Goal: Information Seeking & Learning: Find specific fact

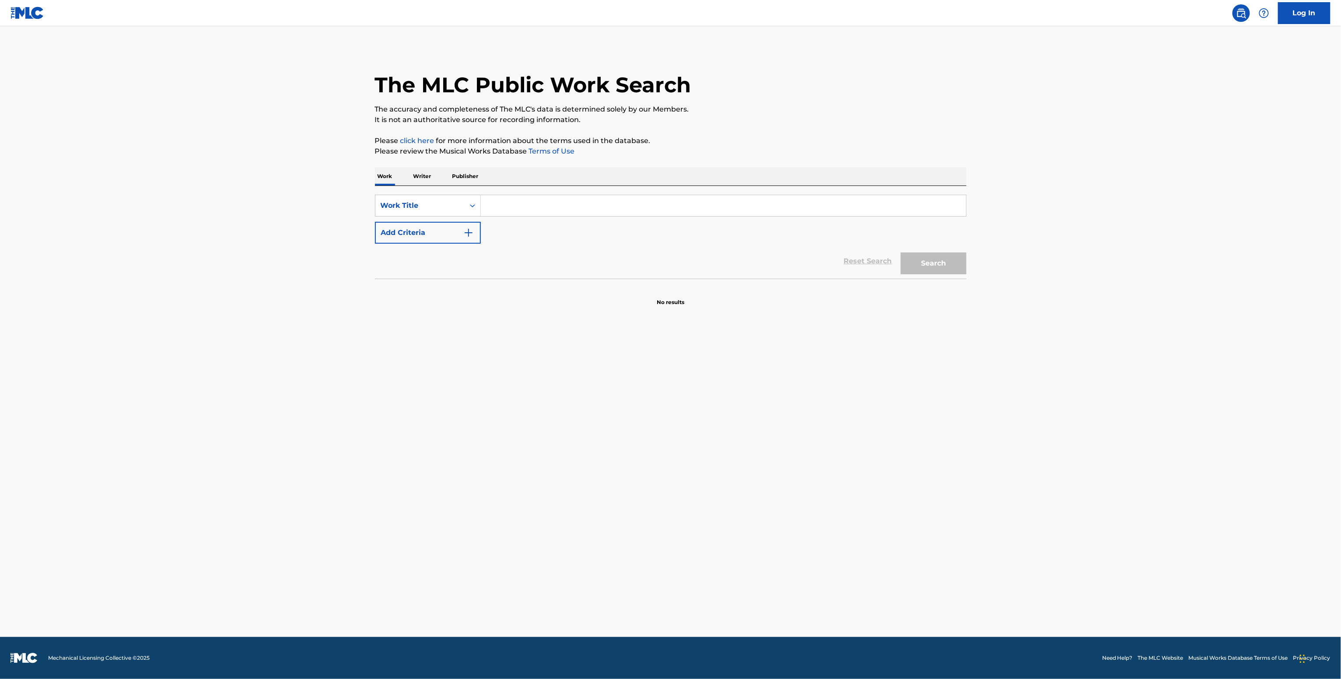
click at [533, 199] on input "Search Form" at bounding box center [723, 205] width 485 height 21
paste input "Necessary Evils The Favors feat. FINNEAS & Ashe"
type input "Necessary Evils The Favors feat. FINNEAS & Ashe"
click at [453, 239] on button "Add Criteria" at bounding box center [428, 233] width 106 height 22
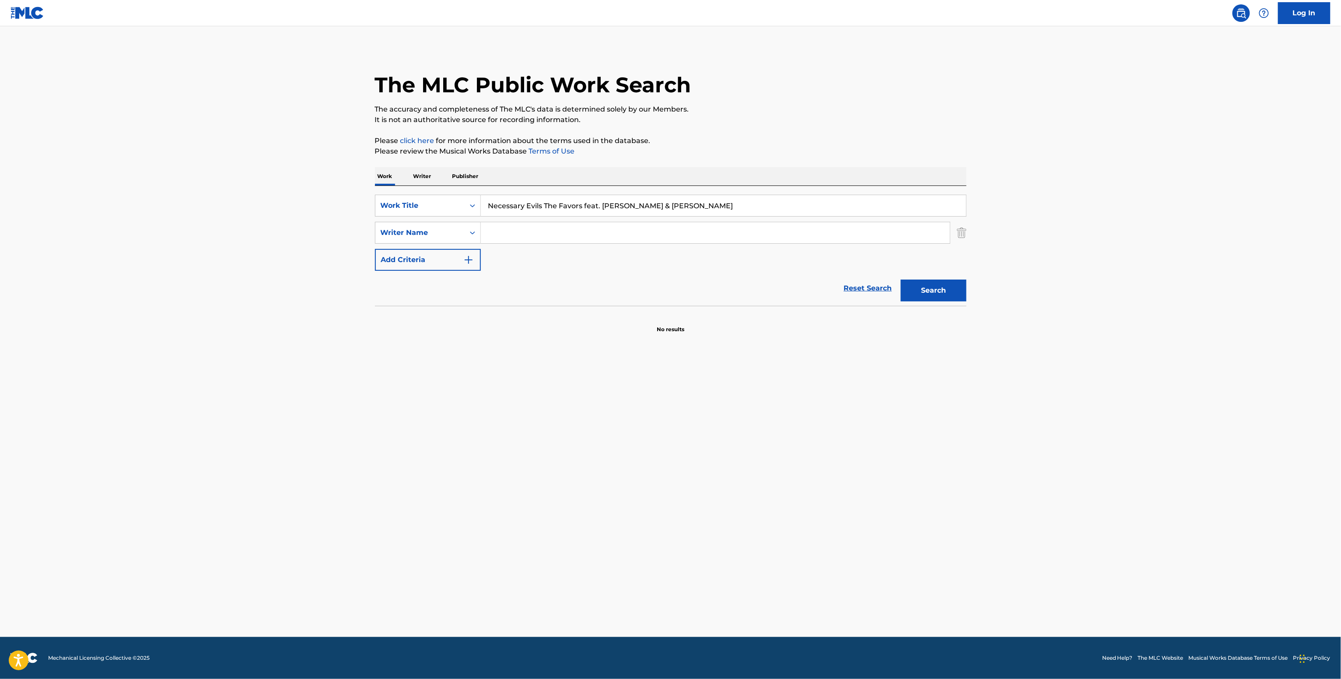
click at [519, 228] on input "Search Form" at bounding box center [715, 232] width 469 height 21
paste input "Ashlyn Willson"
type input "Ashlyn Willson"
click at [913, 300] on button "Search" at bounding box center [934, 290] width 66 height 22
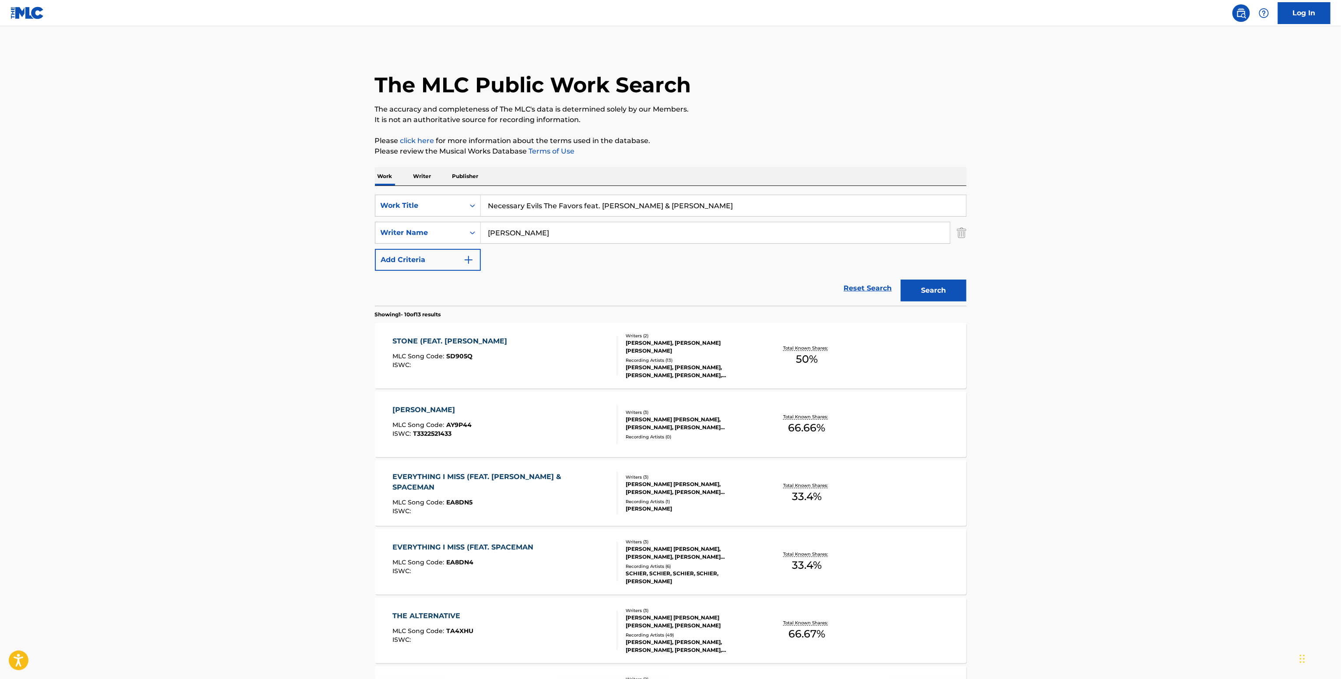
click at [731, 365] on div "TIM SERIN, TIM SERIN, TIM SERIN, TIM SERIN, TIM SERIN" at bounding box center [691, 371] width 132 height 16
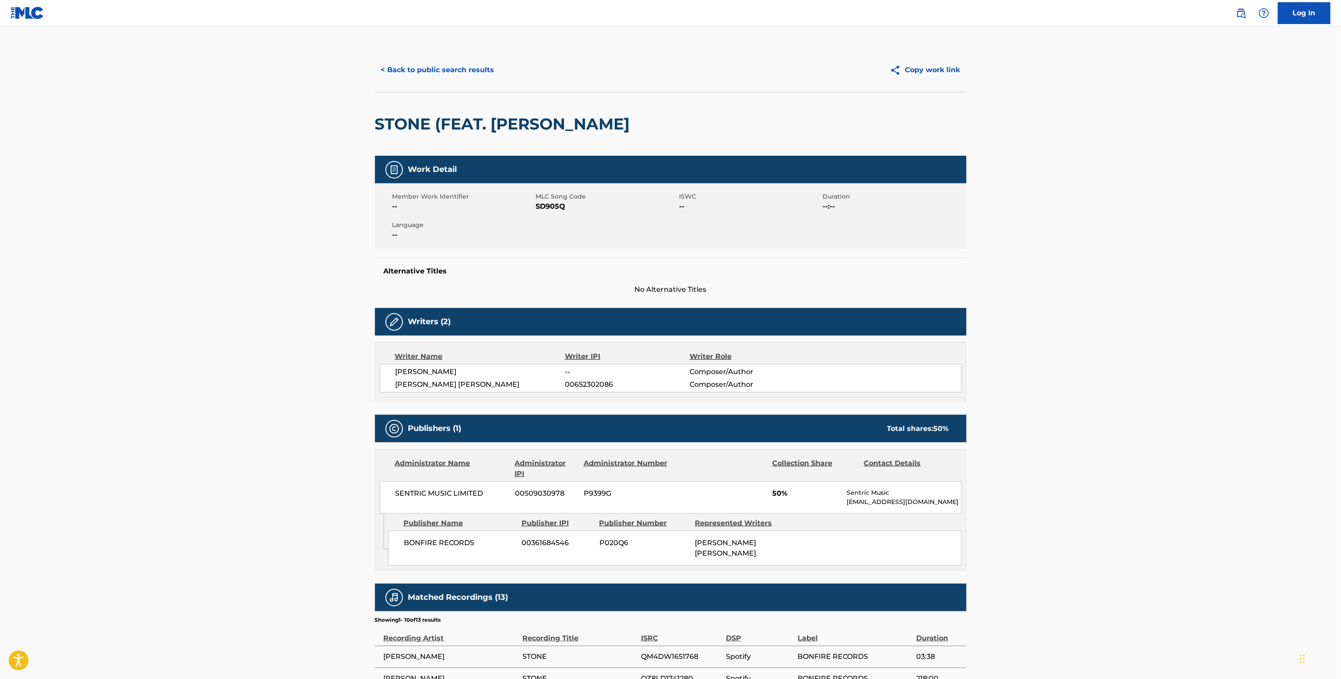
click at [584, 388] on span "00652302086" at bounding box center [627, 384] width 124 height 10
click at [585, 384] on span "00652302086" at bounding box center [627, 384] width 124 height 10
click at [597, 395] on div "Writer Name Writer IPI Writer Role TIM SERIN -- Composer/Author ASHLYN RAE WILL…" at bounding box center [670, 371] width 591 height 59
copy span "00652302086"
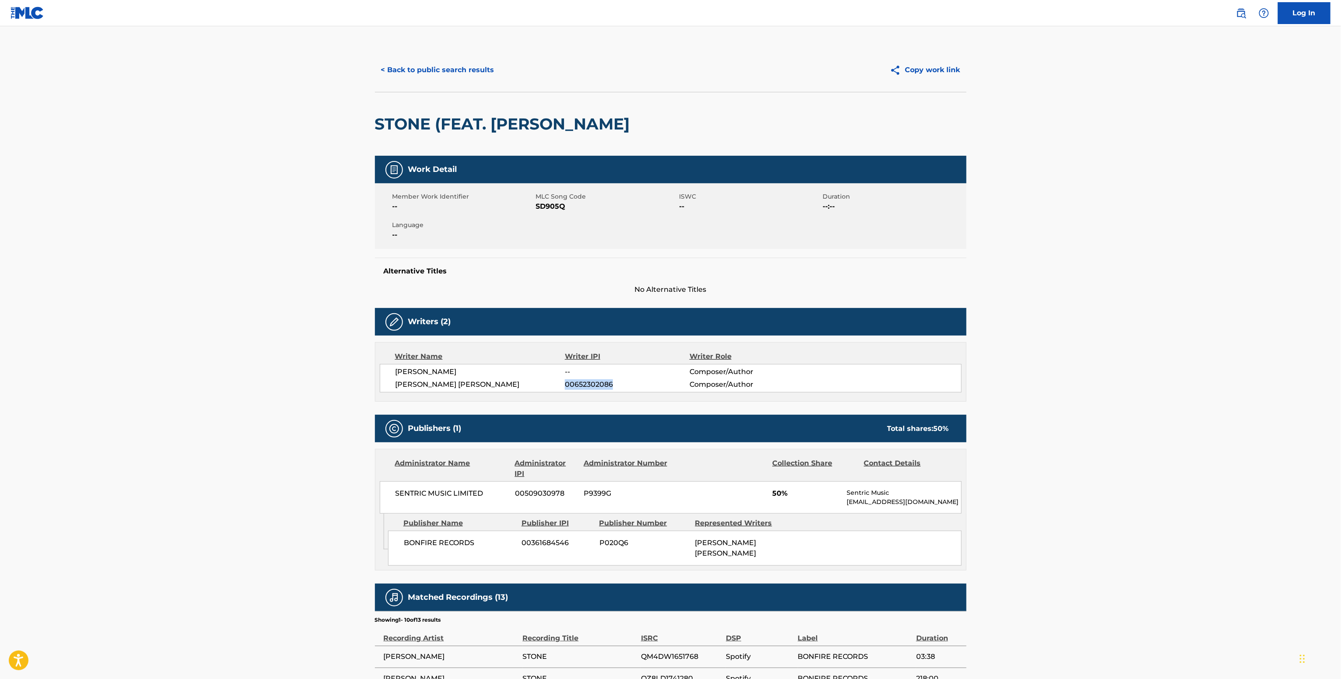
click at [455, 65] on button "< Back to public search results" at bounding box center [438, 70] width 126 height 22
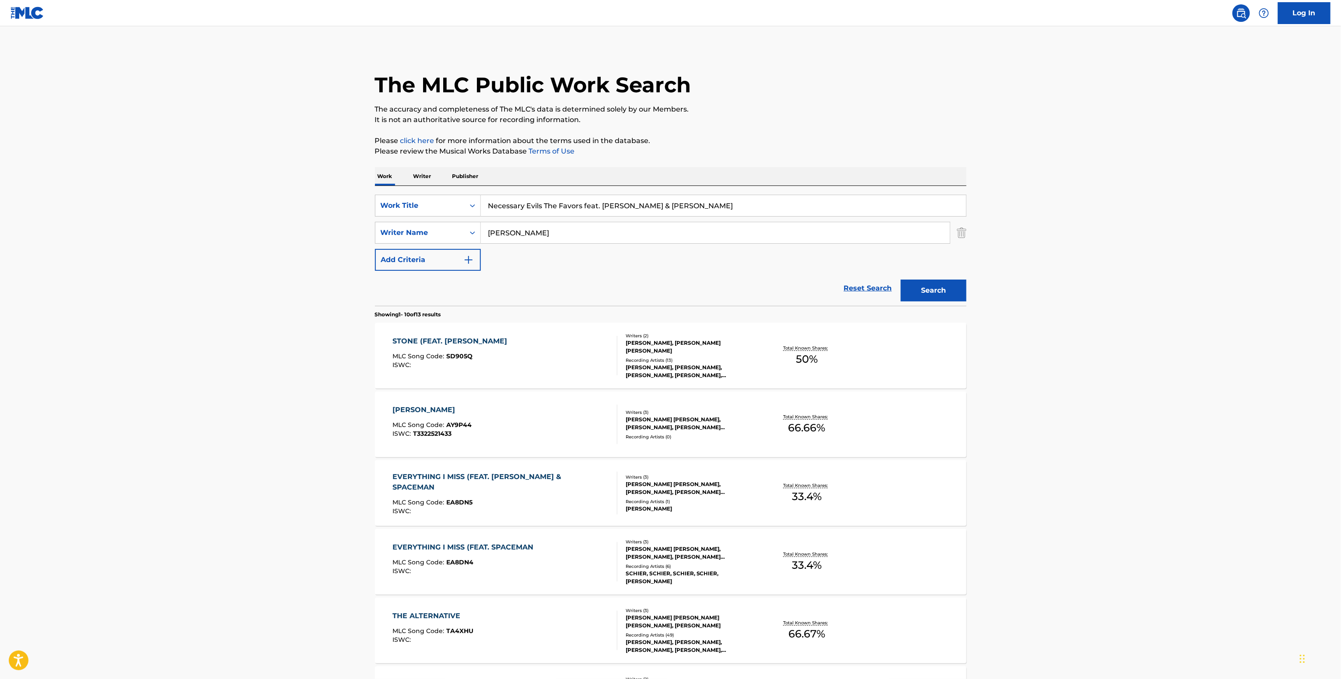
drag, startPoint x: 592, startPoint y: 231, endPoint x: 335, endPoint y: 234, distance: 256.8
click at [335, 234] on main "The MLC Public Work Search The accuracy and completeness of The MLC's data is d…" at bounding box center [670, 541] width 1341 height 1030
paste input "Finneas O’Connell"
type input "Finneas O’Connell"
click at [901, 279] on button "Search" at bounding box center [934, 290] width 66 height 22
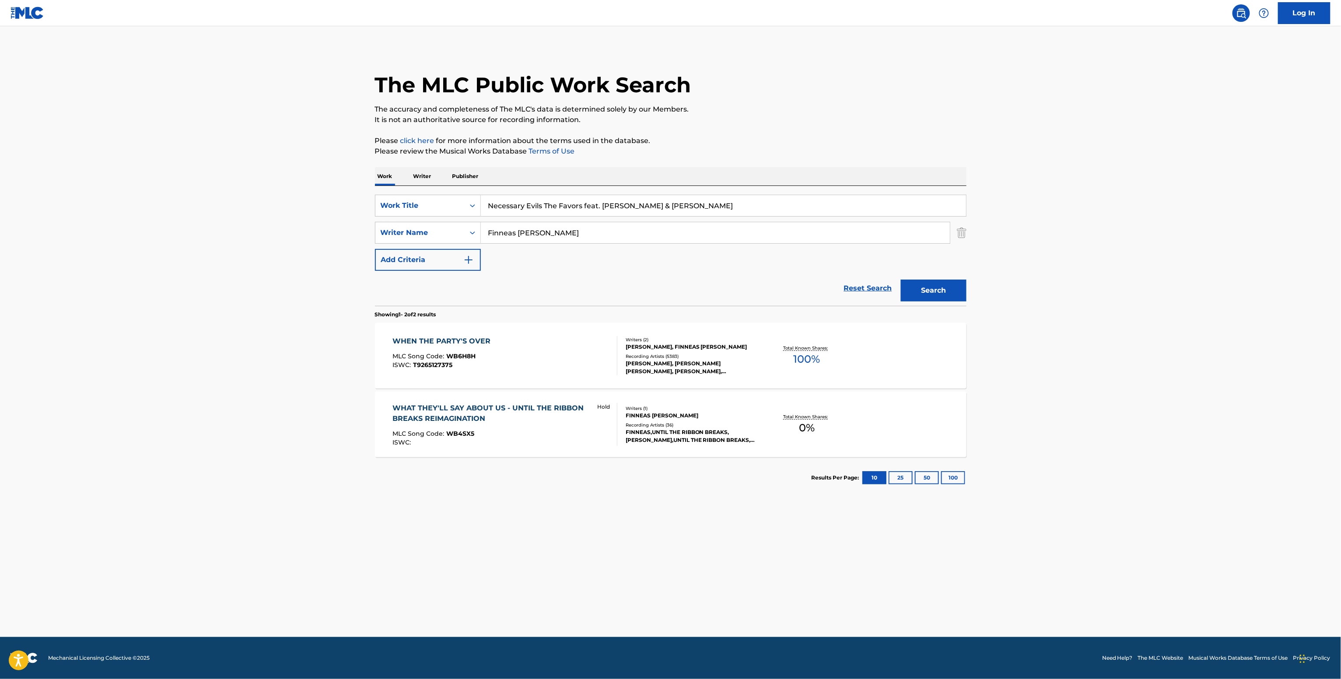
click at [728, 351] on div "FINNEAS BAIRD OCONNELL, FINNEAS O'CONNELL" at bounding box center [691, 347] width 132 height 8
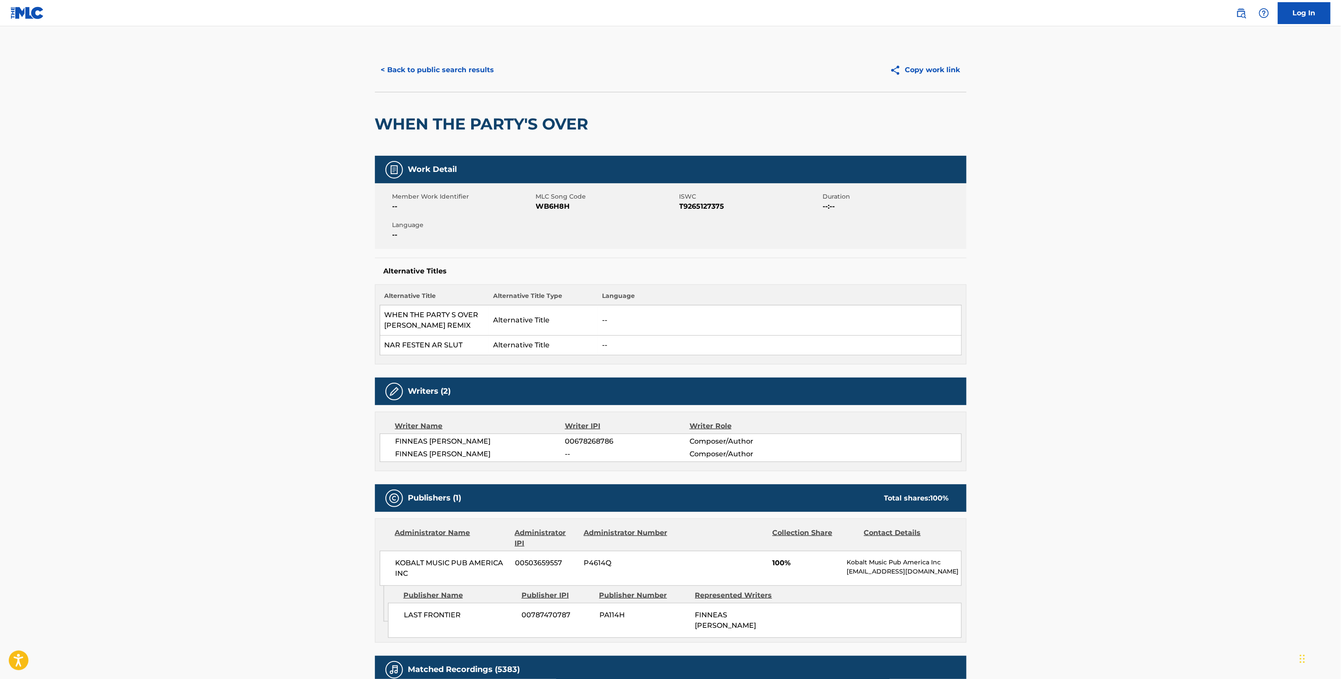
click at [598, 444] on span "00678268786" at bounding box center [627, 441] width 124 height 10
copy span "00678268786"
click at [461, 570] on span "KOBALT MUSIC PUB AMERICA INC" at bounding box center [451, 568] width 113 height 21
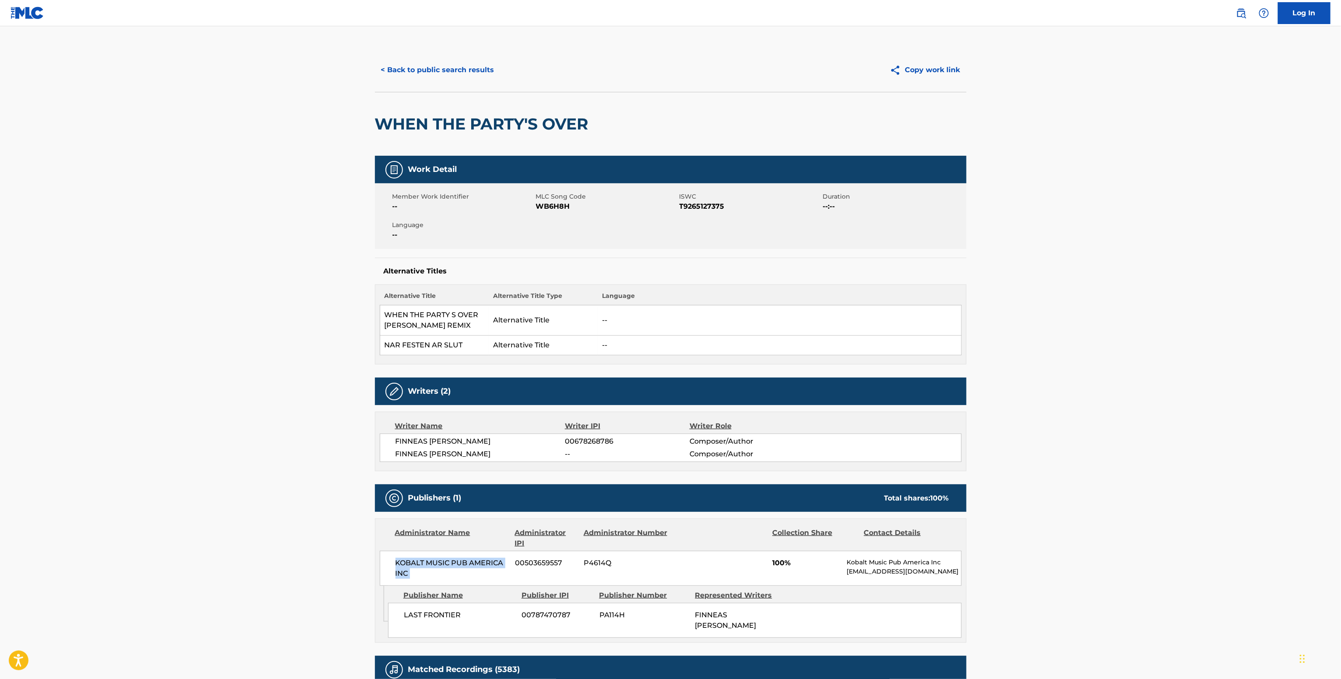
click at [461, 570] on span "KOBALT MUSIC PUB AMERICA INC" at bounding box center [451, 568] width 113 height 21
copy div "KOBALT MUSIC PUB AMERICA INC"
click at [553, 203] on span "WB6H8H" at bounding box center [606, 206] width 141 height 10
copy span "WB6H8H"
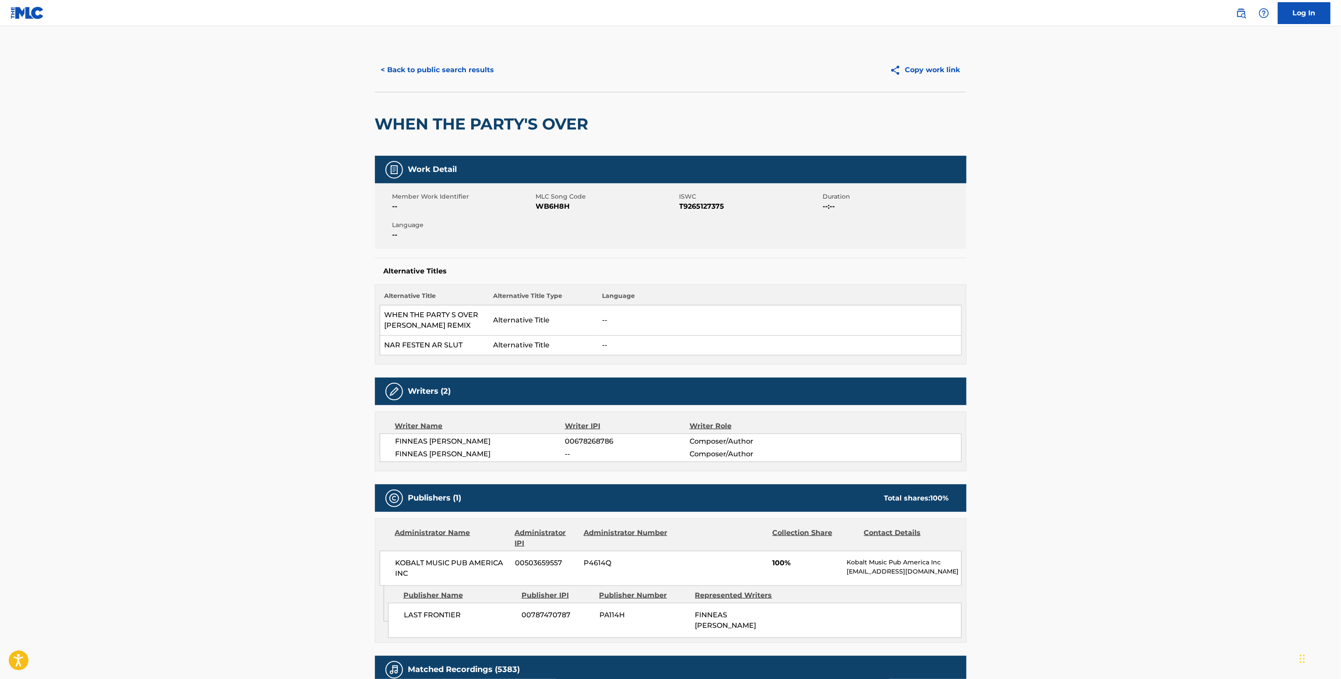
click at [360, 97] on main "< Back to public search results Copy work link WHEN THE PARTY'S OVER Work Detai…" at bounding box center [670, 509] width 1341 height 966
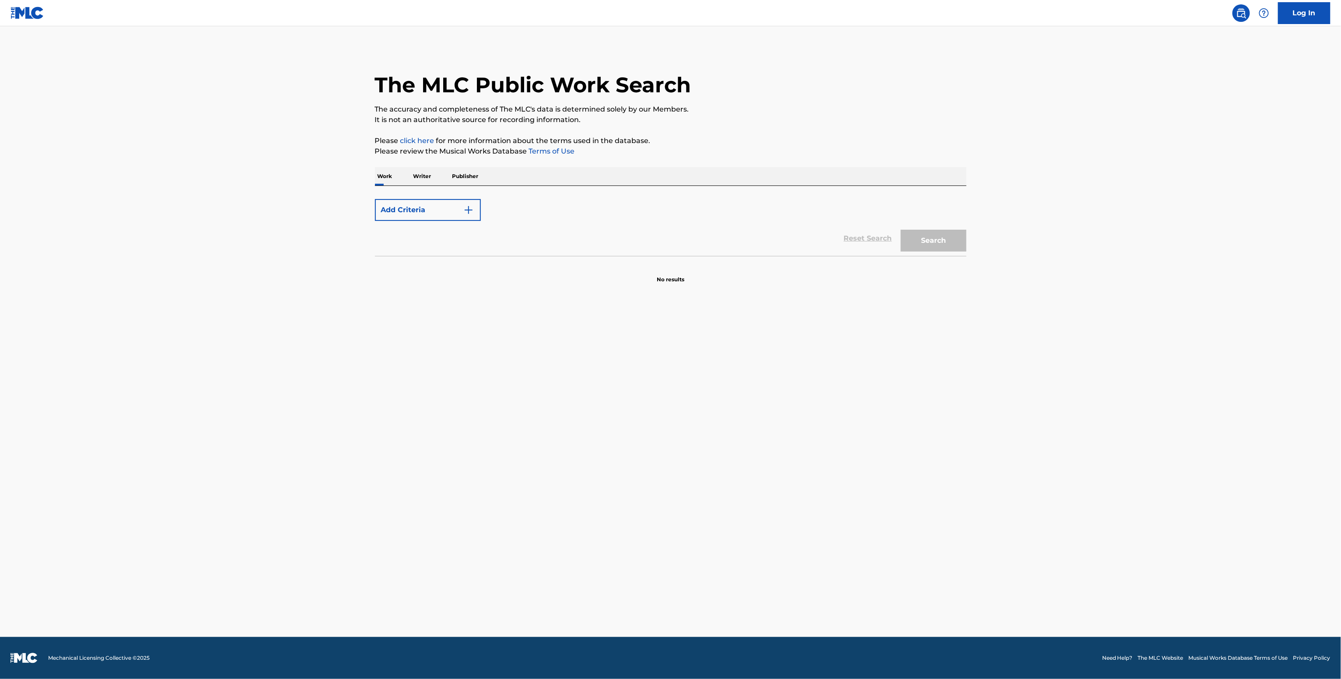
click at [532, 300] on main "The MLC Public Work Search The accuracy and completeness of The MLC's data is d…" at bounding box center [670, 331] width 1341 height 611
click at [520, 208] on input "Search Form" at bounding box center [723, 205] width 485 height 21
paste input "Somos Iguales Sech"
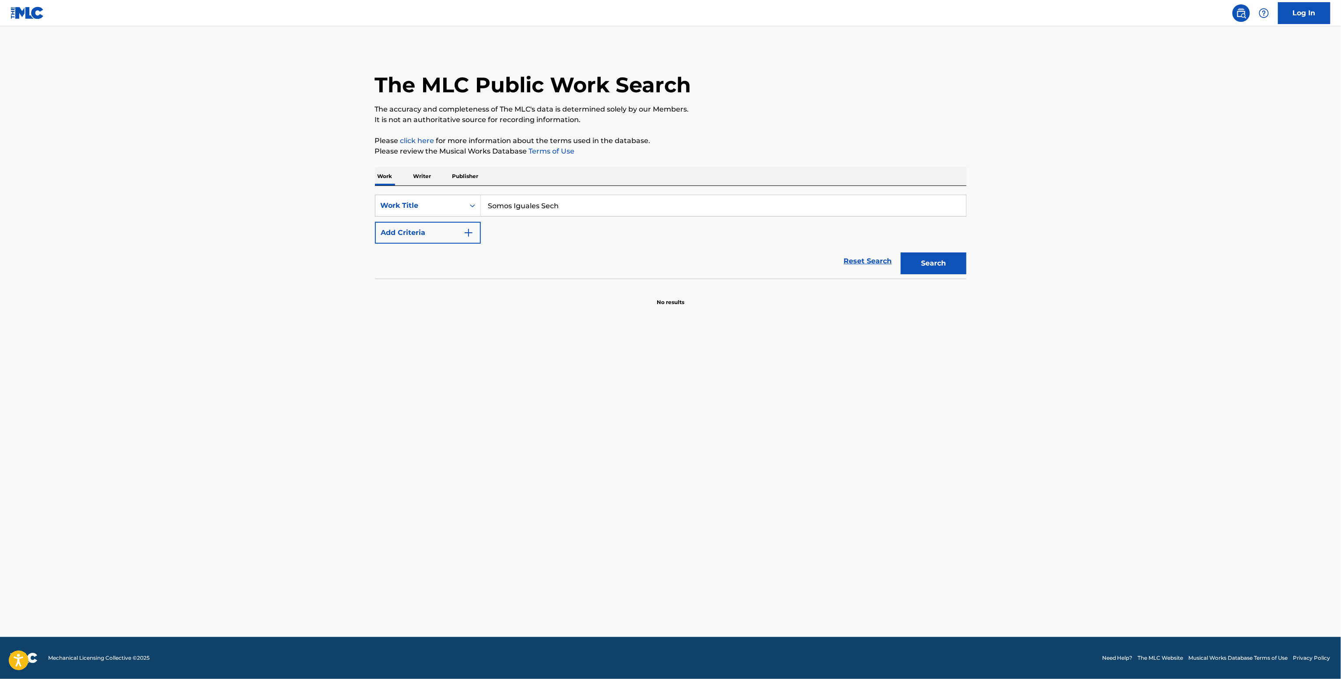
type input "Somos Iguales Sech"
click at [447, 227] on button "Add Criteria" at bounding box center [428, 233] width 106 height 22
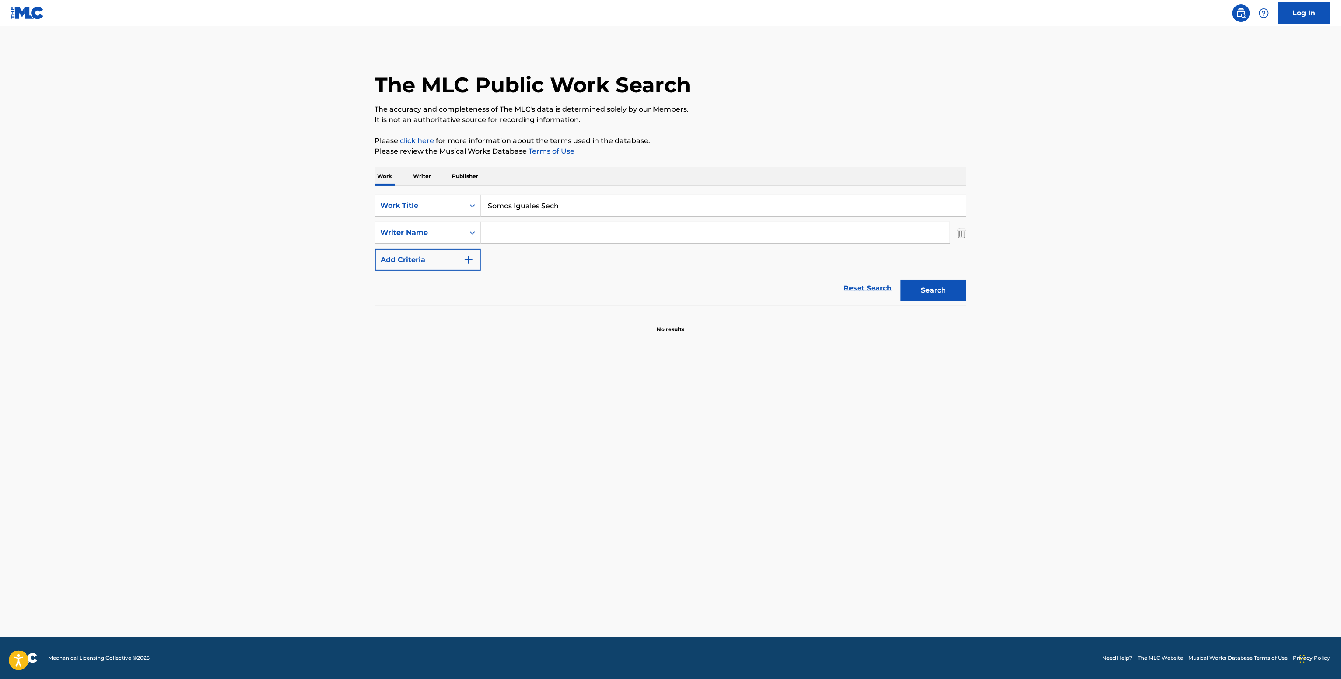
click at [528, 238] on input "Search Form" at bounding box center [715, 232] width 469 height 21
paste input "Carlos Isaias Morales Williams"
type input "Carlos Isaias Morales Williams"
click at [946, 286] on button "Search" at bounding box center [934, 290] width 66 height 22
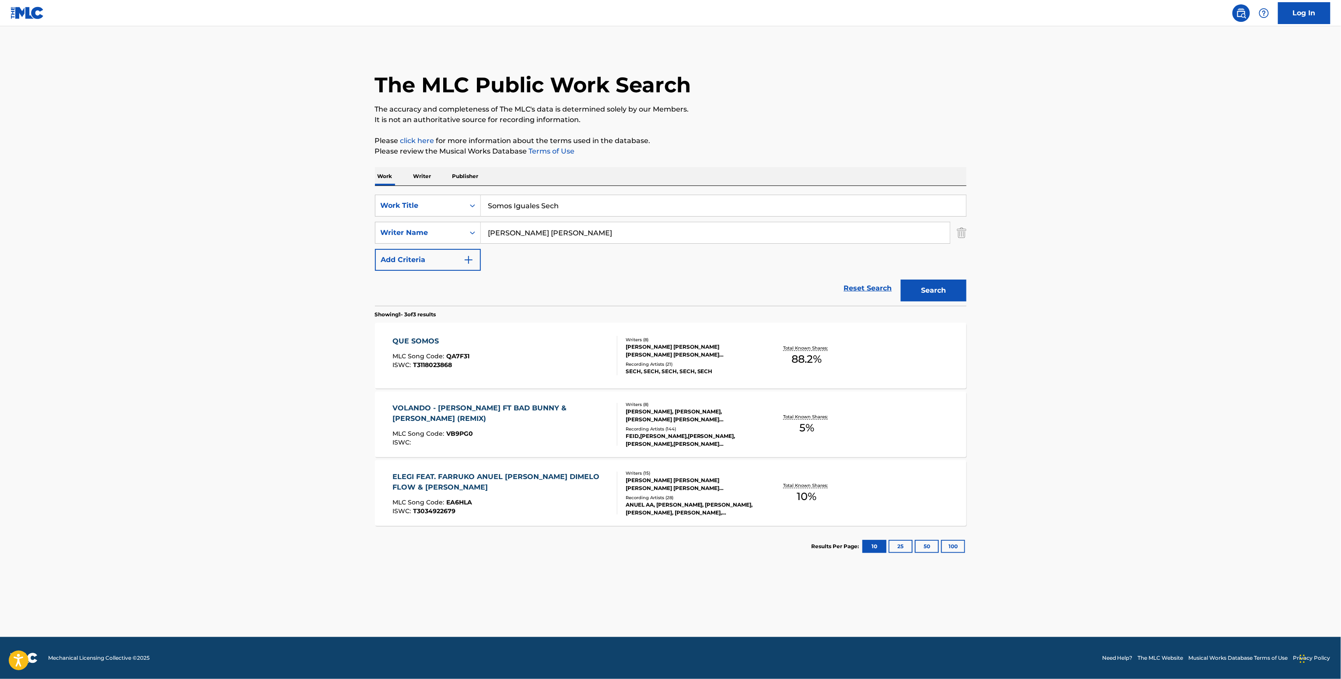
click at [729, 349] on div "CARLOS ISAIAS MORALES WILLIAMS, JORGE VALDES, MICHAEL MASIS, OMAR JAHIR PEREZ D…" at bounding box center [691, 351] width 132 height 16
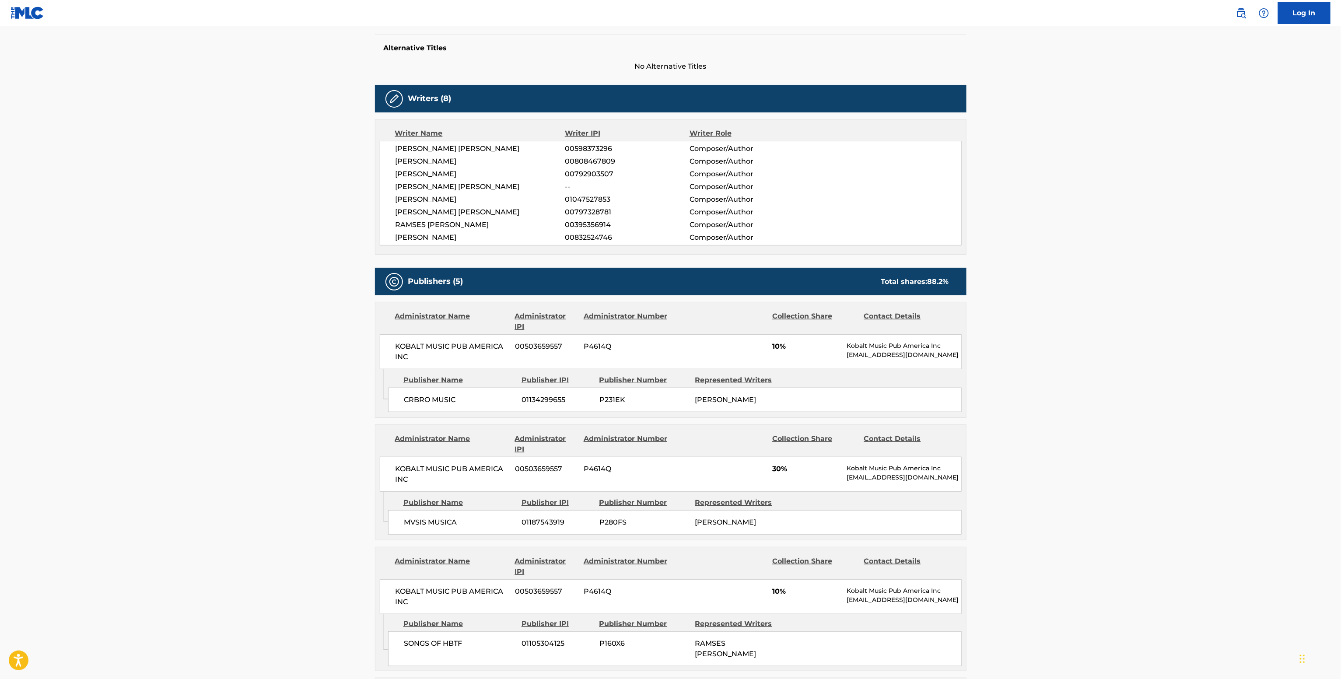
scroll to position [175, 0]
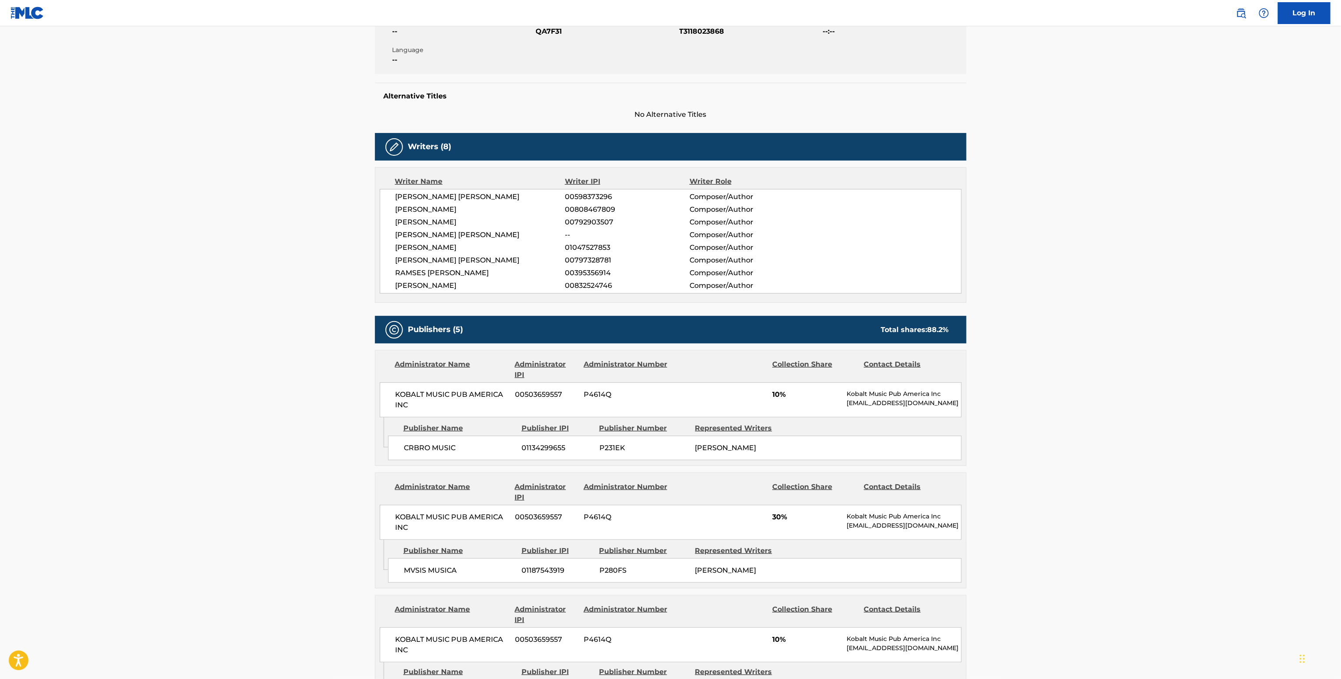
click at [577, 197] on span "00598373296" at bounding box center [627, 197] width 124 height 10
copy span "00598373296"
click at [593, 209] on span "00808467809" at bounding box center [627, 209] width 124 height 10
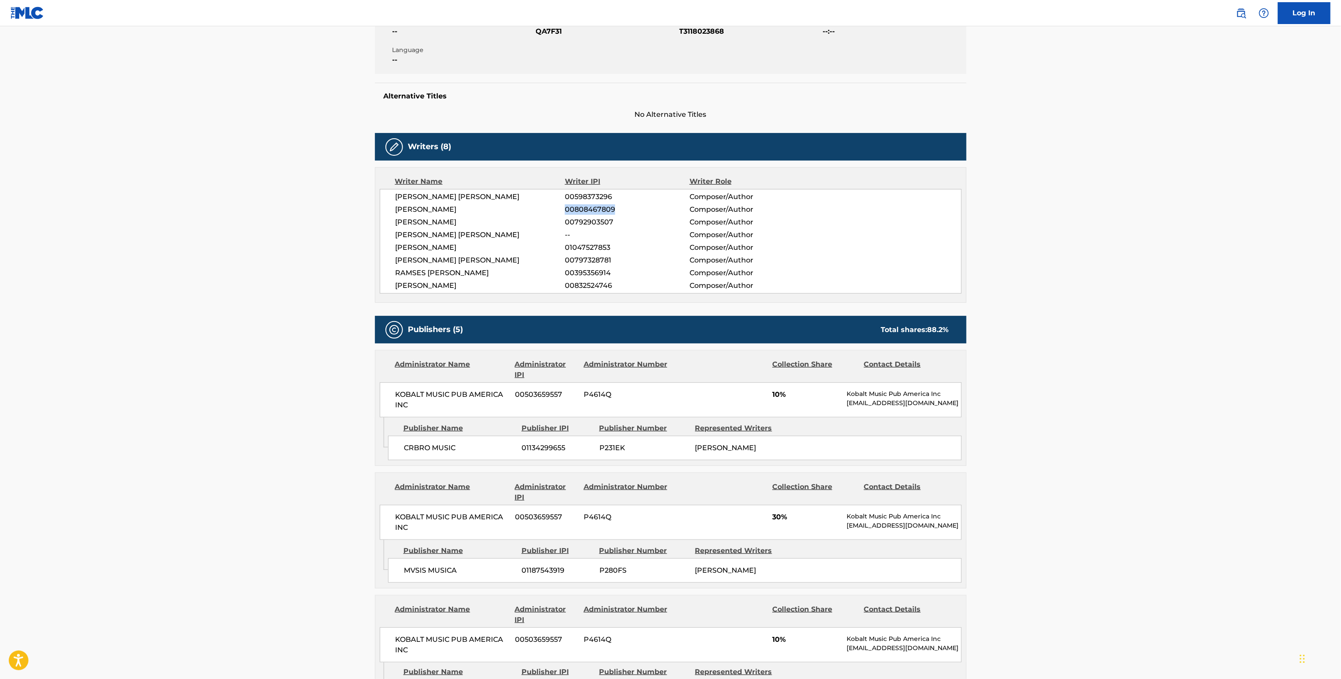
copy span "00808467809"
click at [444, 215] on span "JORGE VALDES" at bounding box center [480, 209] width 170 height 10
copy div "JORGE VALDES"
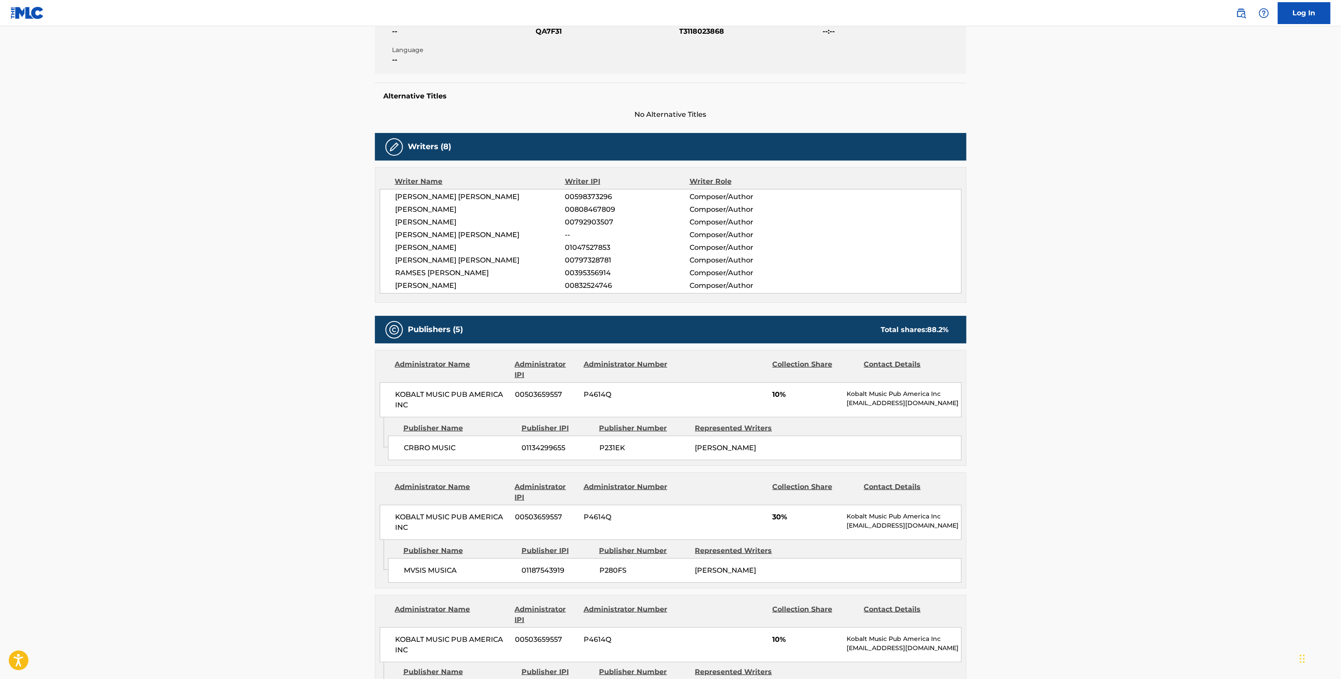
click at [434, 232] on span "OMAR JAHIR PEREZ DE GRACIA" at bounding box center [480, 235] width 170 height 10
copy div "OMAR JAHIR PEREZ DE GRACIA"
click at [419, 220] on span "MICHAEL MASIS" at bounding box center [480, 222] width 170 height 10
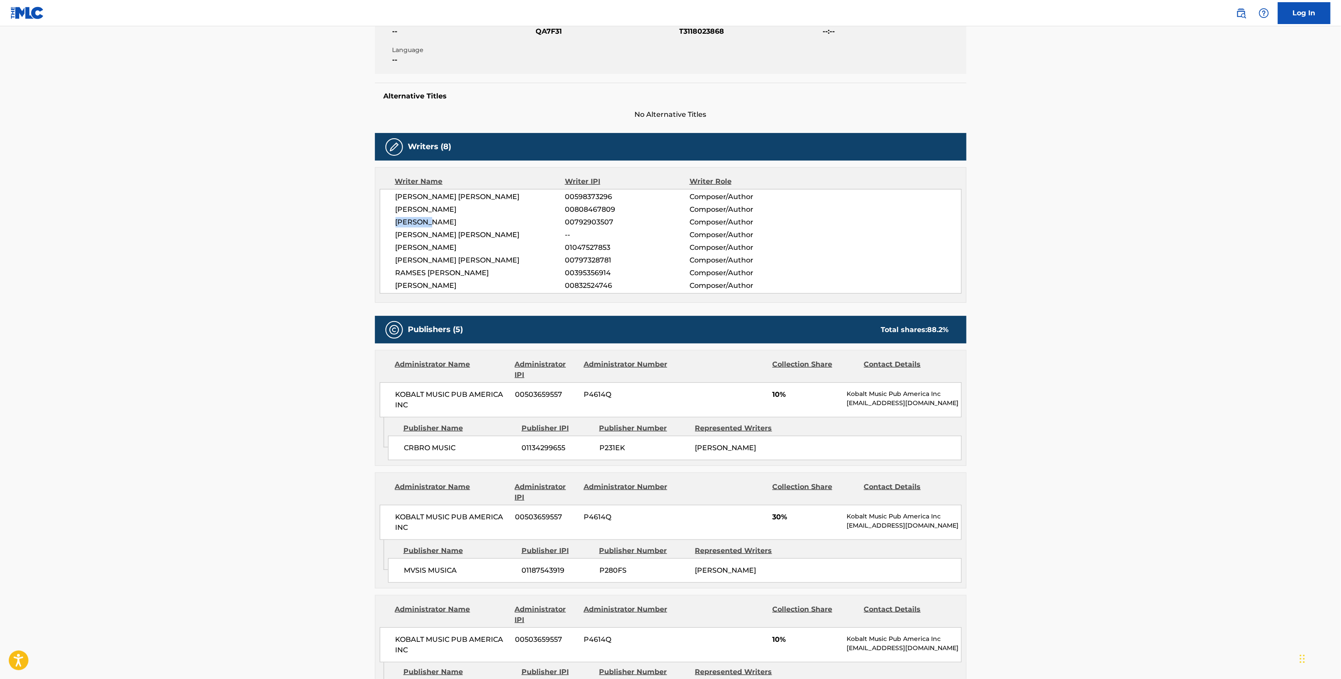
click at [419, 220] on span "MICHAEL MASIS" at bounding box center [480, 222] width 170 height 10
copy div "MICHAEL MASIS"
click at [595, 224] on span "00792903507" at bounding box center [627, 222] width 124 height 10
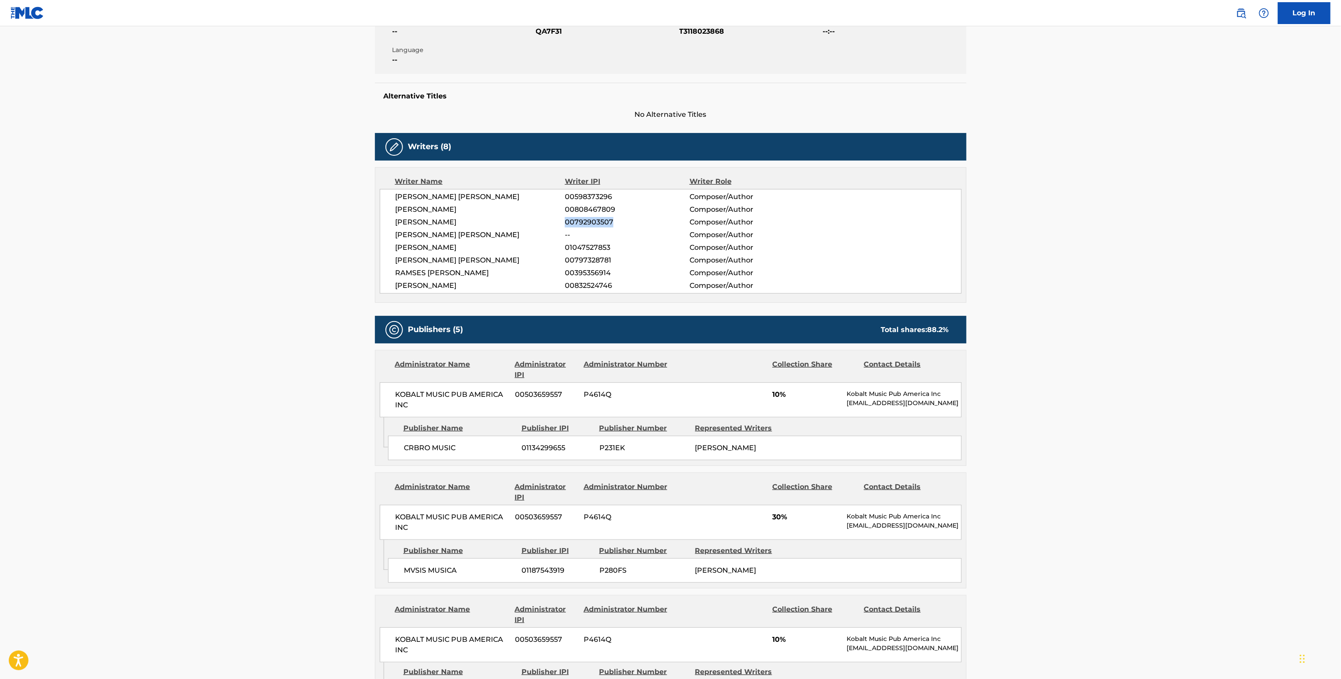
copy span "00792903507"
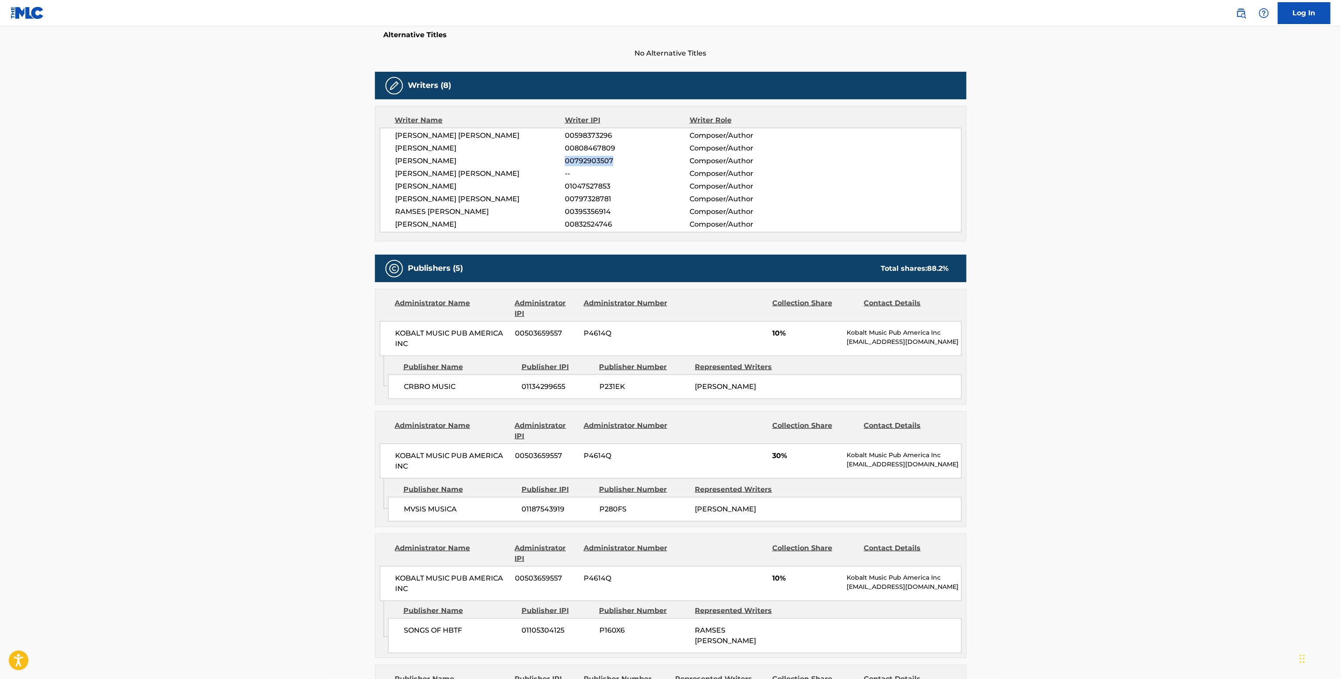
scroll to position [262, 0]
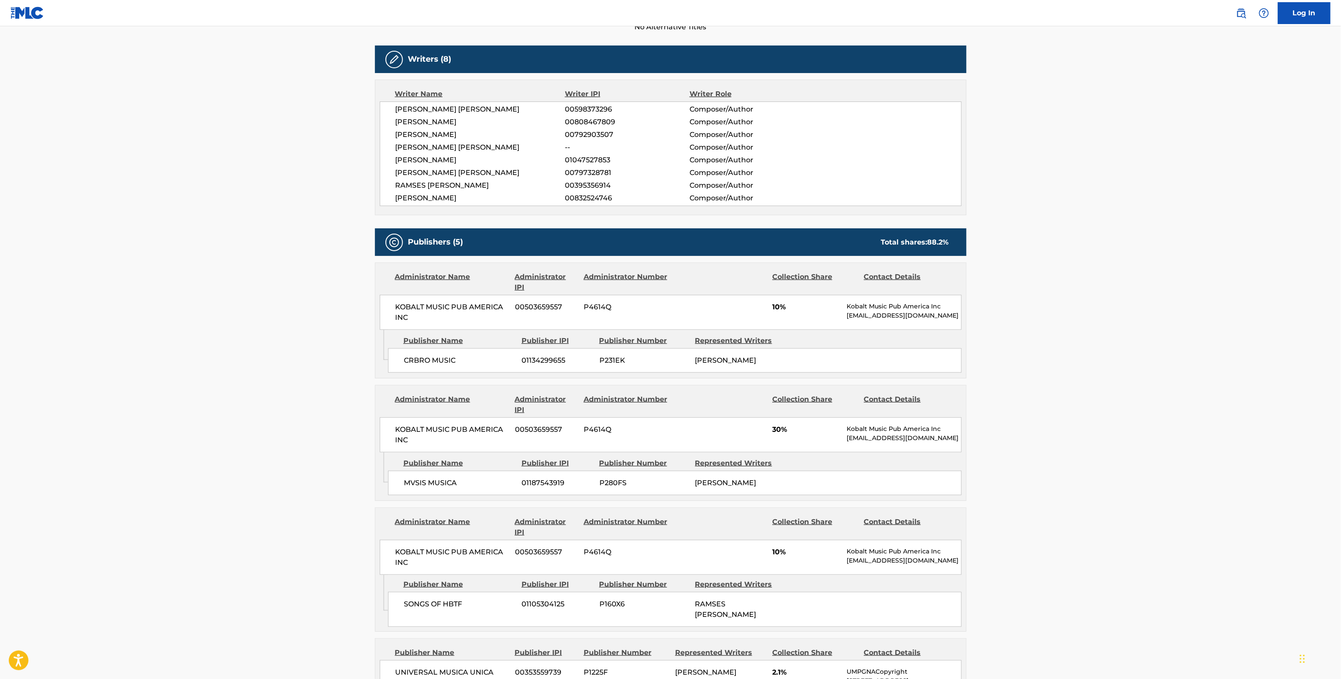
click at [455, 160] on span "EDUARDO ANTONIO FERNANDEZ" at bounding box center [480, 160] width 170 height 10
click at [454, 161] on span "EDUARDO ANTONIO FERNANDEZ" at bounding box center [480, 160] width 170 height 10
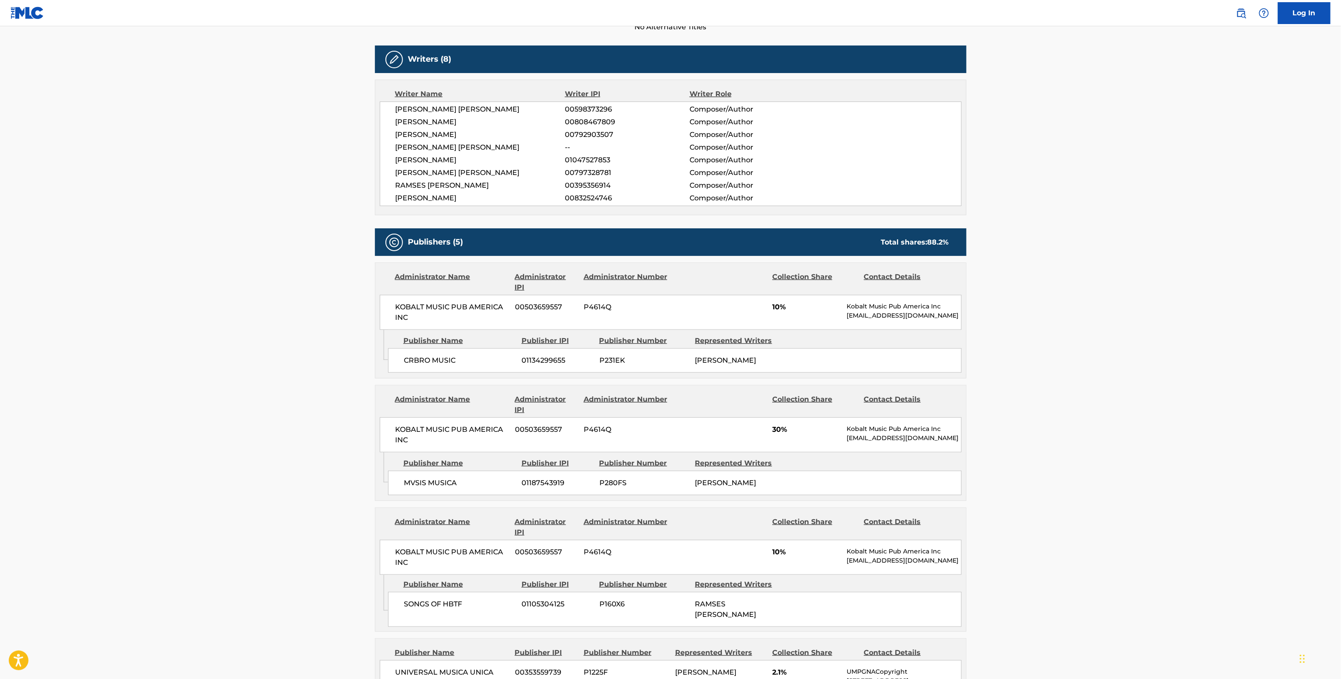
click at [575, 158] on span "01047527853" at bounding box center [627, 160] width 124 height 10
copy span "01047527853"
click at [471, 174] on span "ALBERTO CARLOS MELENDEZ" at bounding box center [480, 173] width 170 height 10
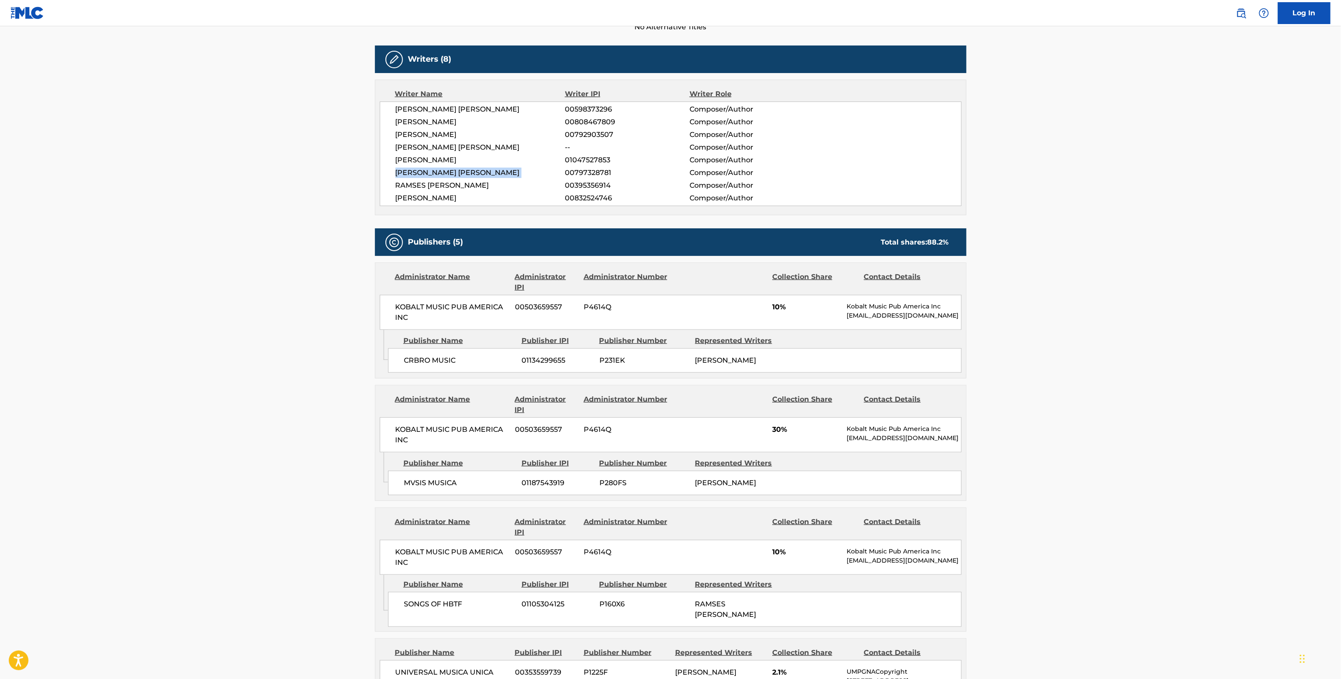
click at [471, 174] on span "ALBERTO CARLOS MELENDEZ" at bounding box center [480, 173] width 170 height 10
copy div "ALBERTO CARLOS MELENDEZ"
click at [583, 169] on span "00797328781" at bounding box center [627, 173] width 124 height 10
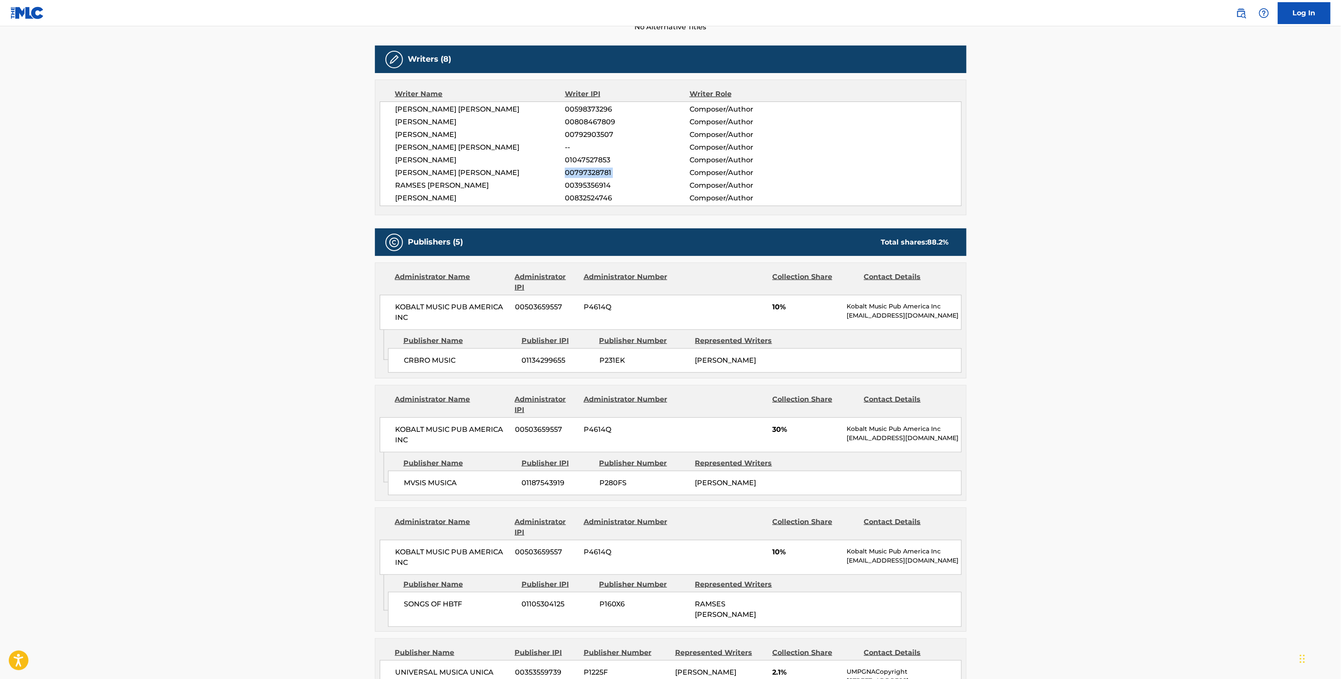
copy div "00797328781"
click at [458, 178] on span "ALBERTO CARLOS MELENDEZ" at bounding box center [480, 173] width 170 height 10
click at [458, 189] on span "RAMSES IVAN HERRERA SOTO" at bounding box center [480, 185] width 170 height 10
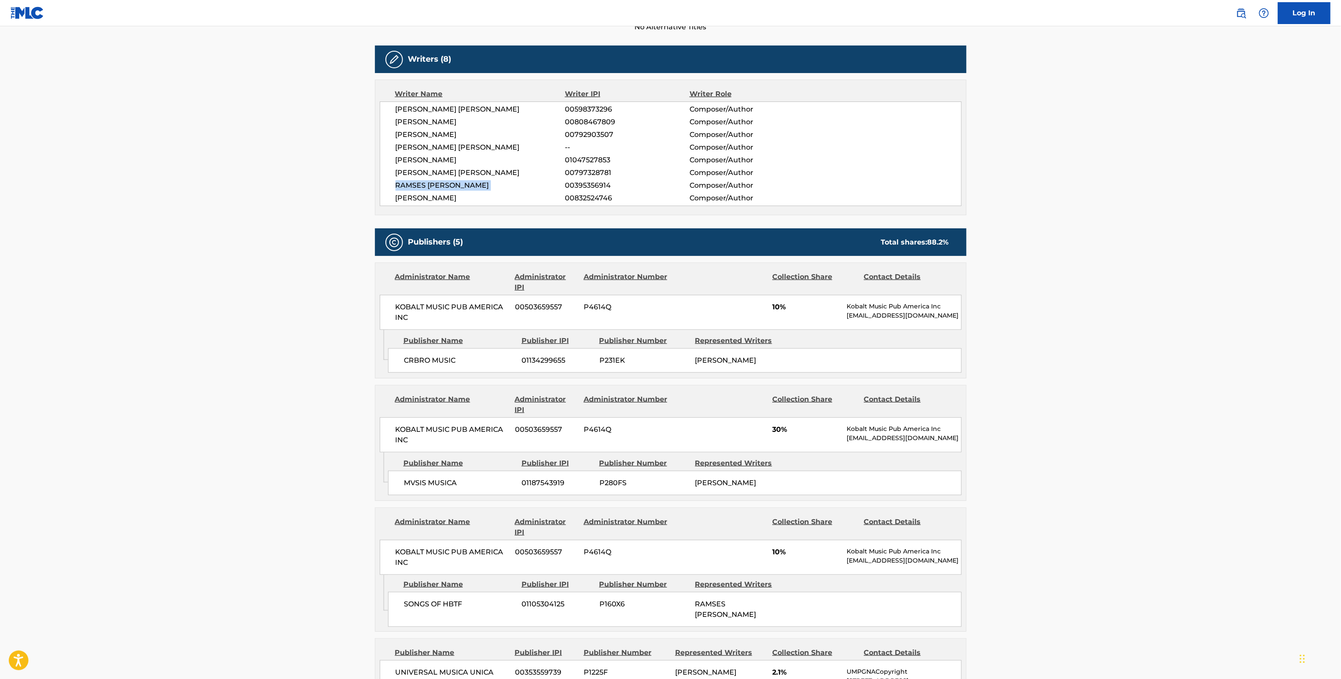
copy div "RAMSES IVAN HERRERA SOTO"
click at [581, 187] on span "00395356914" at bounding box center [627, 185] width 124 height 10
click at [464, 204] on div "CARLOS ISAIAS MORALES WILLIAMS 00598373296 Composer/Author JORGE VALDES 0080846…" at bounding box center [671, 153] width 582 height 105
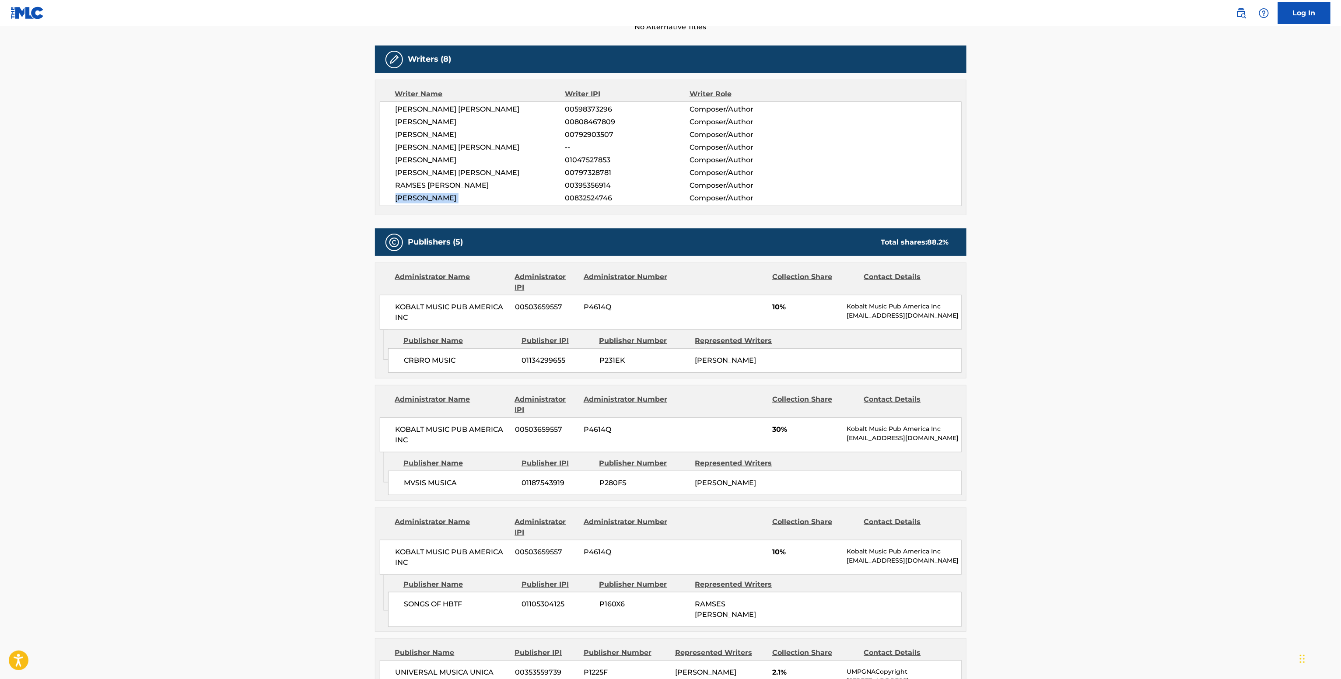
click at [464, 204] on div "CARLOS ISAIAS MORALES WILLIAMS 00598373296 Composer/Author JORGE VALDES 0080846…" at bounding box center [671, 153] width 582 height 105
click at [581, 203] on span "00832524746" at bounding box center [627, 198] width 124 height 10
click at [457, 312] on span "KOBALT MUSIC PUB AMERICA INC" at bounding box center [451, 312] width 113 height 21
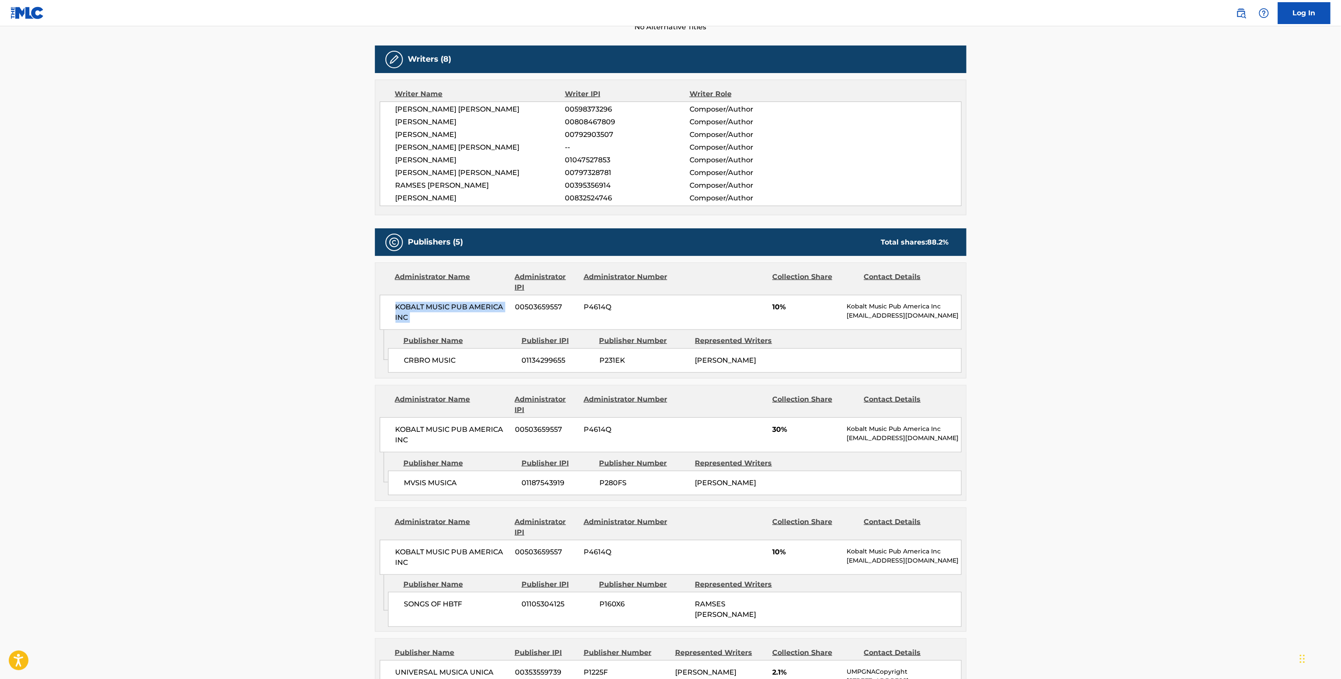
click at [457, 312] on span "KOBALT MUSIC PUB AMERICA INC" at bounding box center [451, 312] width 113 height 21
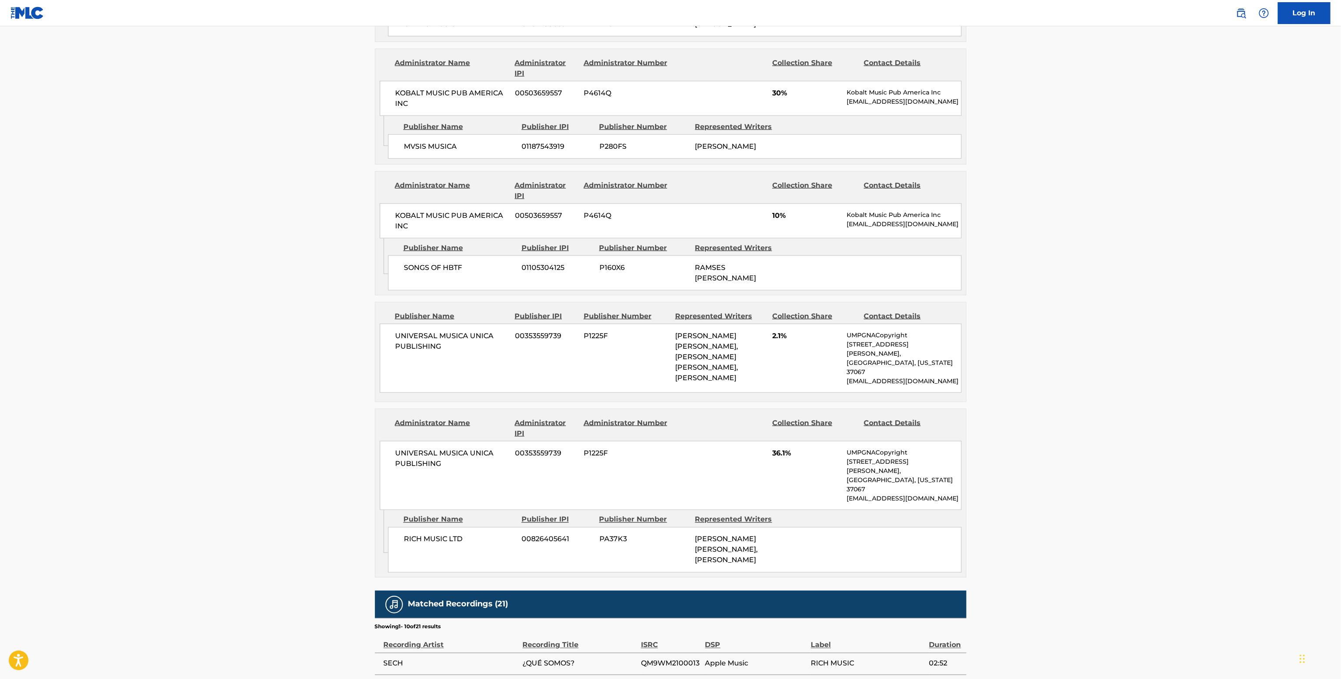
scroll to position [700, 0]
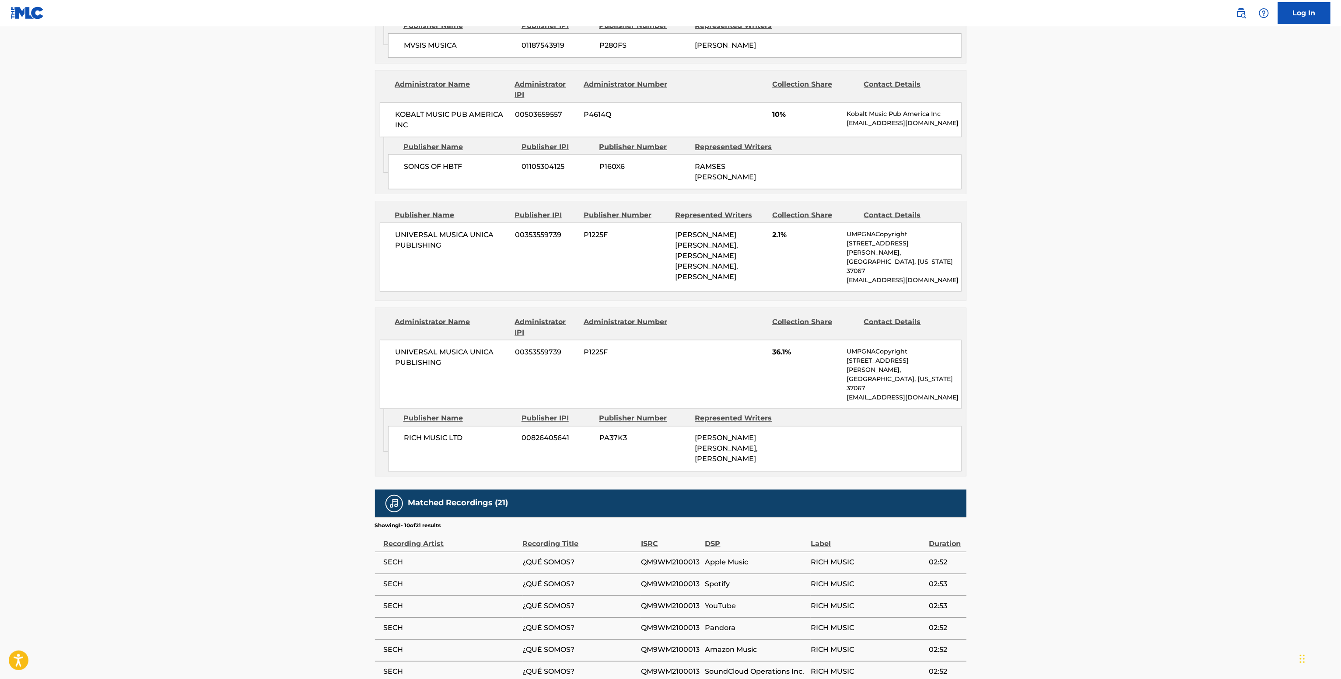
click at [460, 358] on div "UNIVERSAL MUSICA UNICA PUBLISHING 00353559739 P1225F 36.1% UMPGNACopyright 1550…" at bounding box center [671, 374] width 582 height 69
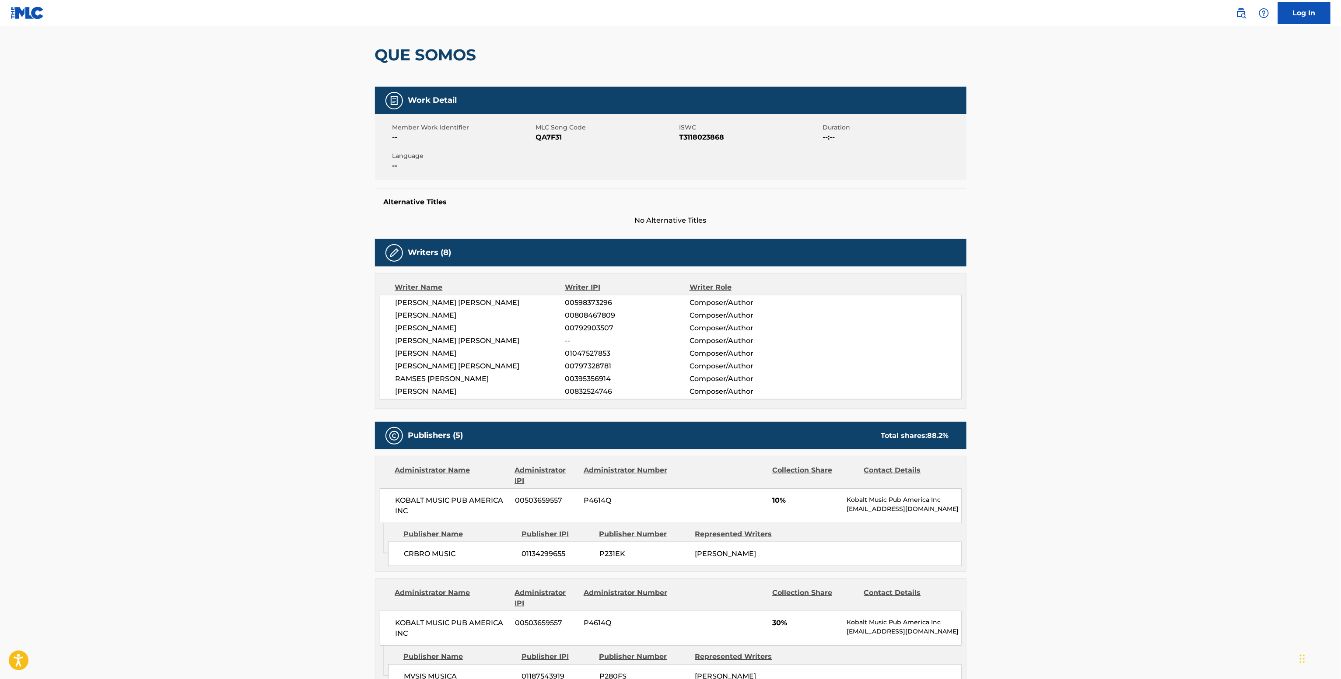
scroll to position [0, 0]
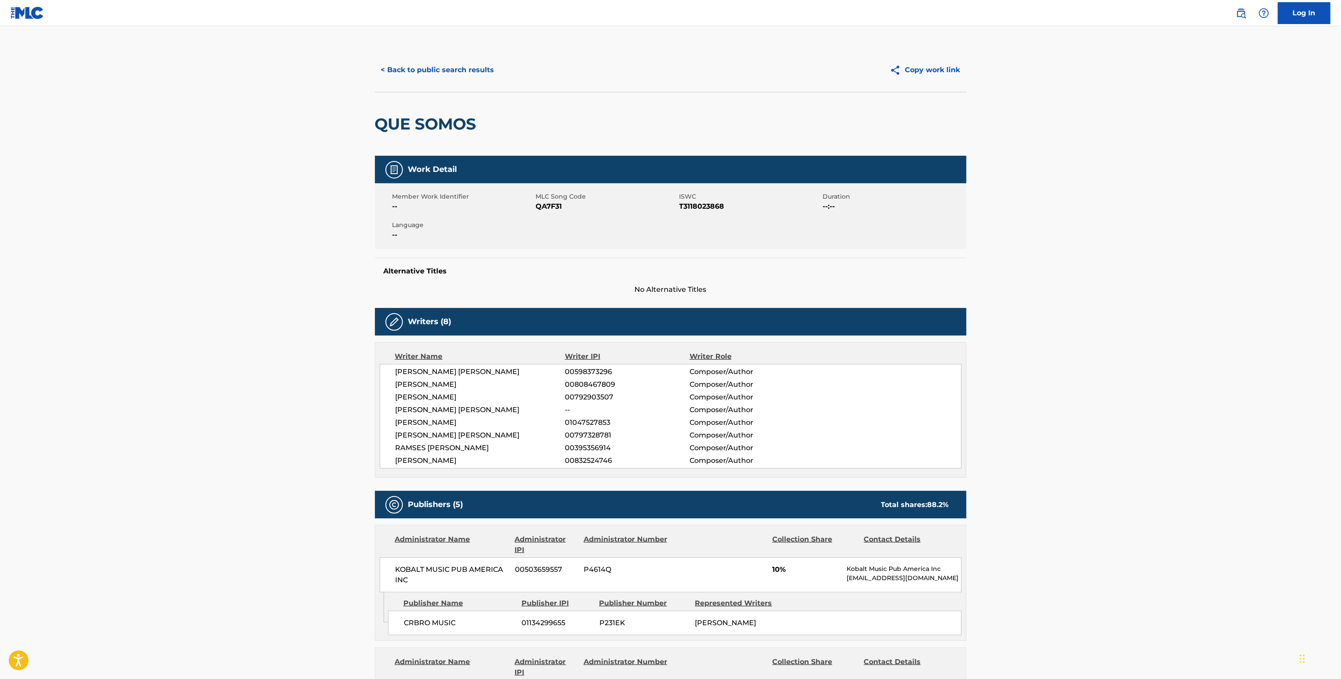
click at [467, 376] on span "CARLOS ISAIAS MORALES WILLIAMS" at bounding box center [480, 372] width 170 height 10
click at [586, 364] on div "CARLOS ISAIAS MORALES WILLIAMS 00598373296 Composer/Author JORGE VALDES 0080846…" at bounding box center [671, 416] width 582 height 105
click at [586, 365] on div "CARLOS ISAIAS MORALES WILLIAMS 00598373296 Composer/Author JORGE VALDES 0080846…" at bounding box center [671, 416] width 582 height 105
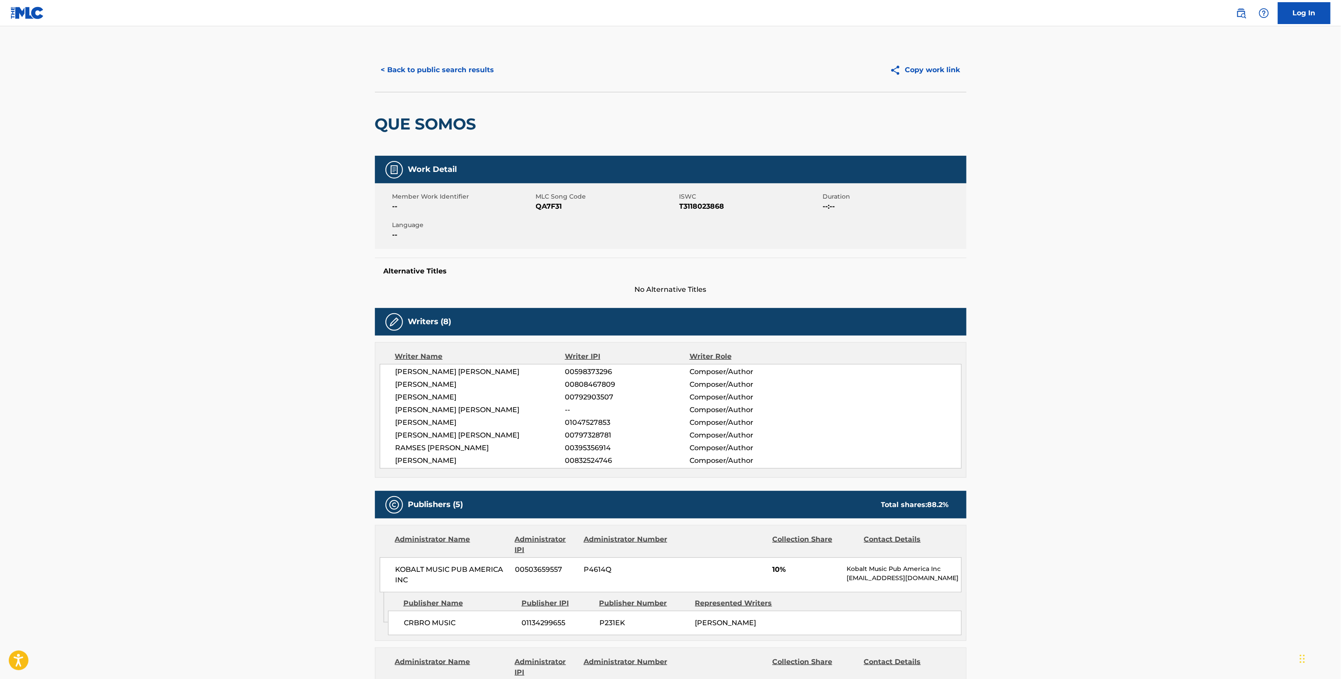
click at [550, 209] on span "QA7F31" at bounding box center [606, 206] width 141 height 10
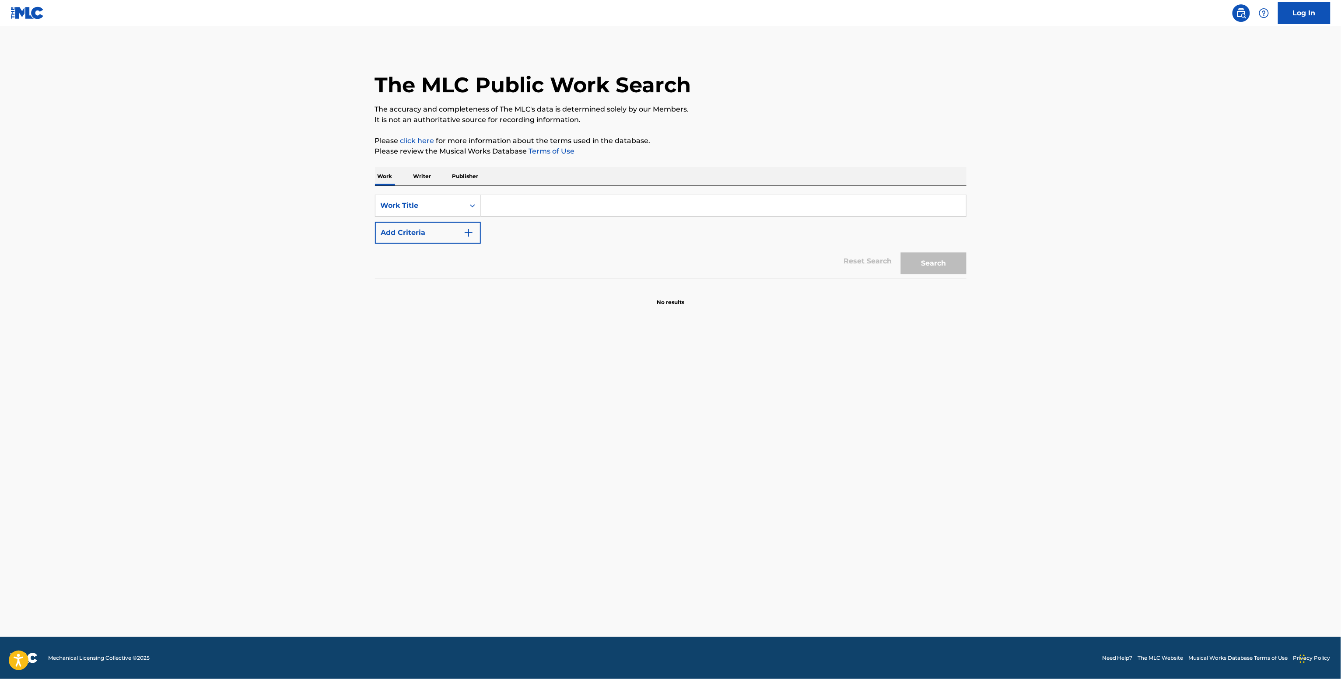
click at [507, 212] on input "Search Form" at bounding box center [723, 205] width 485 height 21
paste input "Único [PERSON_NAME][US_STATE]"
type input "Único [PERSON_NAME][US_STATE]"
click at [448, 236] on button "Add Criteria" at bounding box center [428, 233] width 106 height 22
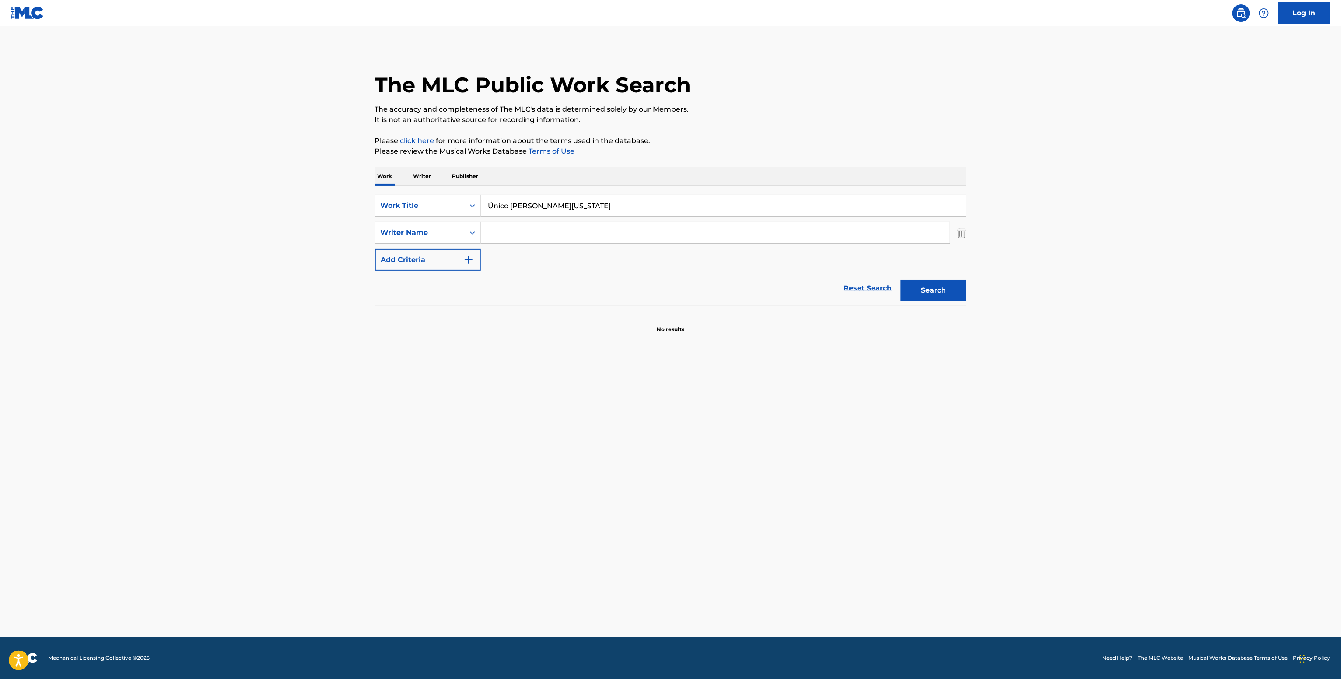
click at [526, 223] on input "Search Form" at bounding box center [715, 232] width 469 height 21
paste input "Victor Delgado"
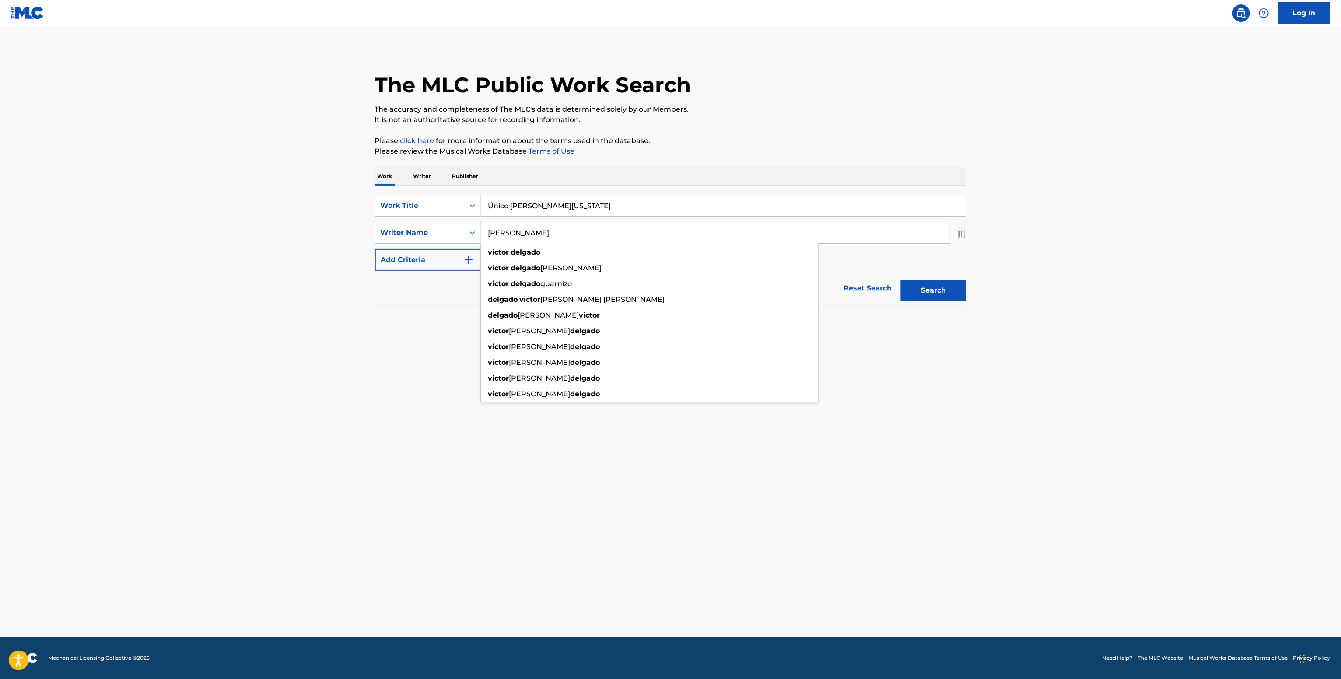
type input "Victor Delgado"
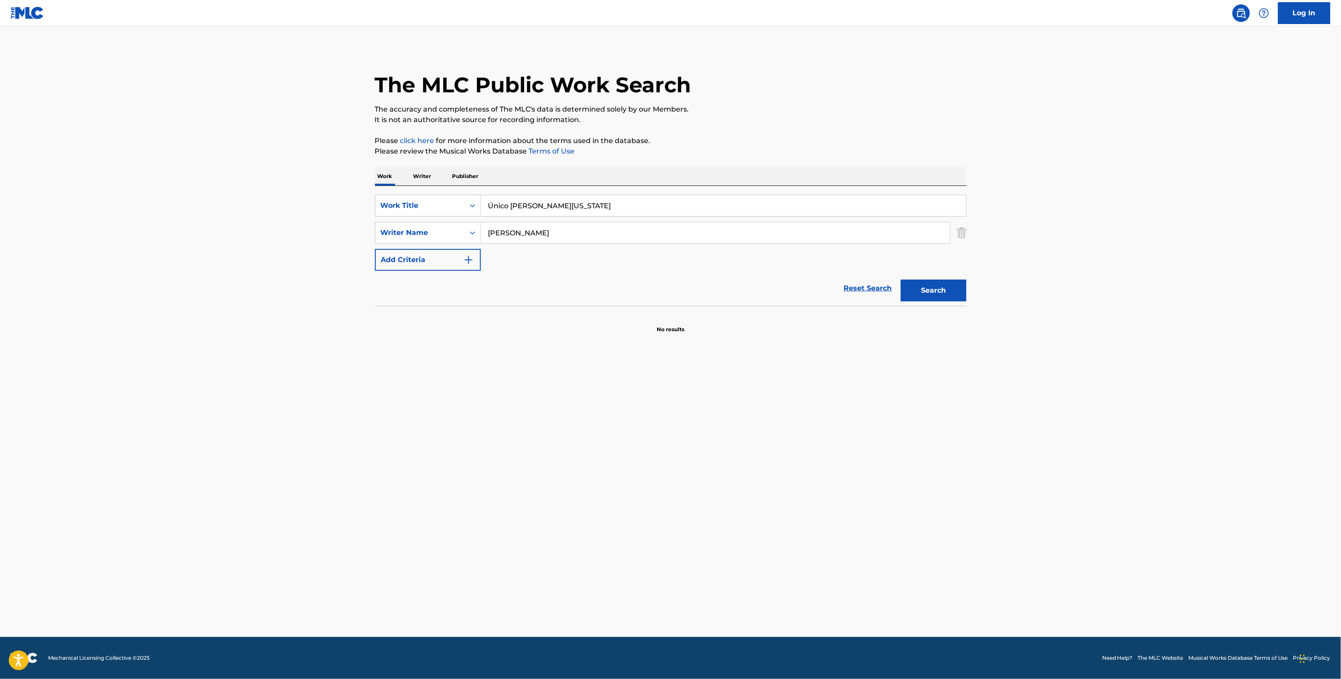
click at [936, 283] on button "Search" at bounding box center [934, 290] width 66 height 22
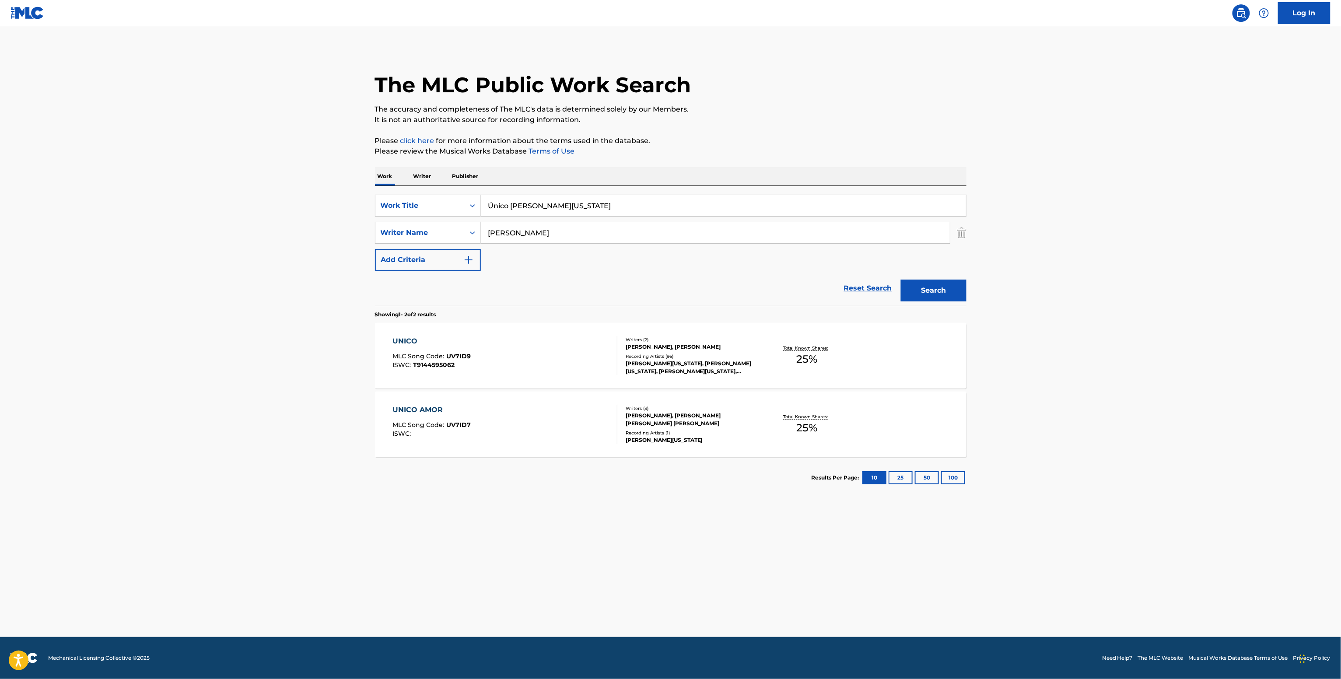
click at [681, 360] on div "Recording Artists ( 96 )" at bounding box center [691, 356] width 132 height 7
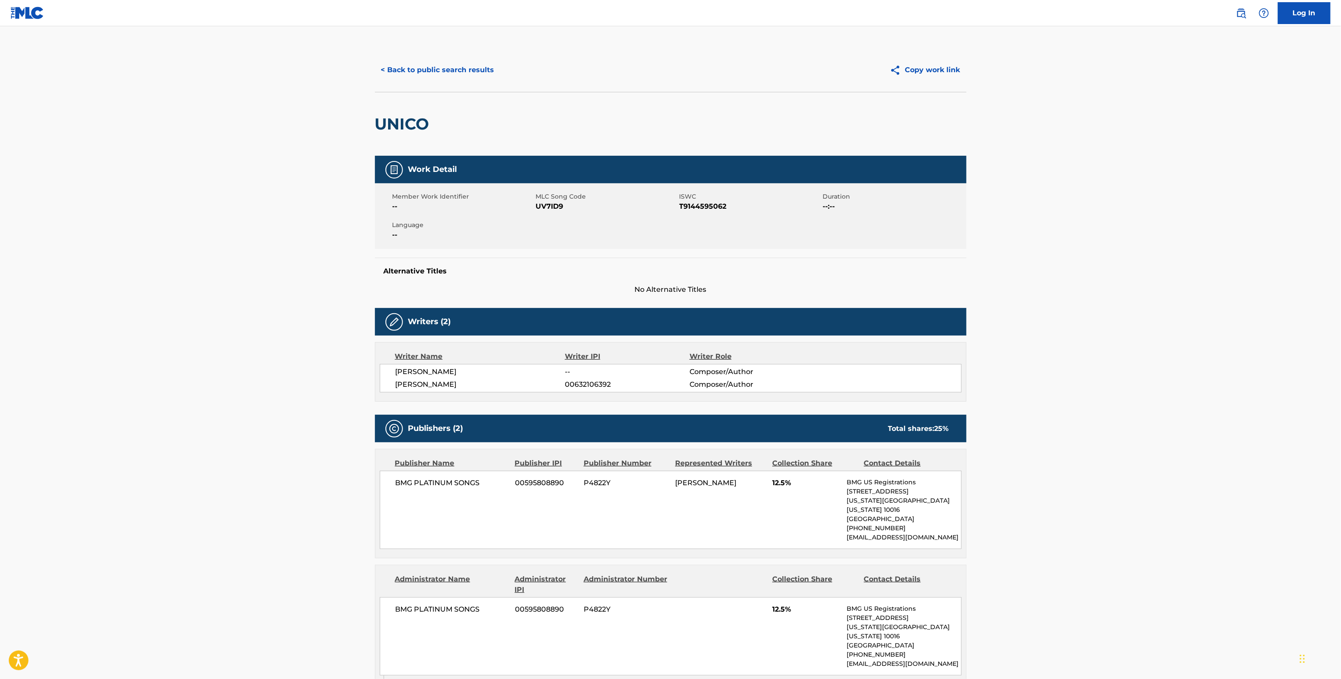
click at [581, 386] on span "00632106392" at bounding box center [627, 384] width 124 height 10
copy span "00632106392"
click at [470, 482] on span "BMG PLATINUM SONGS" at bounding box center [451, 483] width 113 height 10
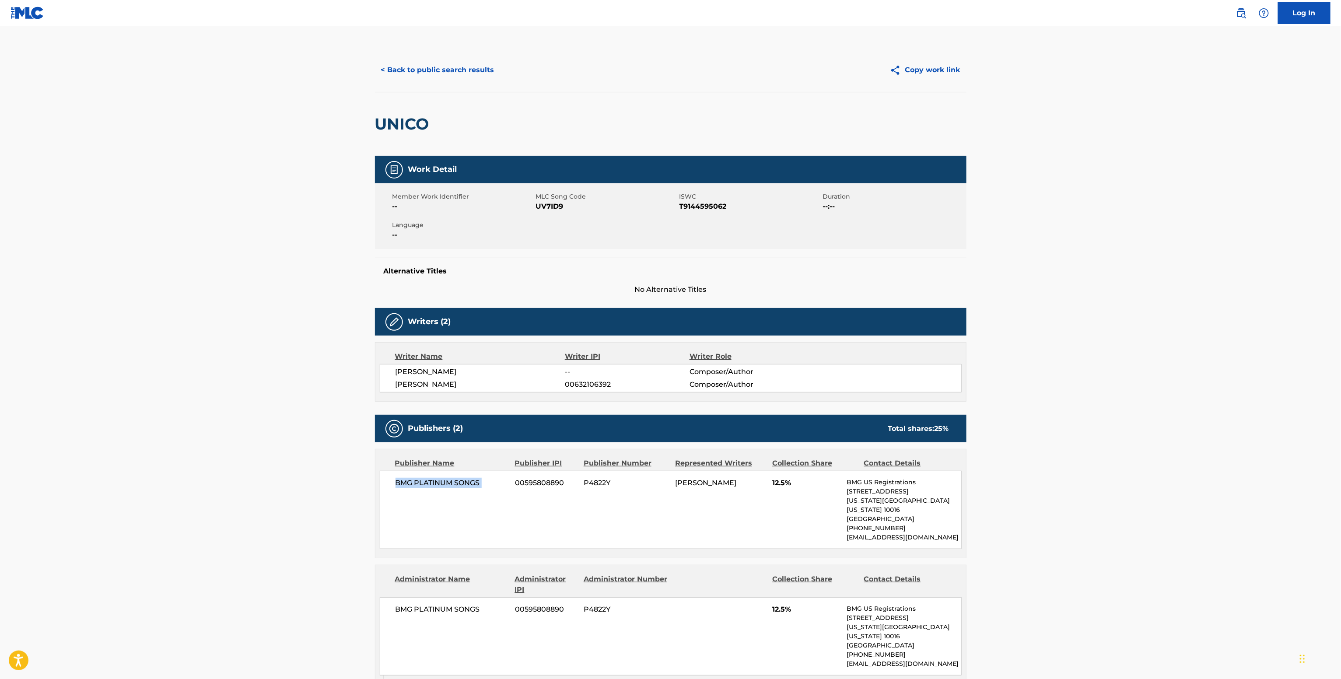
click at [470, 482] on span "BMG PLATINUM SONGS" at bounding box center [451, 483] width 113 height 10
copy div "BMG PLATINUM SONGS"
click at [455, 367] on span "EDGARDO MIRANDA" at bounding box center [480, 372] width 170 height 10
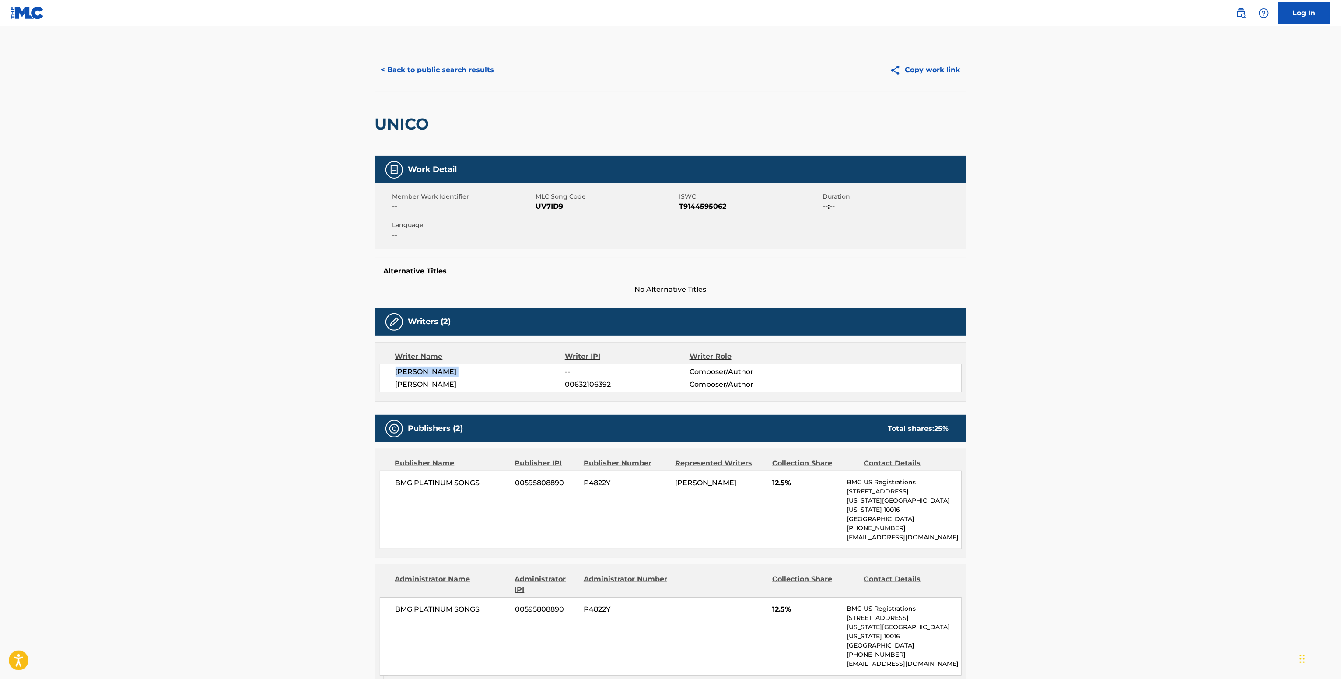
copy div "EDGARDO MIRANDA"
click at [553, 202] on span "UV7ID9" at bounding box center [606, 206] width 141 height 10
copy span "UV7ID9"
click at [698, 215] on div "Member Work Identifier -- MLC Song Code UV7ID9 ISWC T9144595062 Duration --:-- …" at bounding box center [670, 216] width 591 height 66
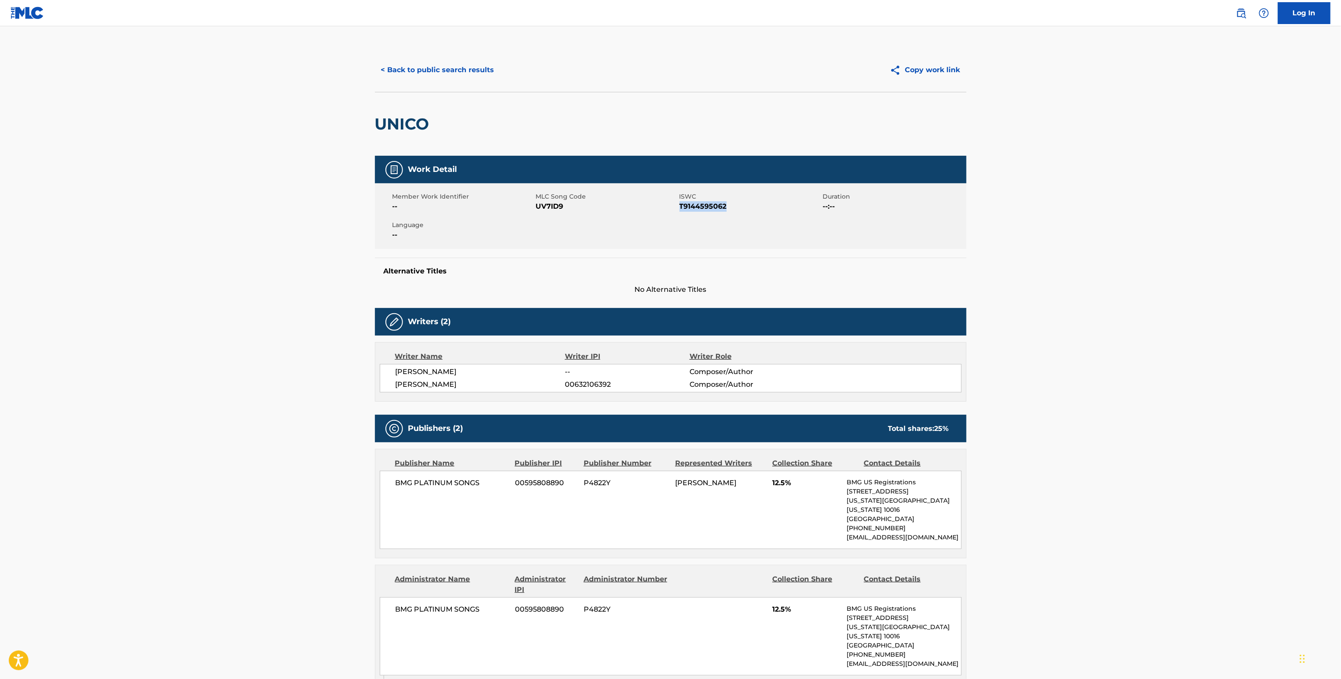
click at [698, 215] on div "Member Work Identifier -- MLC Song Code UV7ID9 ISWC T9144595062 Duration --:-- …" at bounding box center [670, 216] width 591 height 66
copy span "T9144595062"
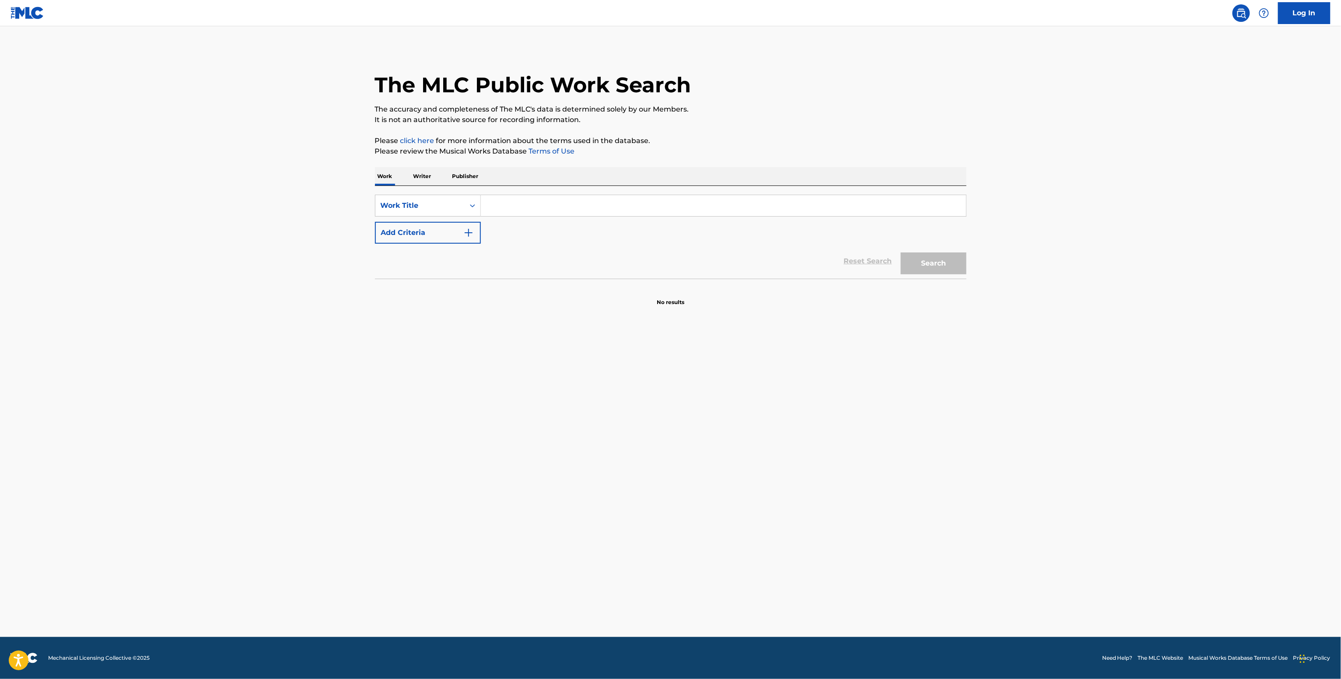
click at [502, 205] on input "Search Form" at bounding box center [723, 205] width 485 height 21
paste input "Si Quema Alta Elegancia"
type input "Si Quema Alta Elegancia"
drag, startPoint x: 423, startPoint y: 239, endPoint x: 434, endPoint y: 213, distance: 27.9
click at [425, 239] on button "Add Criteria" at bounding box center [428, 233] width 106 height 22
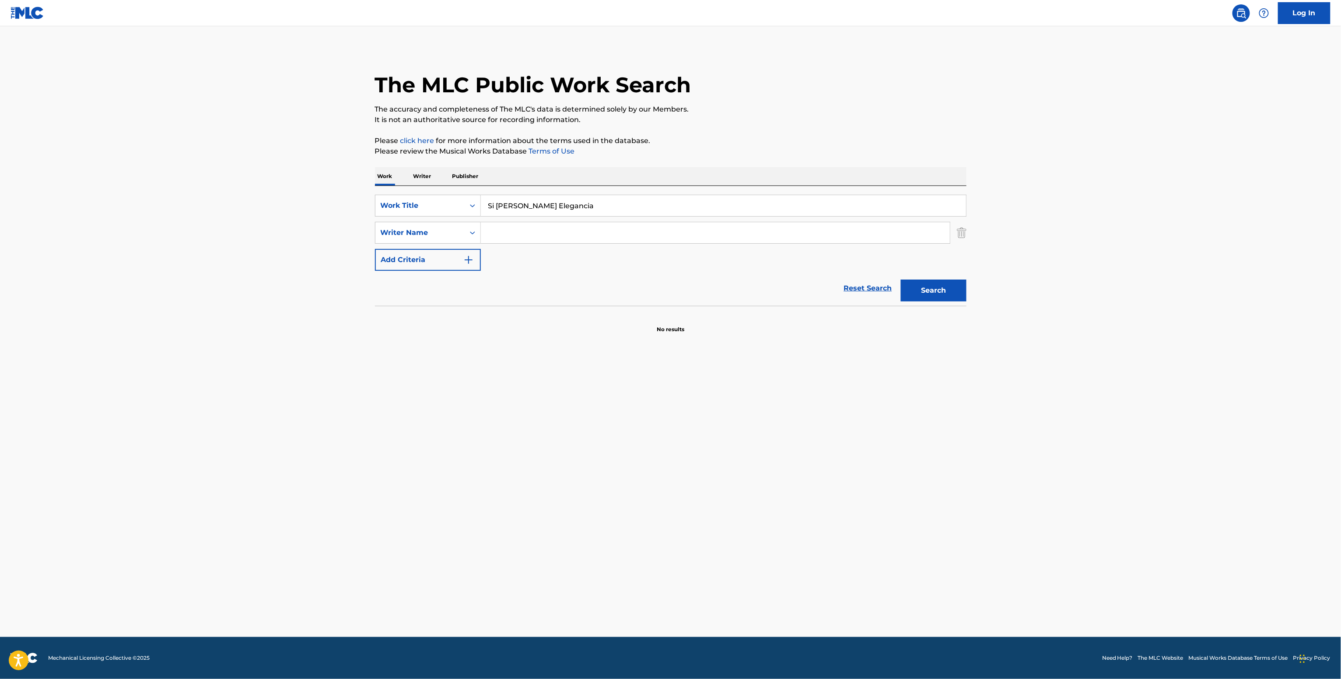
click at [509, 234] on input "Search Form" at bounding box center [715, 232] width 469 height 21
paste input "Alta Elegancia"
type input "Alta Elegancia"
click at [929, 283] on button "Search" at bounding box center [934, 290] width 66 height 22
click at [424, 176] on p "Writer" at bounding box center [422, 176] width 23 height 18
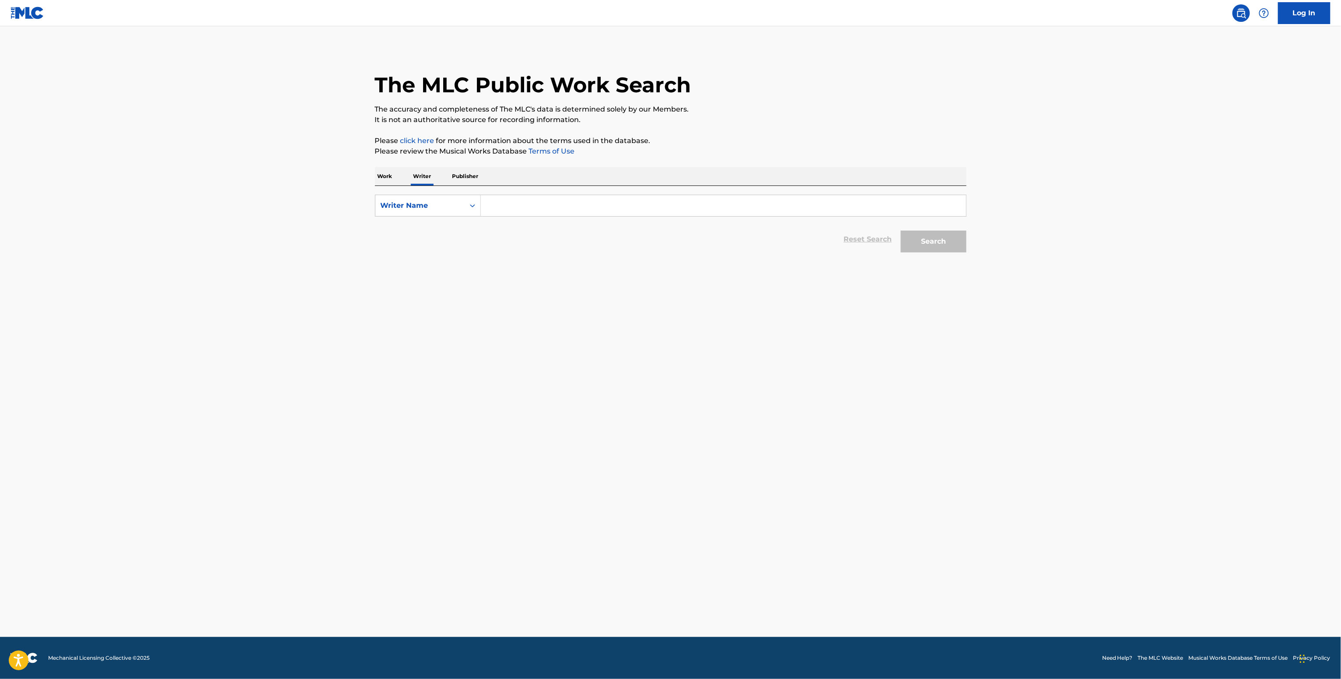
drag, startPoint x: 556, startPoint y: 209, endPoint x: 552, endPoint y: 209, distance: 4.4
click at [553, 209] on input "Search Form" at bounding box center [723, 205] width 485 height 21
paste input "Alta Elegancia"
type input "Alta Elegancia"
click at [925, 238] on button "Search" at bounding box center [934, 242] width 66 height 22
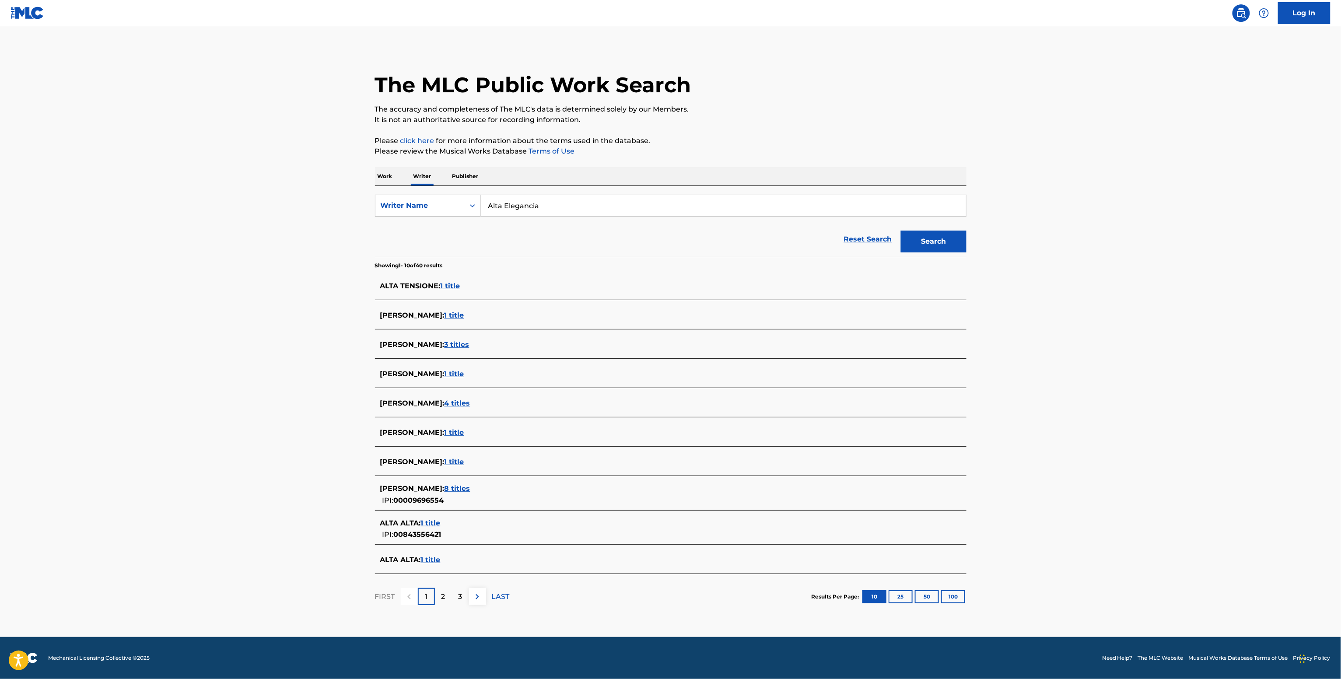
click at [448, 215] on div "Writer Name" at bounding box center [428, 206] width 106 height 22
drag, startPoint x: 439, startPoint y: 236, endPoint x: 490, endPoint y: 217, distance: 54.1
click at [442, 235] on div "Writer IPI" at bounding box center [427, 228] width 105 height 22
click at [522, 205] on input "Search Form" at bounding box center [723, 205] width 485 height 21
paste input "01259091539"
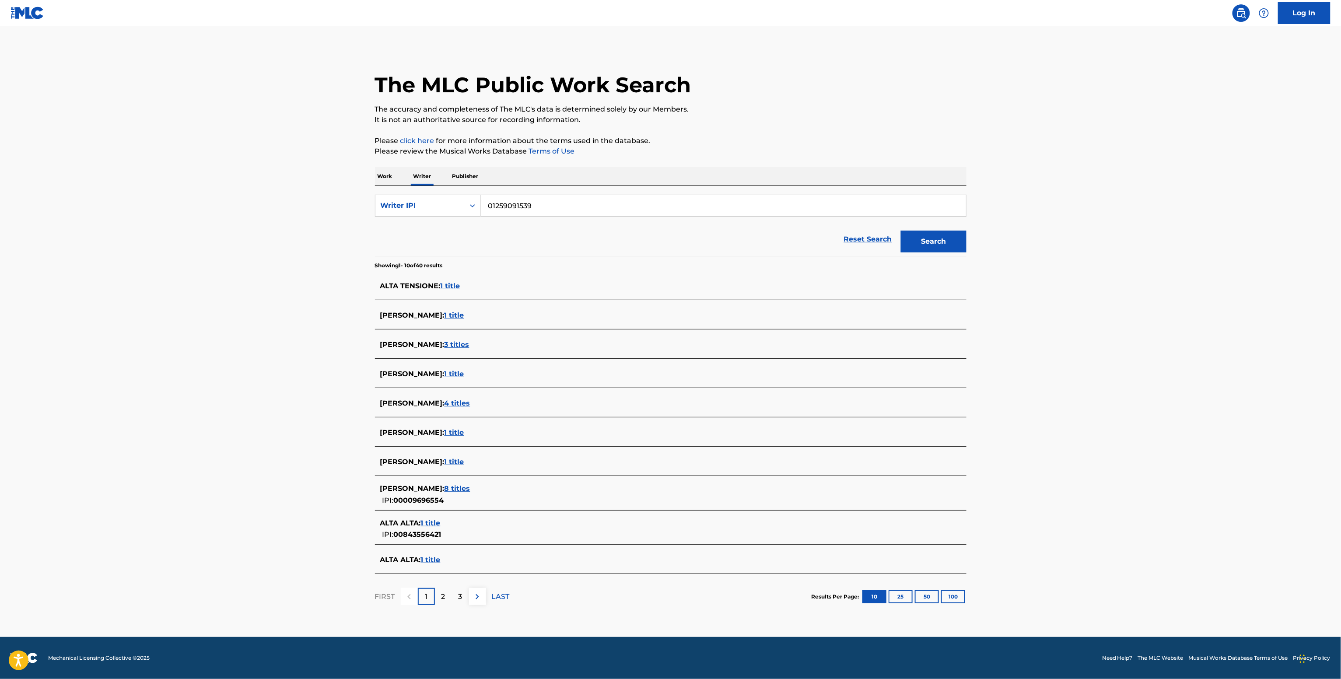
type input "01259091539"
click at [936, 241] on button "Search" at bounding box center [934, 242] width 66 height 22
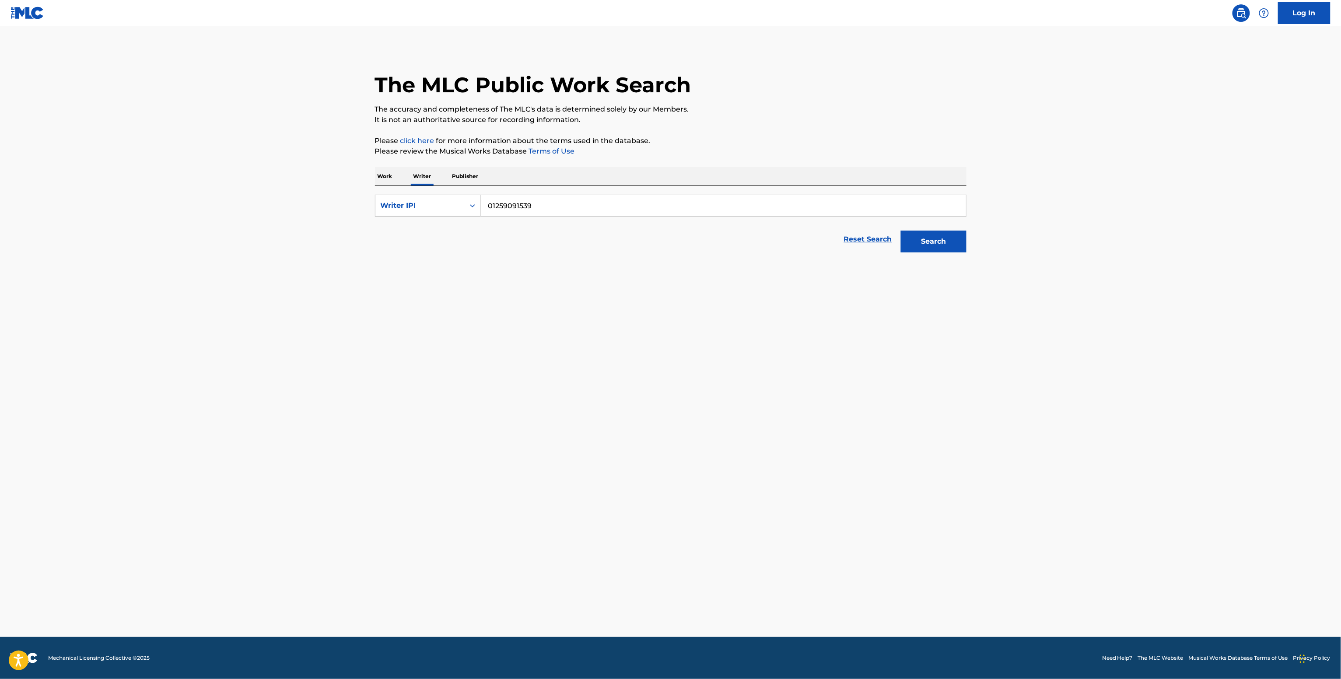
drag, startPoint x: 553, startPoint y: 213, endPoint x: 479, endPoint y: 204, distance: 75.0
click at [539, 218] on form "SearchWithCriteria564b3303-313f-4f40-aba3-c574b515614d Writer IPI 01259091539 R…" at bounding box center [670, 226] width 591 height 62
click at [430, 199] on div "Writer IPI" at bounding box center [419, 205] width 89 height 17
click at [430, 222] on div "Writer Name" at bounding box center [427, 228] width 105 height 22
drag, startPoint x: 448, startPoint y: 220, endPoint x: 525, endPoint y: 205, distance: 78.8
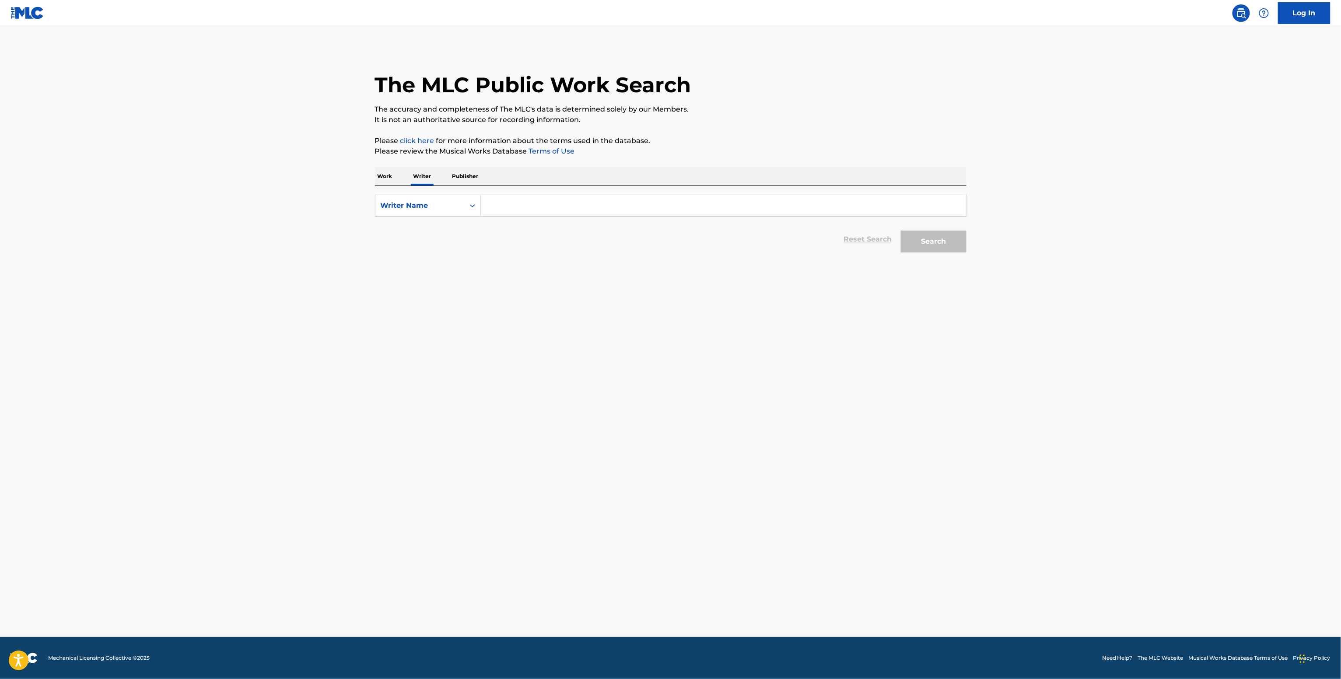
click at [527, 205] on input "Search Form" at bounding box center [723, 205] width 485 height 21
paste input "Rudy Pelaez"
type input "Rudy Pelaez"
click at [931, 245] on button "Search" at bounding box center [934, 242] width 66 height 22
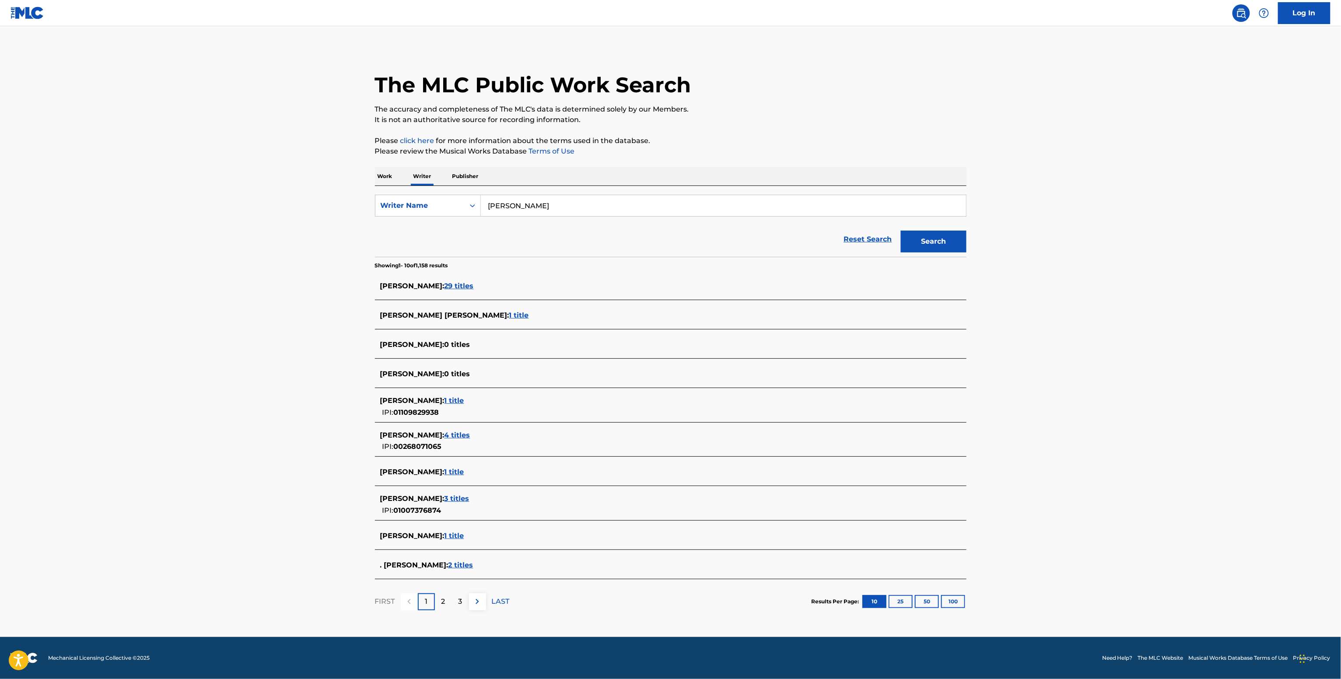
click at [425, 494] on div "RUDY PELAEZ : 3 titles" at bounding box center [659, 498] width 558 height 10
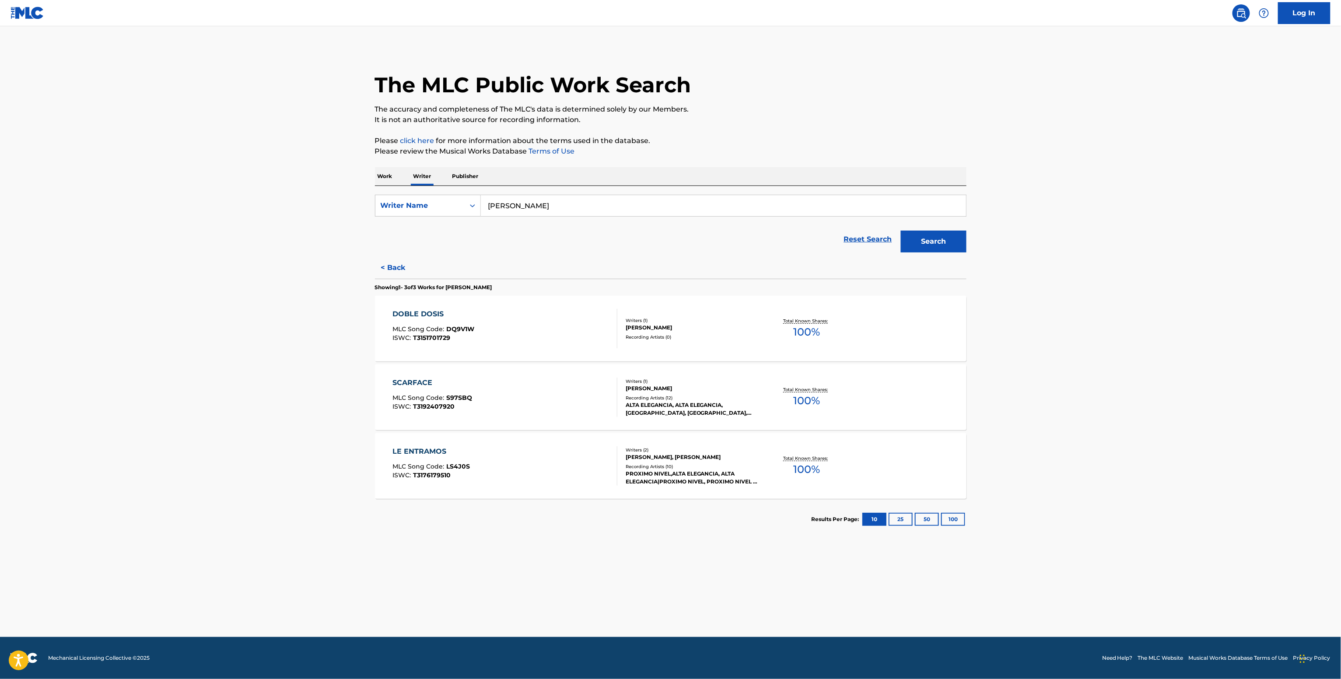
click at [833, 398] on div "Total Known Shares: 100 %" at bounding box center [807, 397] width 98 height 27
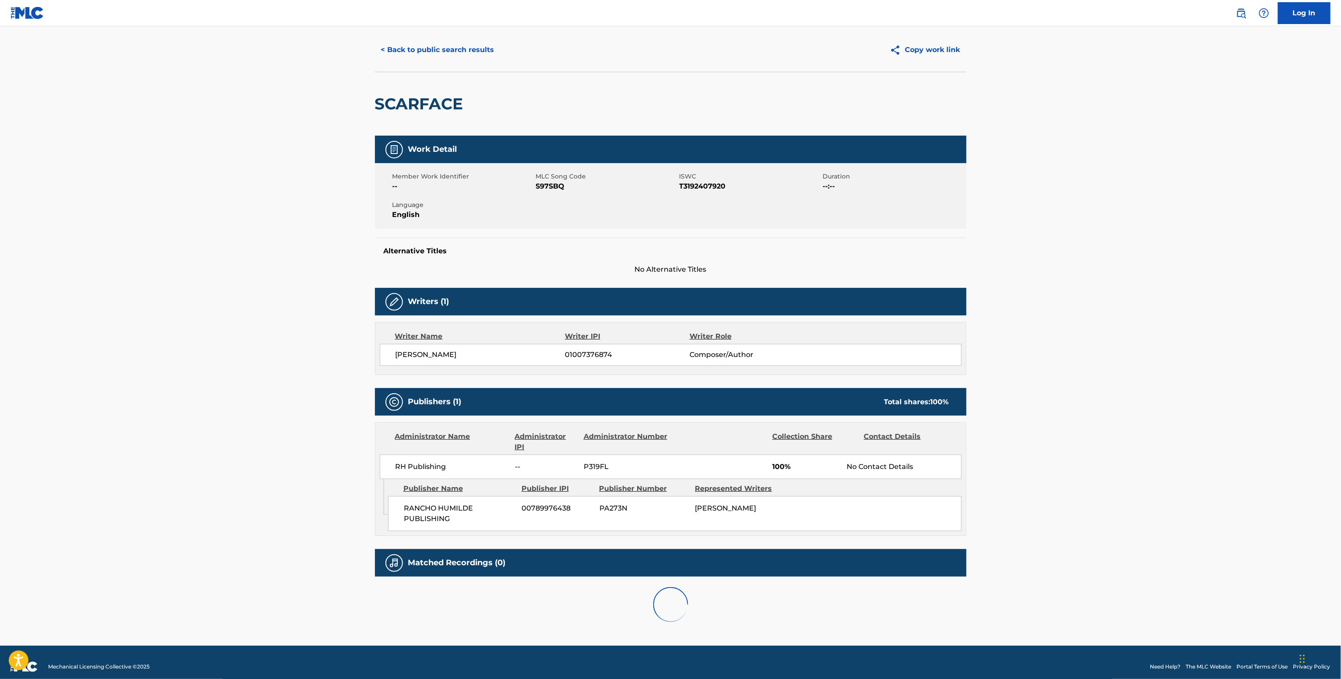
scroll to position [31, 0]
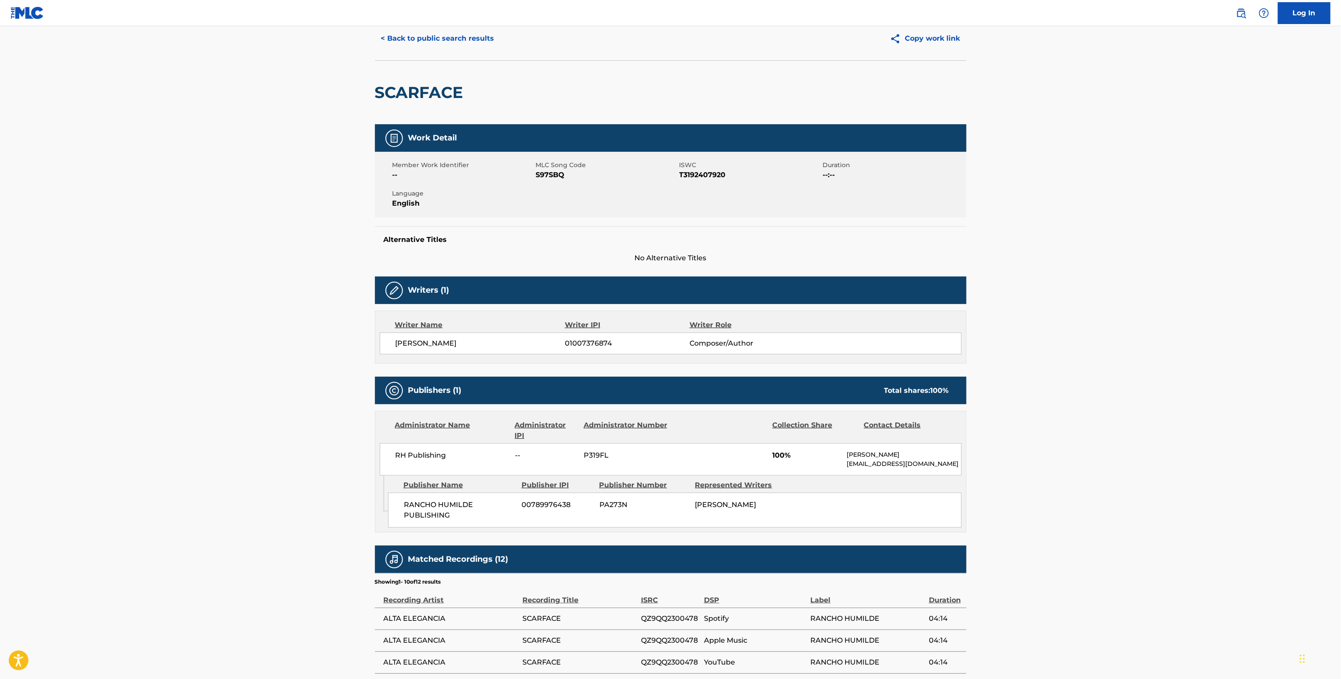
click at [430, 452] on span "RH Publishing" at bounding box center [451, 455] width 113 height 10
copy div "RH Publishing"
click at [437, 35] on button "< Back to public search results" at bounding box center [438, 39] width 126 height 22
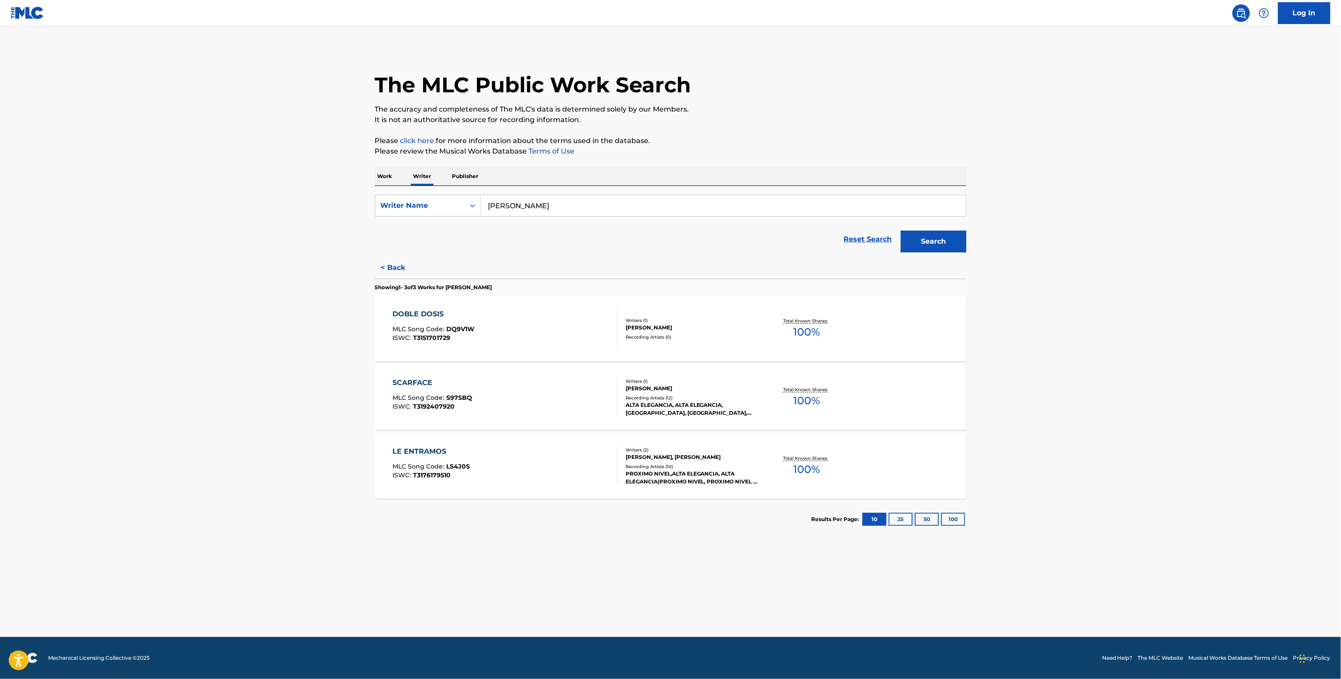
click at [628, 332] on div "Writers ( 1 ) RUDY PELAEZ Recording Artists ( 0 )" at bounding box center [687, 328] width 140 height 23
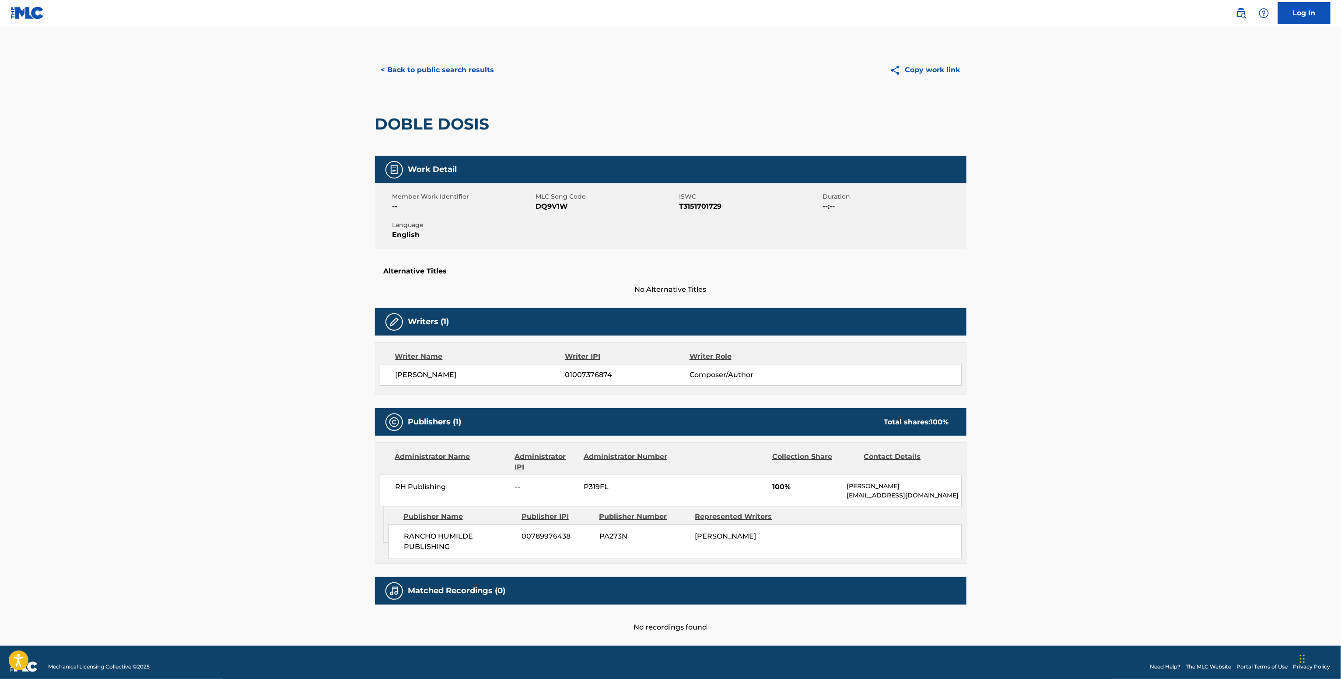
click at [432, 482] on div "RH Publishing -- P319FL 100% Claudia Pulido claupublishing@ranchohumilde.com" at bounding box center [671, 491] width 582 height 32
copy div "RH Publishing"
click at [541, 211] on span "DQ9V1W" at bounding box center [606, 206] width 141 height 10
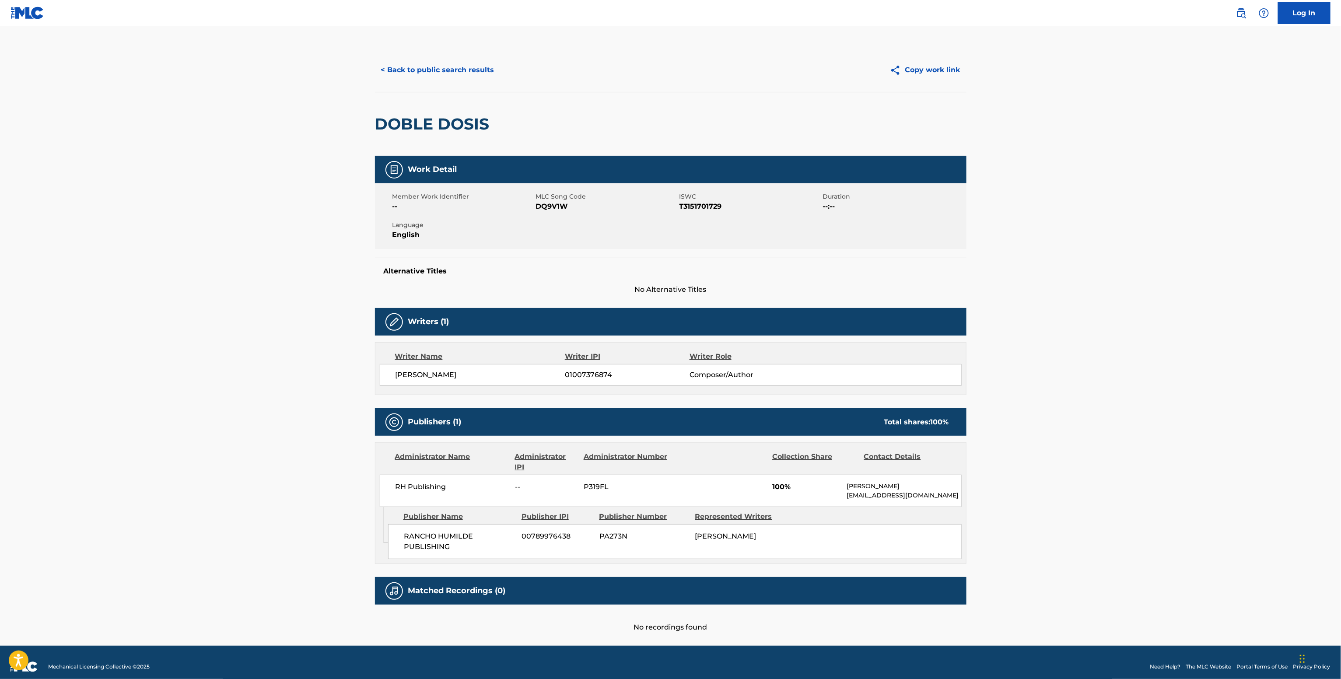
click at [543, 211] on span "DQ9V1W" at bounding box center [606, 206] width 141 height 10
copy span "DQ9V1W"
click at [583, 372] on span "01007376874" at bounding box center [627, 375] width 124 height 10
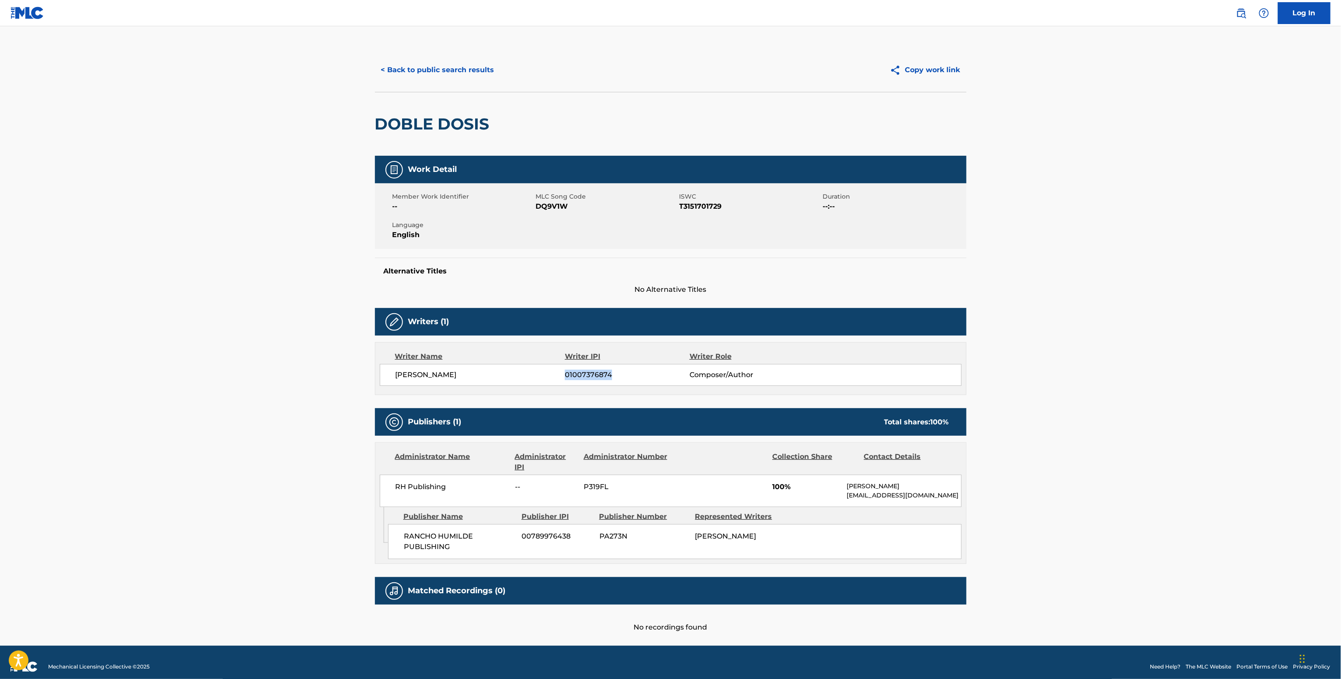
click at [583, 372] on span "01007376874" at bounding box center [627, 375] width 124 height 10
copy span "01007376874"
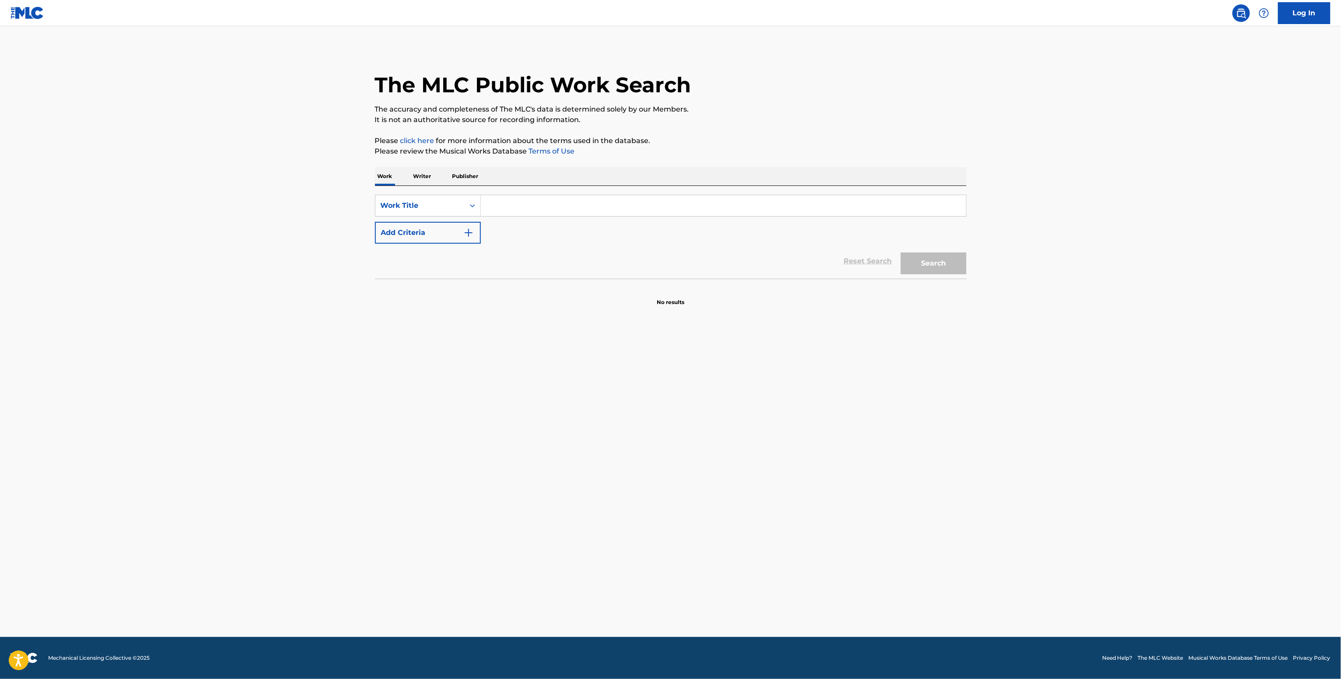
click at [524, 204] on input "Search Form" at bounding box center [723, 205] width 485 height 21
paste input "LOKERON Marca MP"
type input "LOKERON Marca MP"
click at [469, 230] on img "Search Form" at bounding box center [468, 232] width 10 height 10
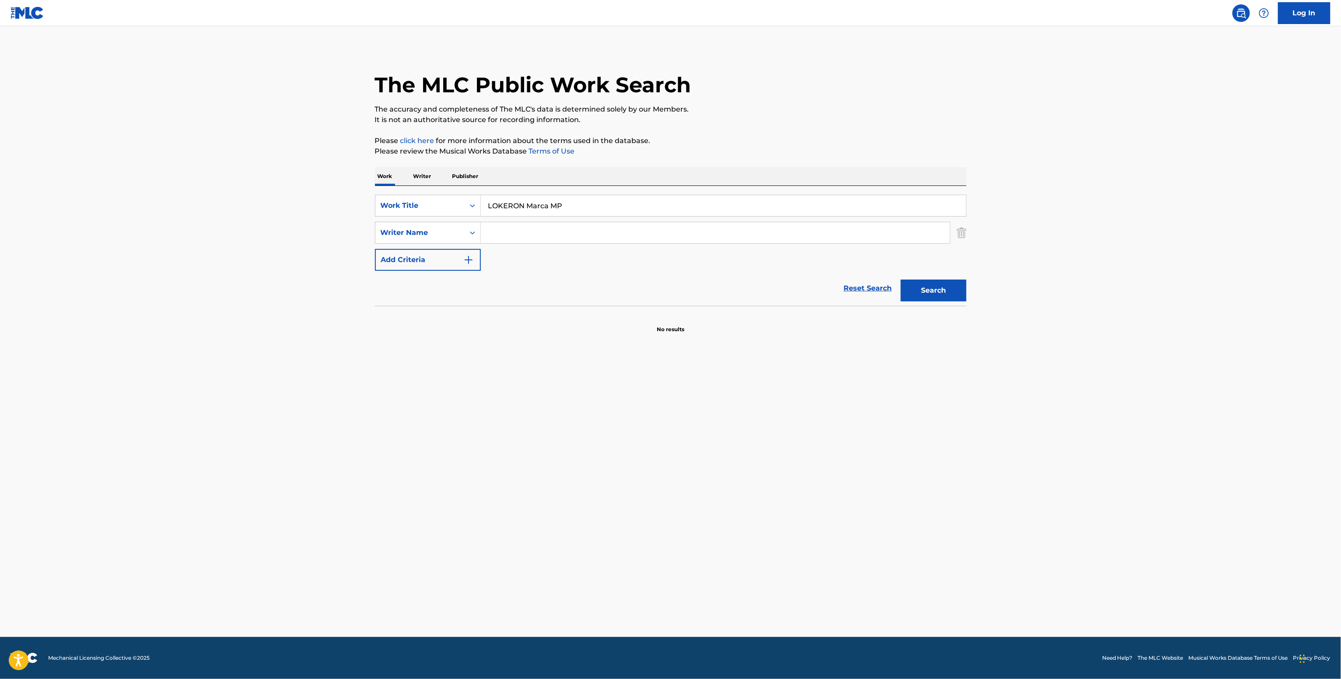
click at [537, 239] on input "Search Form" at bounding box center [715, 232] width 469 height 21
paste input "[PERSON_NAME] [PERSON_NAME] [PERSON_NAME]"
type input "Julio Cesar Lopez Laureano"
click at [903, 286] on button "Search" at bounding box center [934, 290] width 66 height 22
click at [424, 181] on p "Writer" at bounding box center [422, 176] width 23 height 18
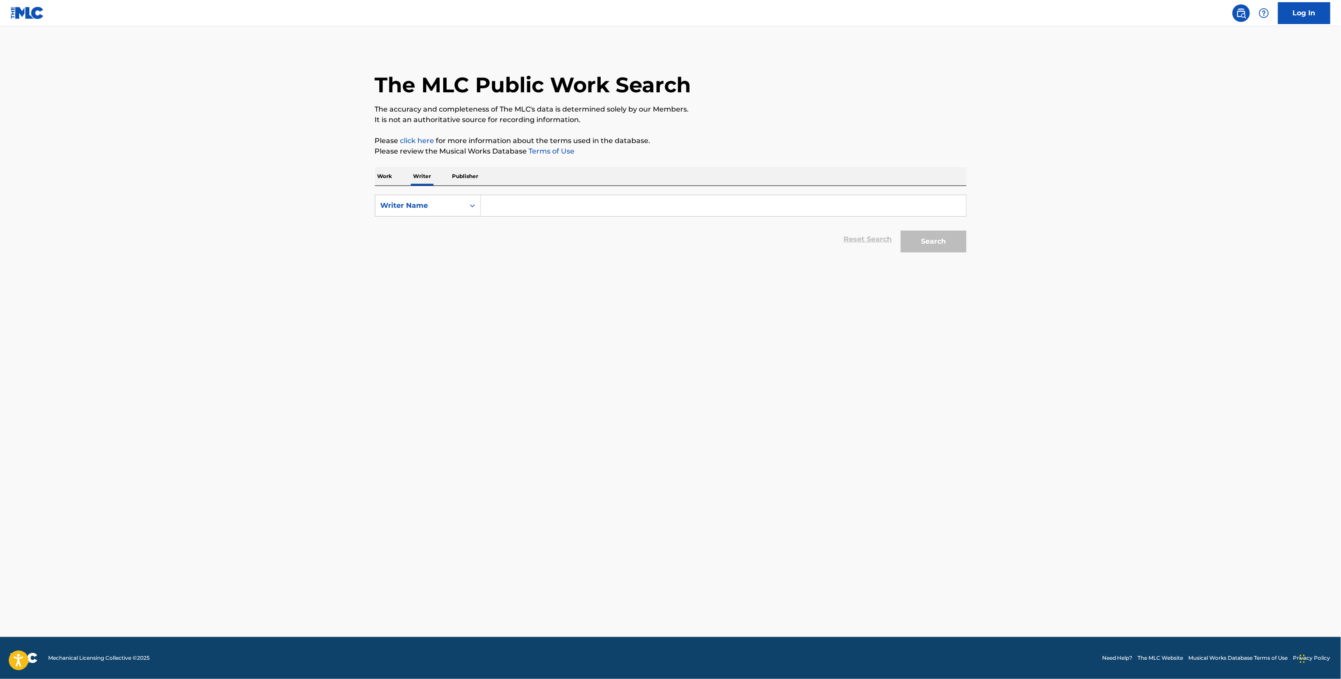
click at [511, 209] on input "Search Form" at bounding box center [723, 205] width 485 height 21
paste input "Julio Cesar Lopez Laureano"
drag, startPoint x: 922, startPoint y: 233, endPoint x: 928, endPoint y: 244, distance: 12.5
click at [922, 234] on button "Search" at bounding box center [934, 242] width 66 height 22
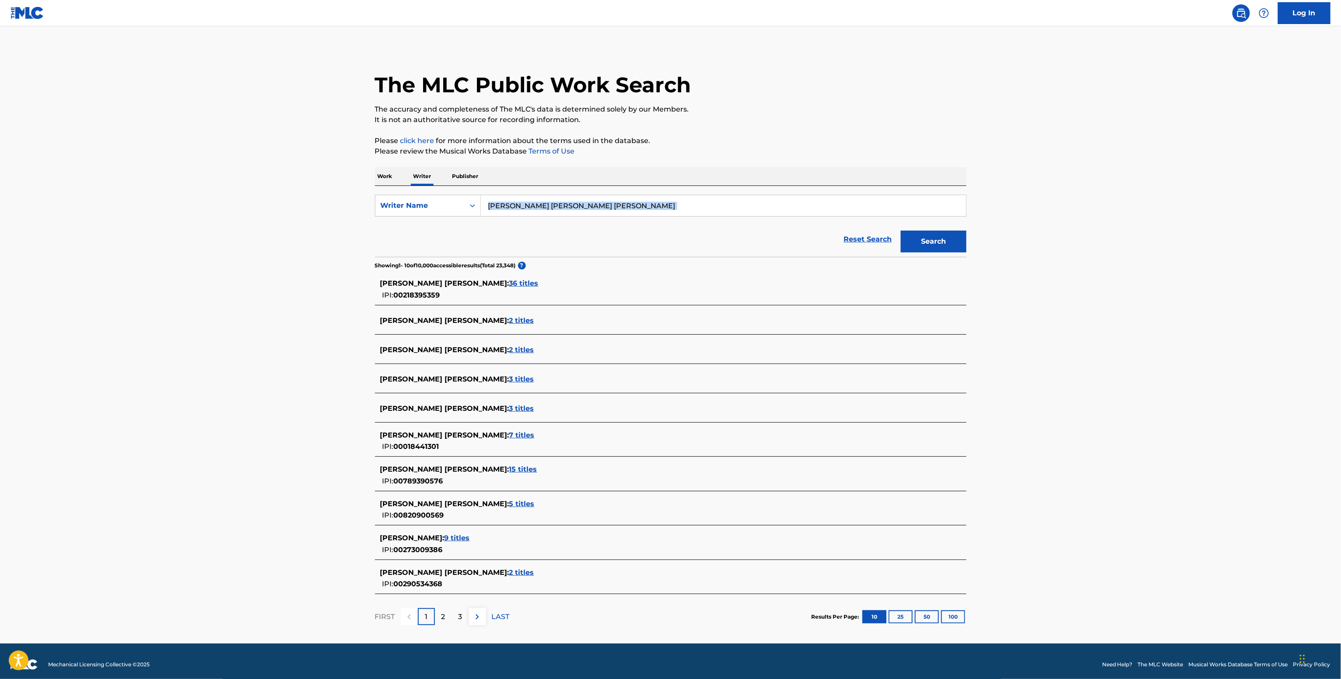
drag, startPoint x: 591, startPoint y: 219, endPoint x: 405, endPoint y: 190, distance: 188.6
click at [412, 191] on div "SearchWithCriteriabfdf0e91-c934-48d7-a0df-b5b8a450c42f Writer Name Julio Cesar …" at bounding box center [670, 221] width 591 height 71
click at [606, 221] on form "SearchWithCriteriabfdf0e91-c934-48d7-a0df-b5b8a450c42f Writer Name Julio Cesar …" at bounding box center [670, 226] width 591 height 62
click at [573, 205] on input "Julio Cesar Lopez Laureano" at bounding box center [723, 205] width 485 height 21
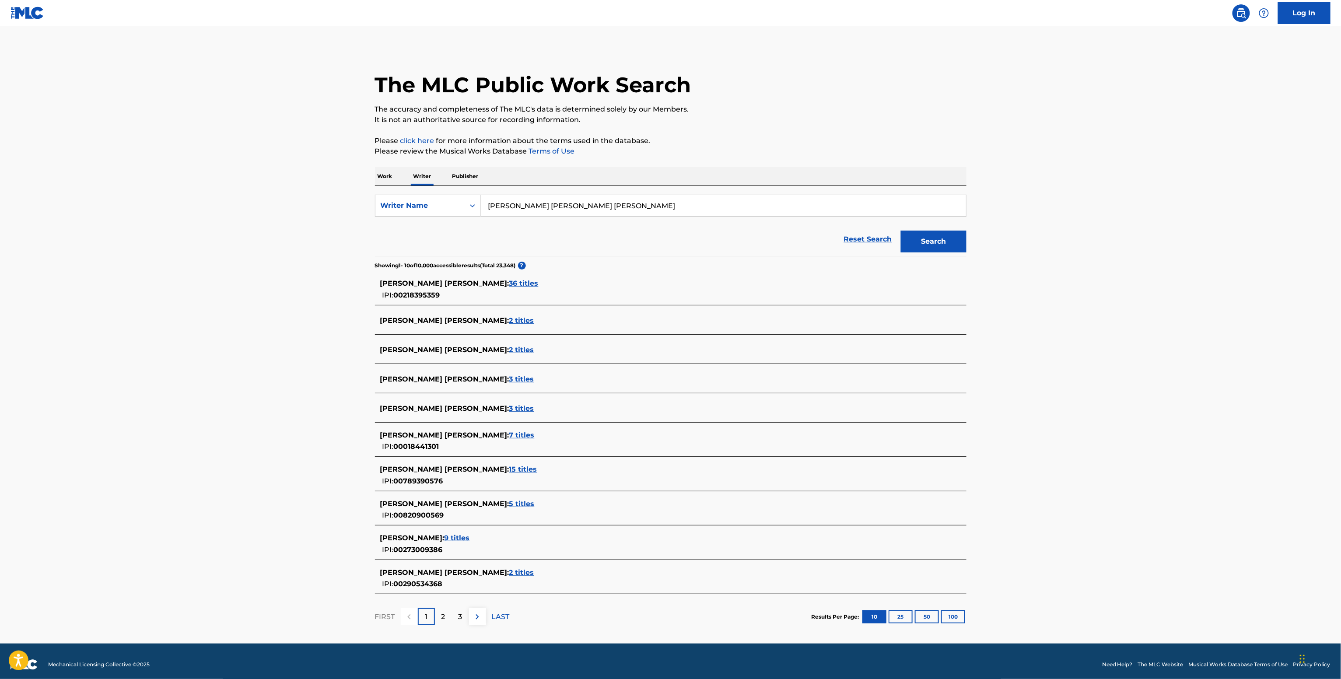
click at [573, 205] on input "Julio Cesar Lopez Laureano" at bounding box center [723, 205] width 485 height 21
paste input "erick Ternida Quilisadi"
type input "Jerick Ternida Quilisadio"
click at [901, 231] on button "Search" at bounding box center [934, 242] width 66 height 22
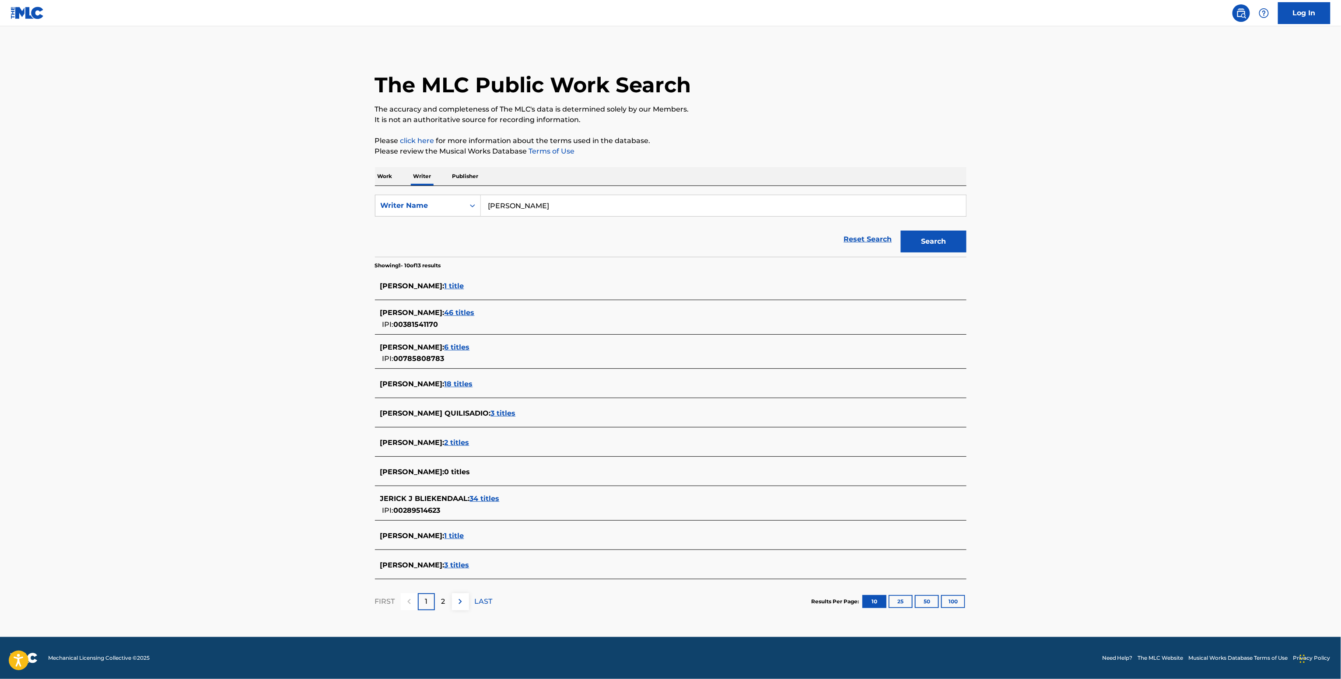
click at [491, 414] on span "3 titles" at bounding box center [503, 413] width 25 height 8
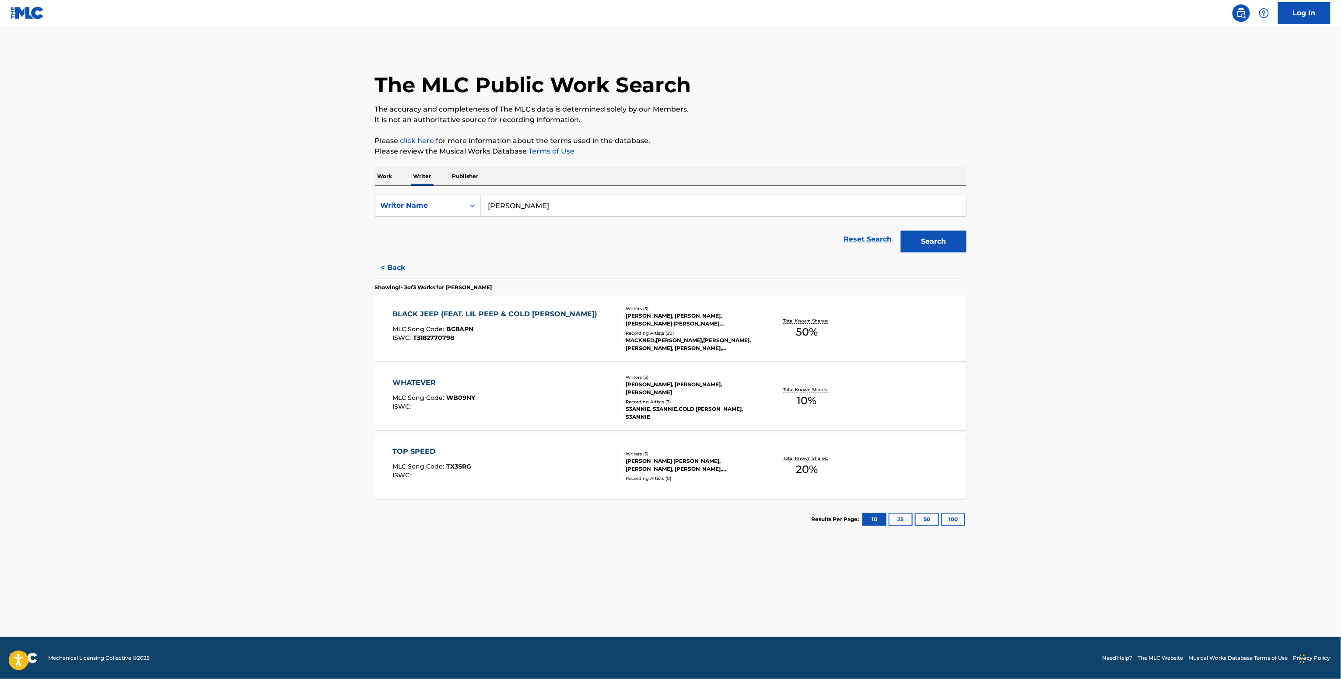
click at [714, 332] on div "Recording Artists ( 20 )" at bounding box center [691, 333] width 132 height 7
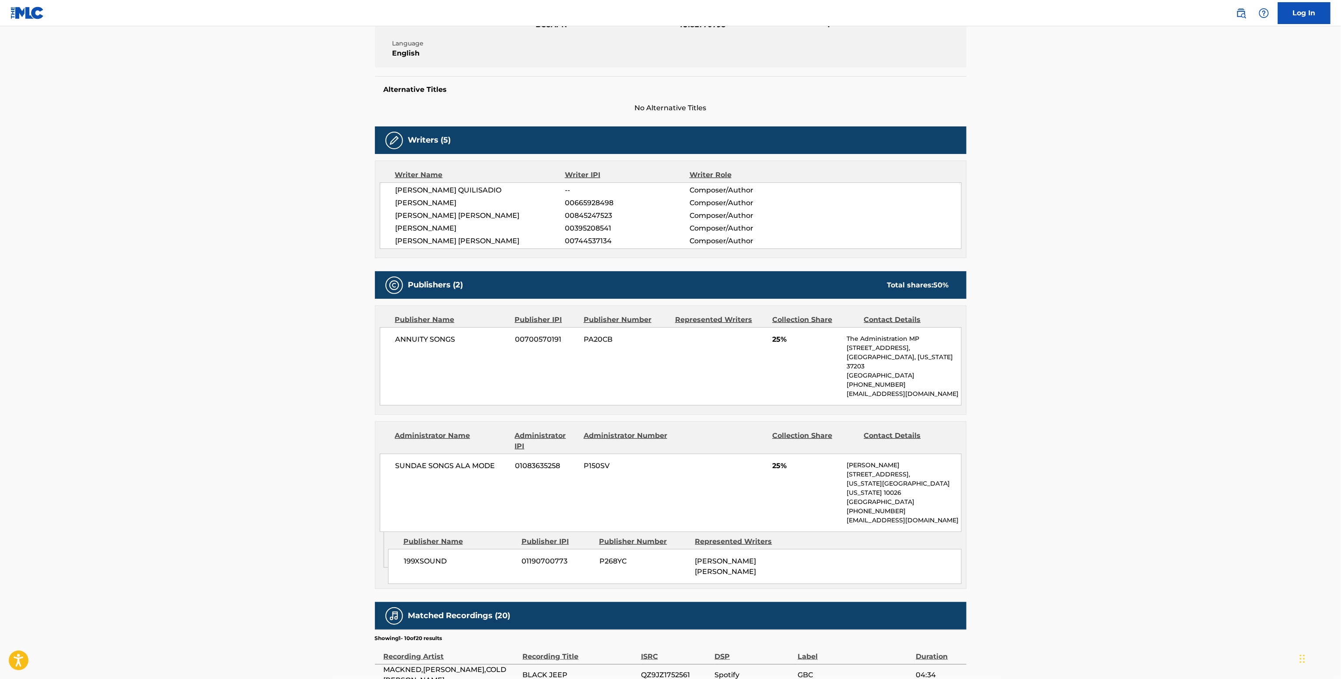
scroll to position [175, 0]
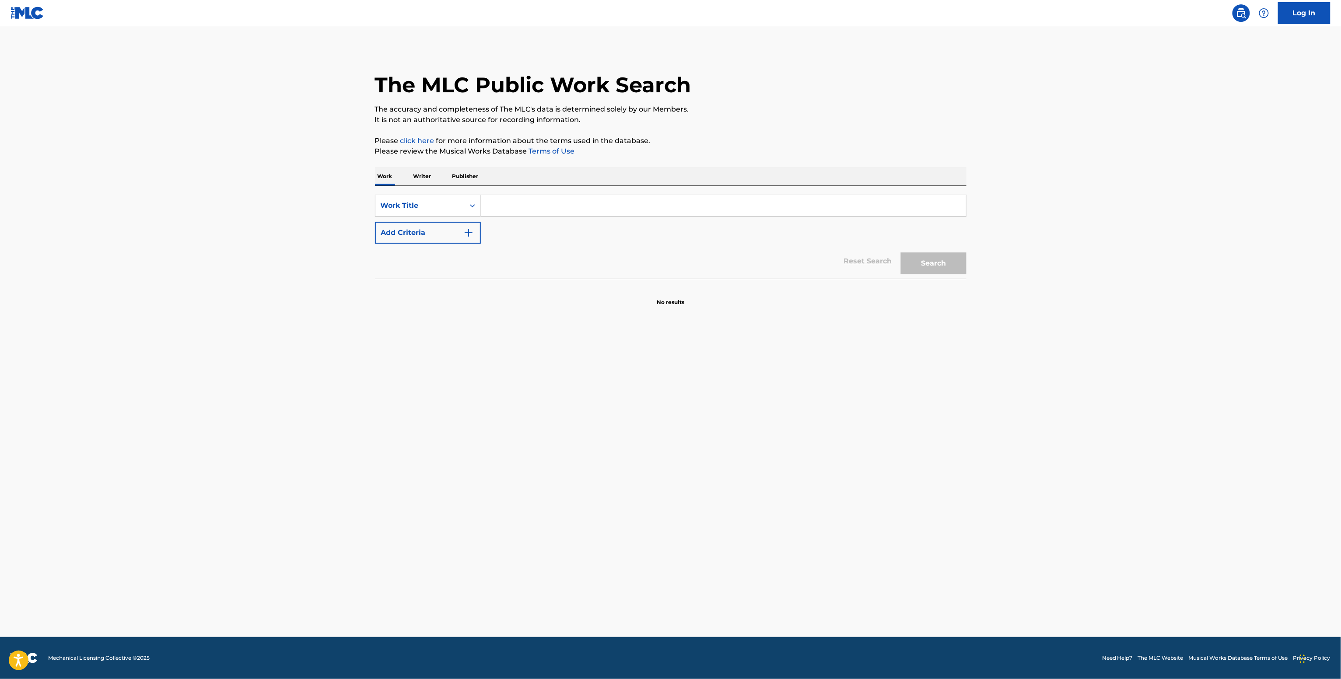
click at [511, 196] on input "Search Form" at bounding box center [723, 205] width 485 height 21
paste input "eggshells Samantha Leah"
type input "eggshells Samantha Leah"
click at [427, 230] on button "Add Criteria" at bounding box center [428, 233] width 106 height 22
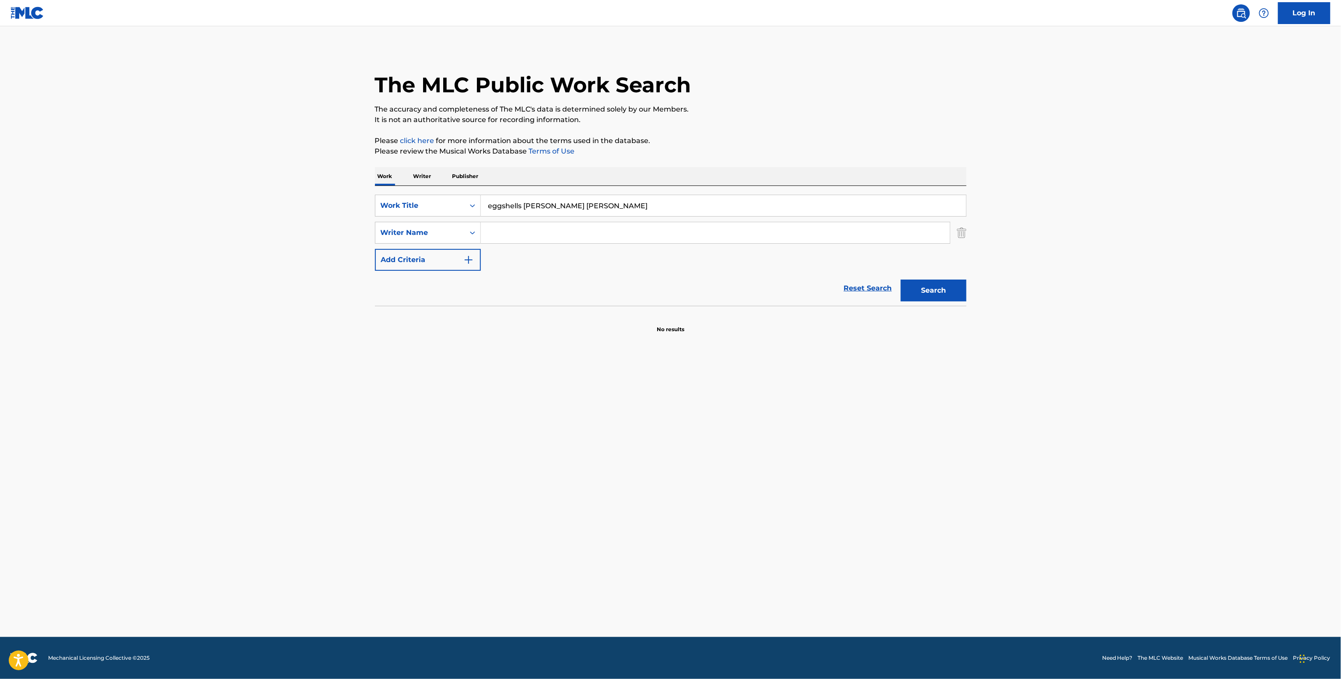
click at [553, 220] on div "SearchWithCriteria45afe89e-5487-4f08-bc8e-930944f483d8 Work Title eggshells Sam…" at bounding box center [670, 233] width 591 height 76
click at [543, 236] on input "Search Form" at bounding box center [715, 232] width 469 height 21
paste input "Samantha Leah Pelosi"
type input "Samantha Leah Pelosi"
click at [941, 297] on button "Search" at bounding box center [934, 290] width 66 height 22
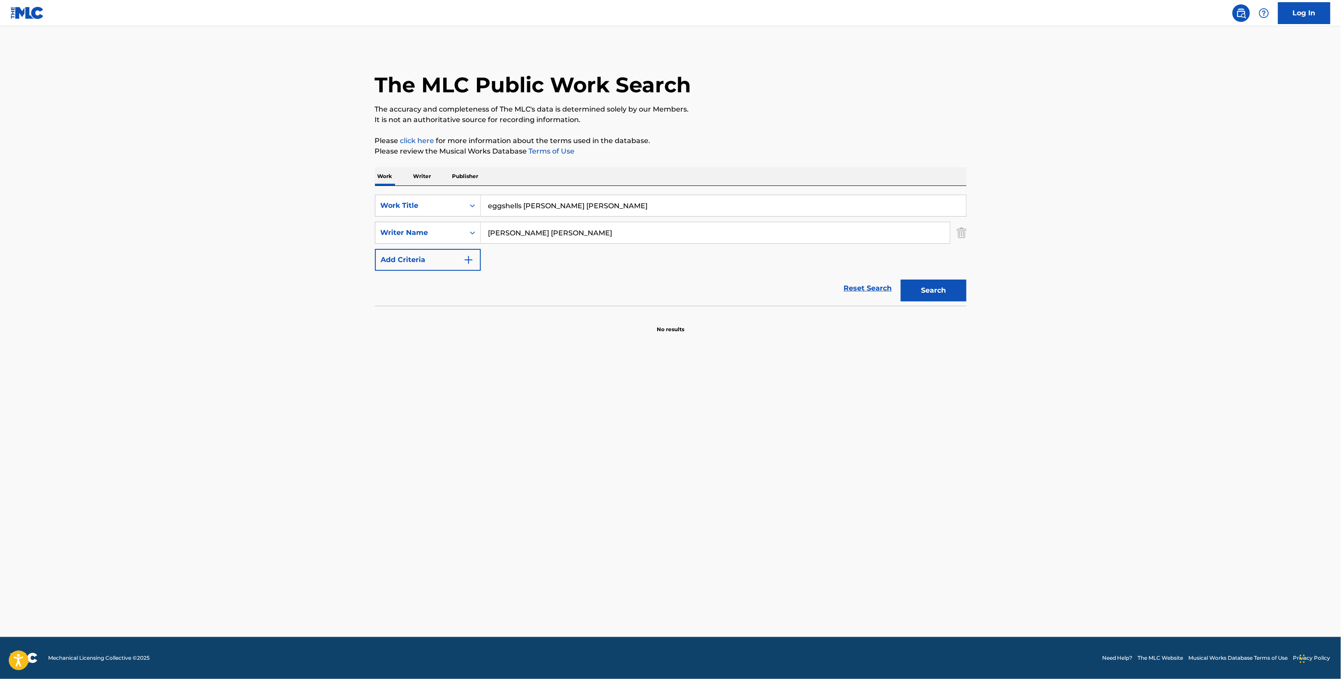
click at [424, 171] on p "Writer" at bounding box center [422, 176] width 23 height 18
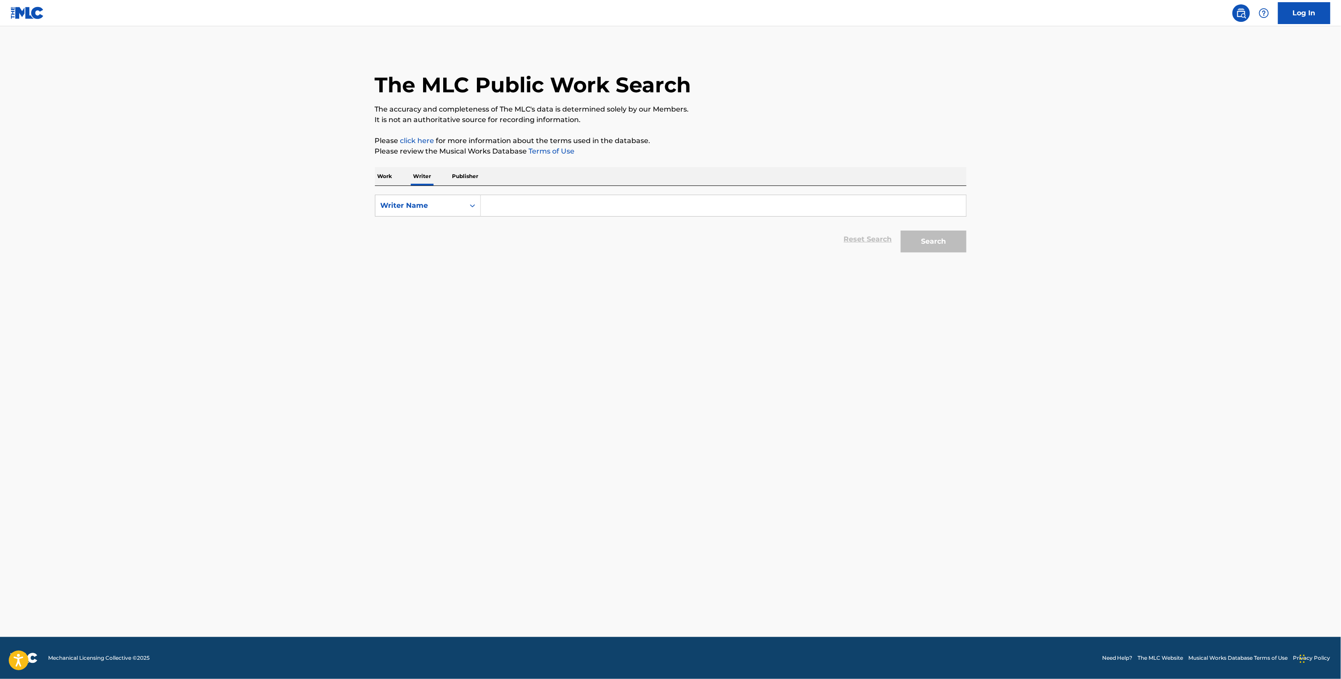
click at [504, 197] on input "Search Form" at bounding box center [723, 205] width 485 height 21
paste input "Samantha Leah Pelosi"
type input "Samantha Leah Pelosi"
click at [933, 248] on button "Search" at bounding box center [934, 242] width 66 height 22
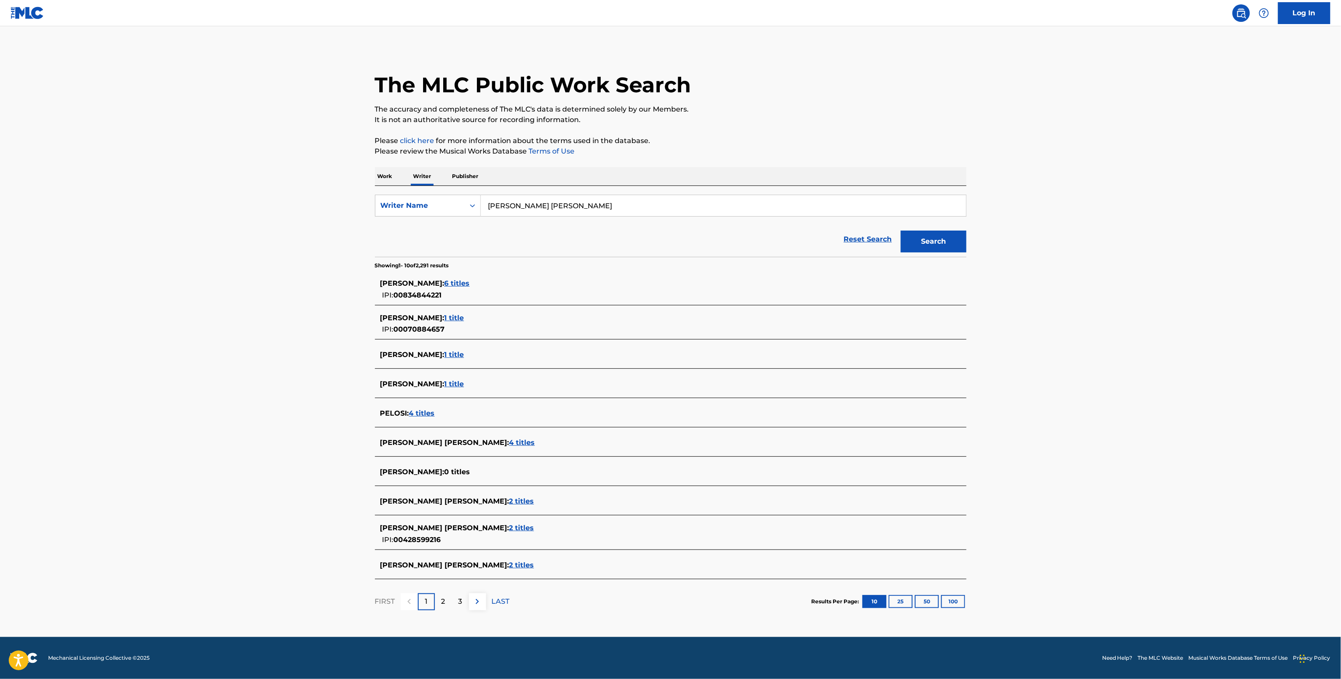
click at [462, 286] on span "6 titles" at bounding box center [456, 283] width 25 height 8
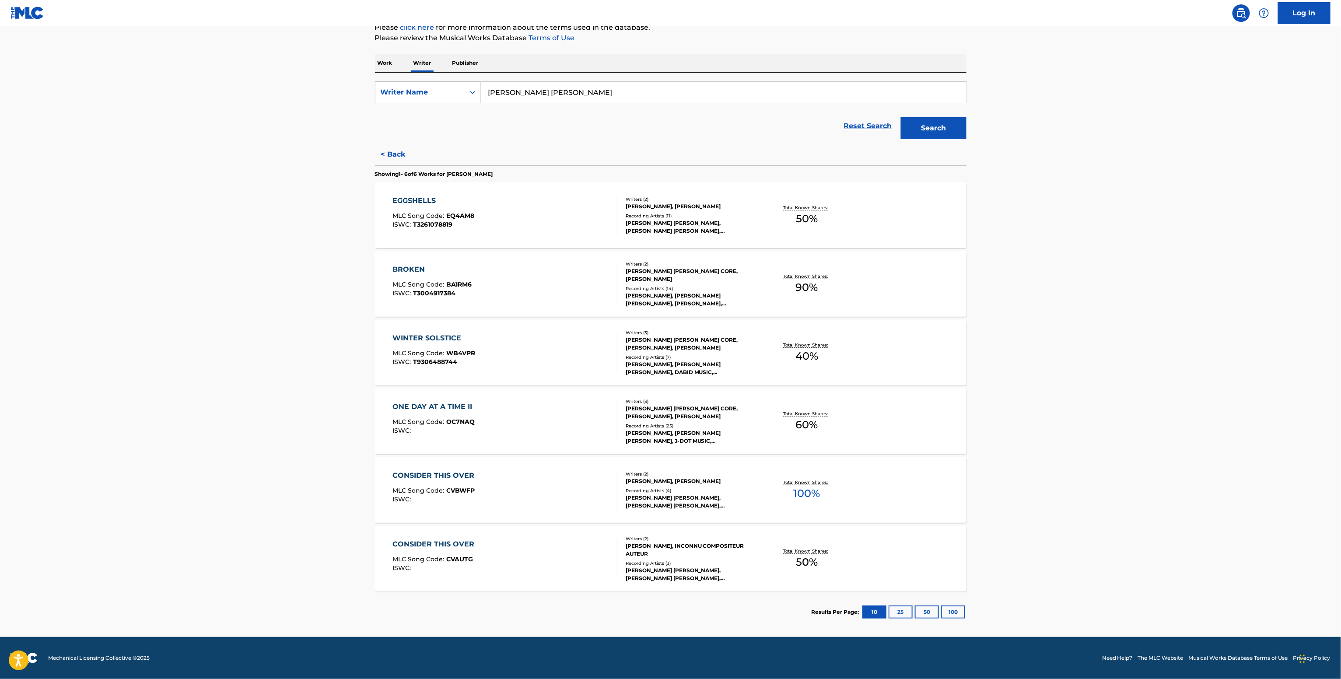
scroll to position [114, 0]
click at [743, 483] on div "JOSEPH TAPIA, SAMANTHA PELOSI" at bounding box center [691, 481] width 132 height 8
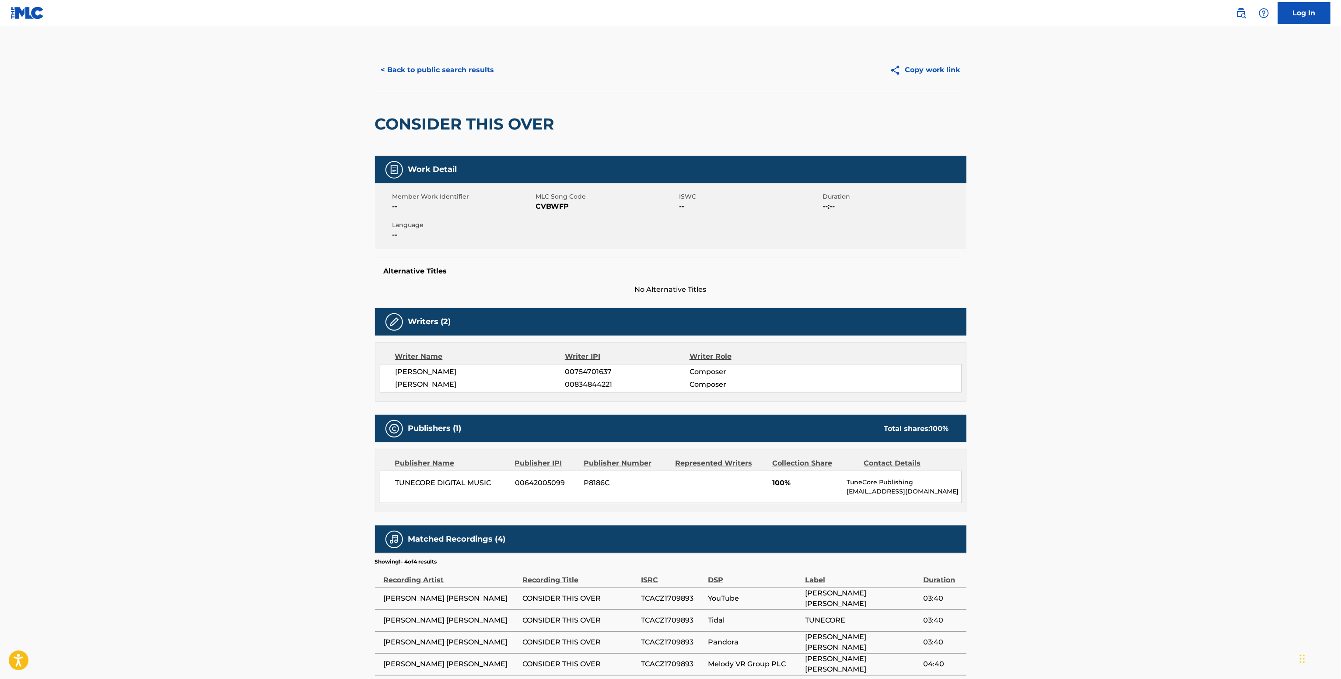
click at [456, 484] on span "TUNECORE DIGITAL MUSIC" at bounding box center [451, 483] width 113 height 10
click at [588, 392] on div "JOSEPH TAPIA 00754701637 Composer SAMANTHA PELOSI 00834844221 Composer" at bounding box center [671, 378] width 582 height 28
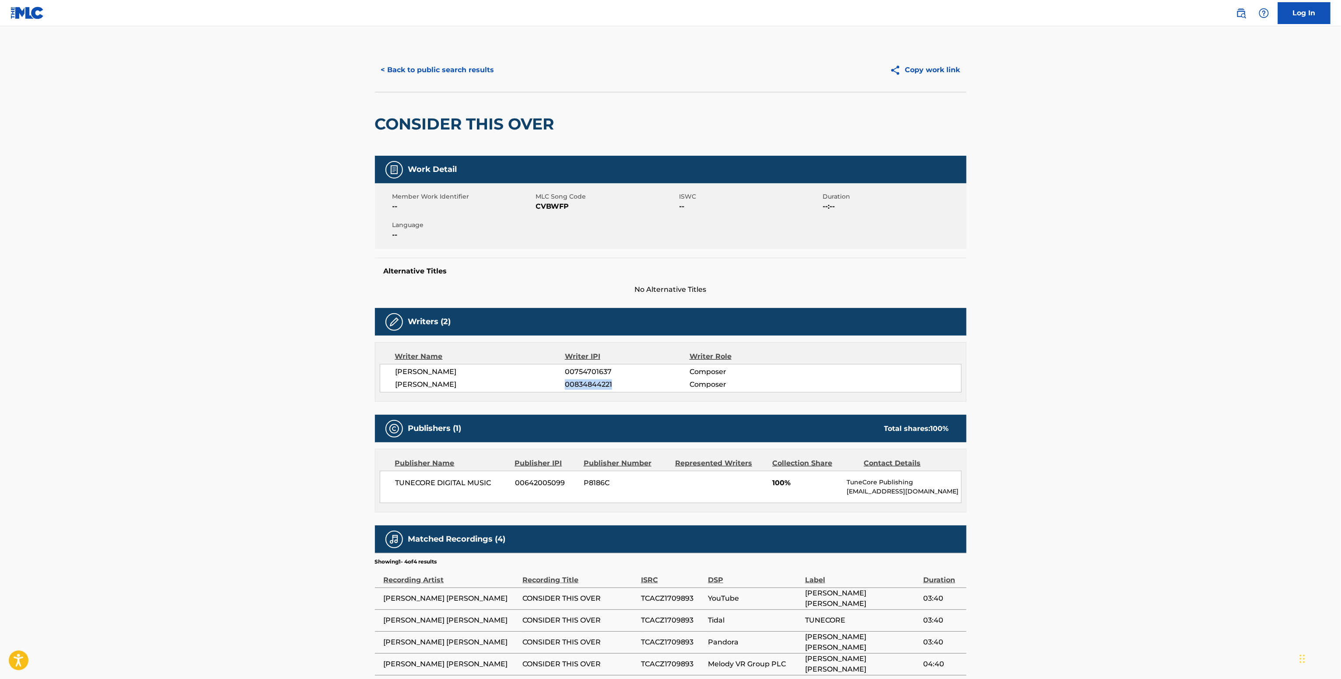
copy span "00834844221"
drag, startPoint x: 439, startPoint y: 485, endPoint x: 386, endPoint y: 484, distance: 52.5
click at [386, 484] on div "TUNECORE DIGITAL MUSIC 00642005099 P8186C 100% TuneCore Publishing licensing@tu…" at bounding box center [671, 487] width 582 height 32
copy span "TUNECORE"
click at [544, 208] on span "CVBWFP" at bounding box center [606, 206] width 141 height 10
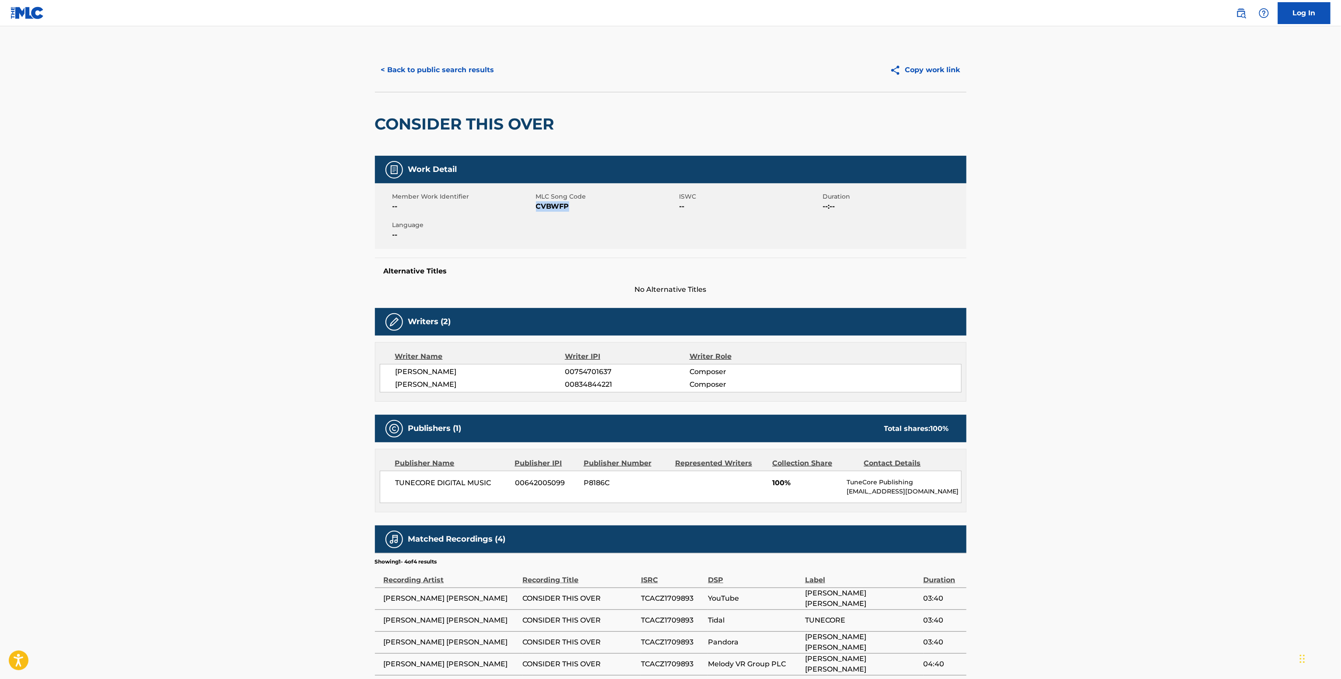
click at [544, 208] on span "CVBWFP" at bounding box center [606, 206] width 141 height 10
copy span "CVBWFP"
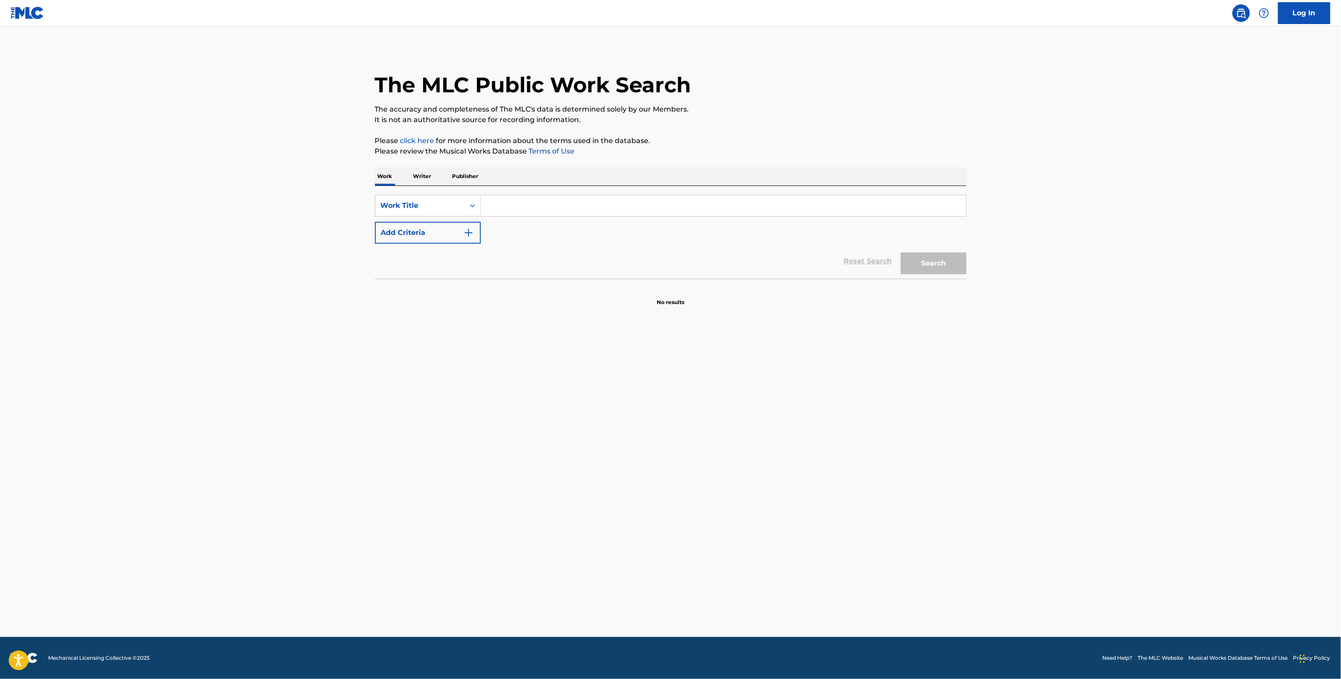
click at [532, 209] on input "Search Form" at bounding box center [723, 205] width 485 height 21
paste input "He’s Her Life [PERSON_NAME]"
type input "He’s Her Life [PERSON_NAME]"
click at [460, 241] on button "Add Criteria" at bounding box center [428, 233] width 106 height 22
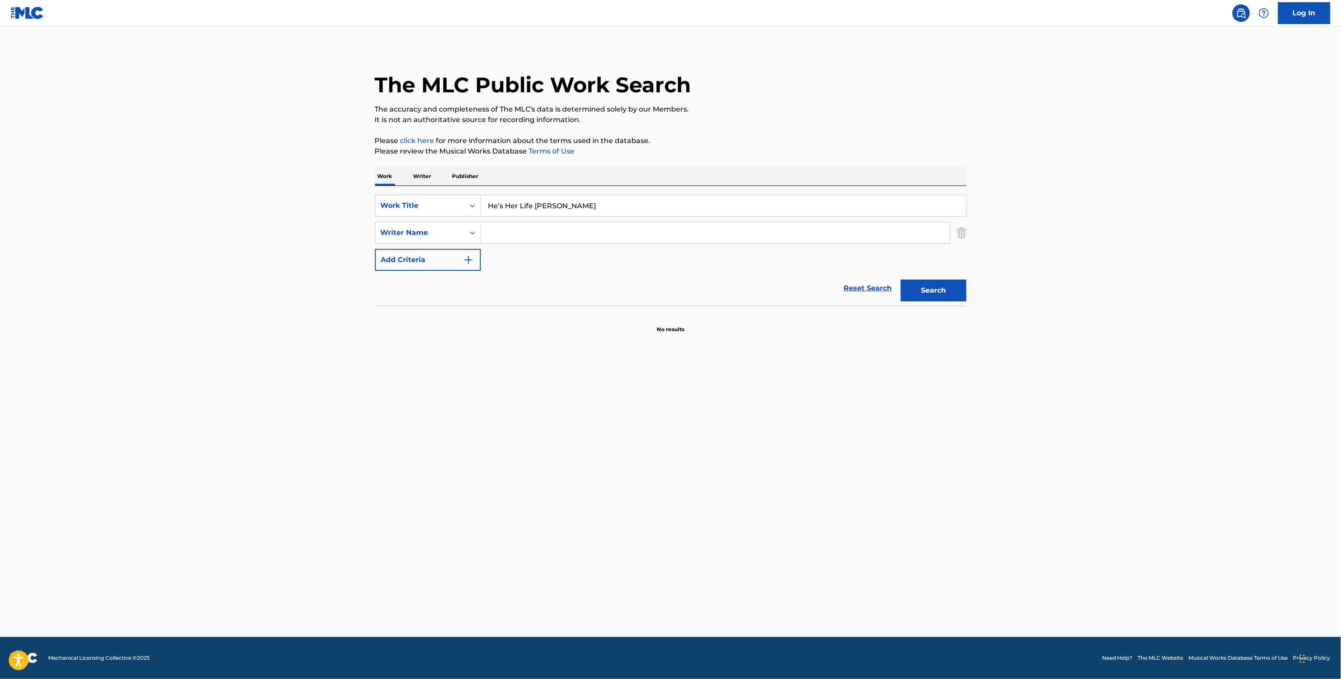
drag, startPoint x: 532, startPoint y: 220, endPoint x: 530, endPoint y: 233, distance: 13.7
click at [531, 227] on div "SearchWithCriteria6fce49ff-60ec-4db6-b806-a0a3fd130d43 Work Title He’s Her Life…" at bounding box center [670, 233] width 591 height 76
click at [528, 239] on input "Search Form" at bounding box center [715, 232] width 469 height 21
paste input "[PERSON_NAME]"
type input "[PERSON_NAME]"
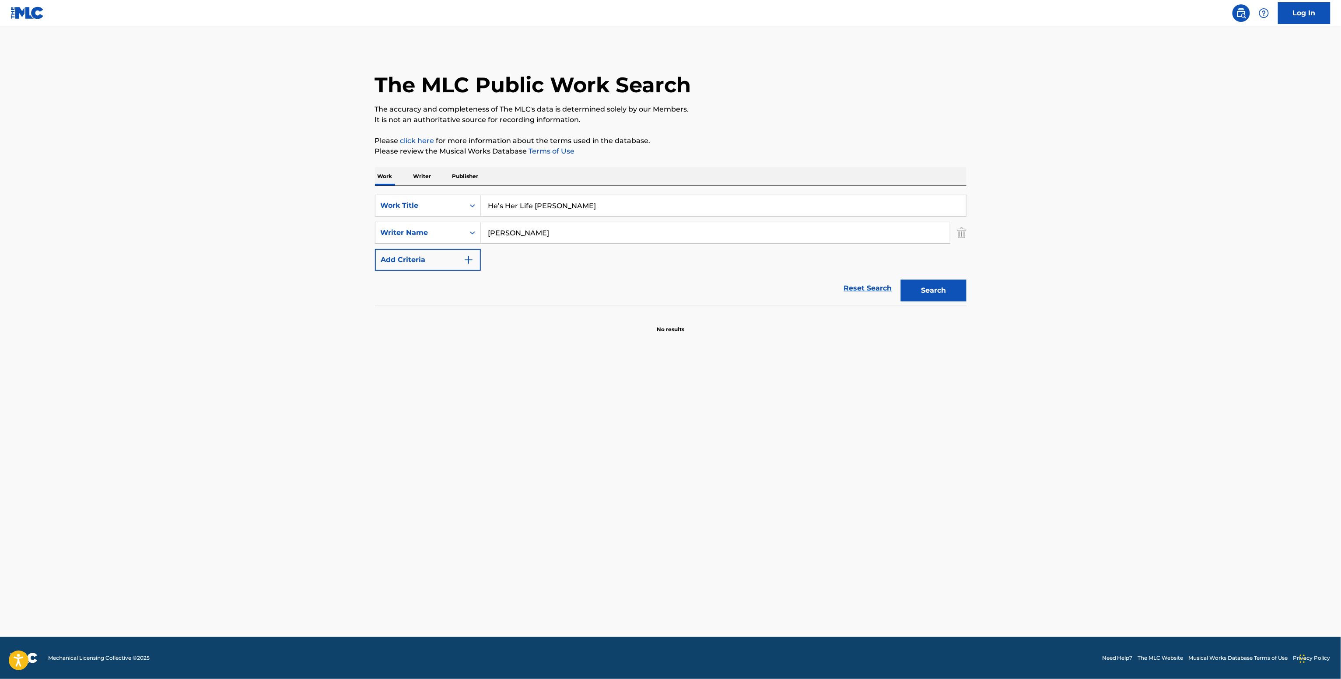
click at [940, 285] on button "Search" at bounding box center [934, 290] width 66 height 22
click at [417, 184] on p "Writer" at bounding box center [422, 176] width 23 height 18
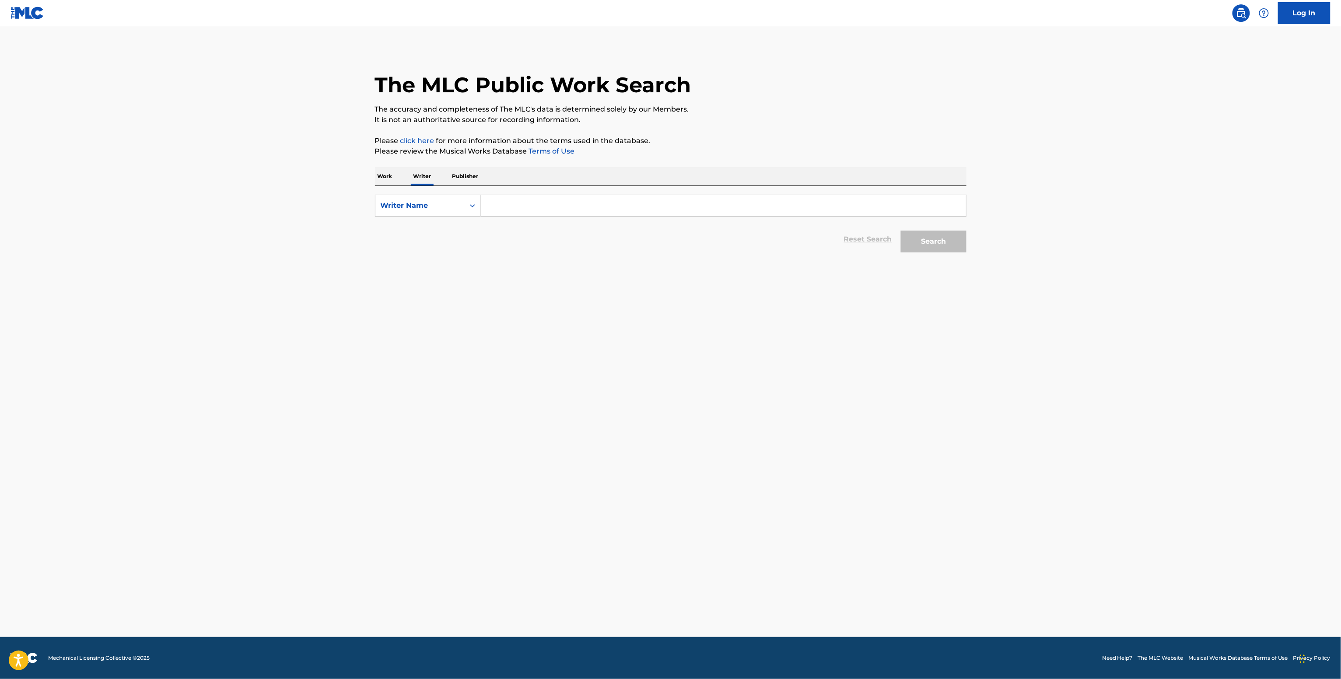
click at [494, 196] on input "Search Form" at bounding box center [723, 205] width 485 height 21
paste input "[PERSON_NAME]"
type input "[PERSON_NAME]"
click at [959, 246] on button "Search" at bounding box center [934, 242] width 66 height 22
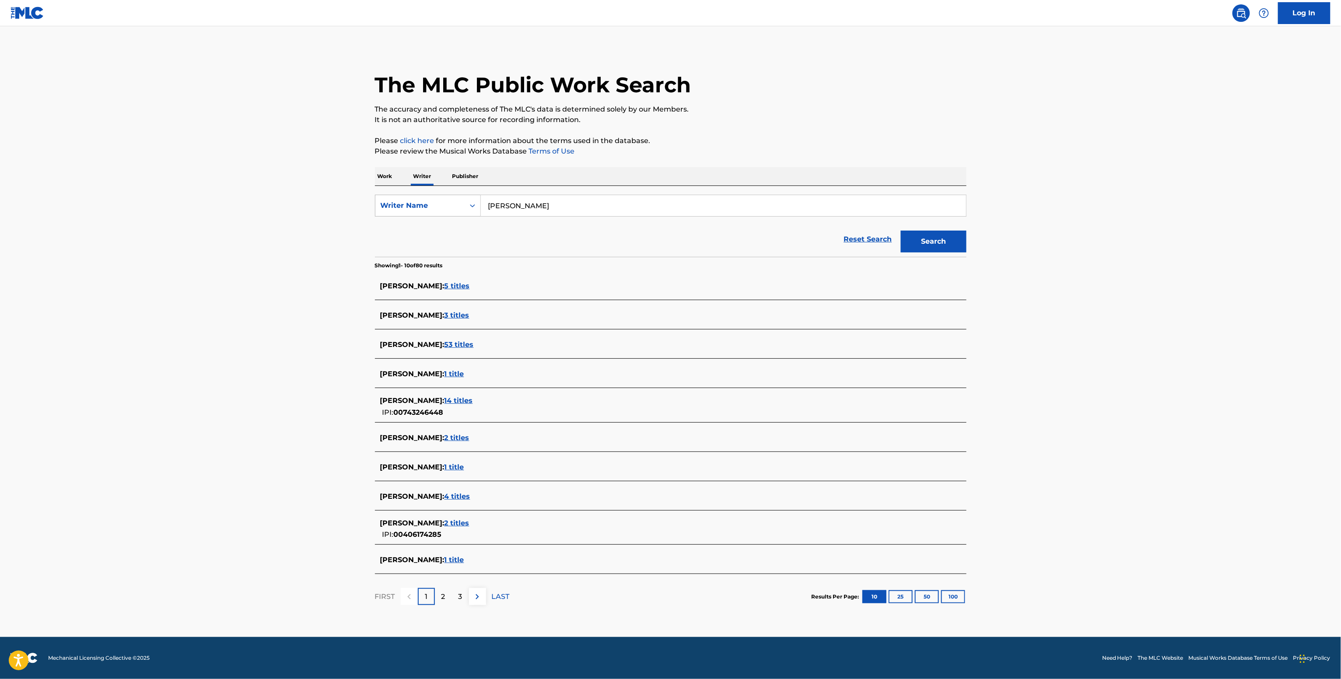
click at [420, 212] on div "Writer Name" at bounding box center [419, 205] width 89 height 17
drag, startPoint x: 411, startPoint y: 231, endPoint x: 525, endPoint y: 217, distance: 115.0
click at [418, 233] on div "Writer IPI" at bounding box center [427, 228] width 105 height 22
drag, startPoint x: 538, startPoint y: 212, endPoint x: 533, endPoint y: 209, distance: 5.7
click at [537, 212] on input "Search Form" at bounding box center [723, 205] width 485 height 21
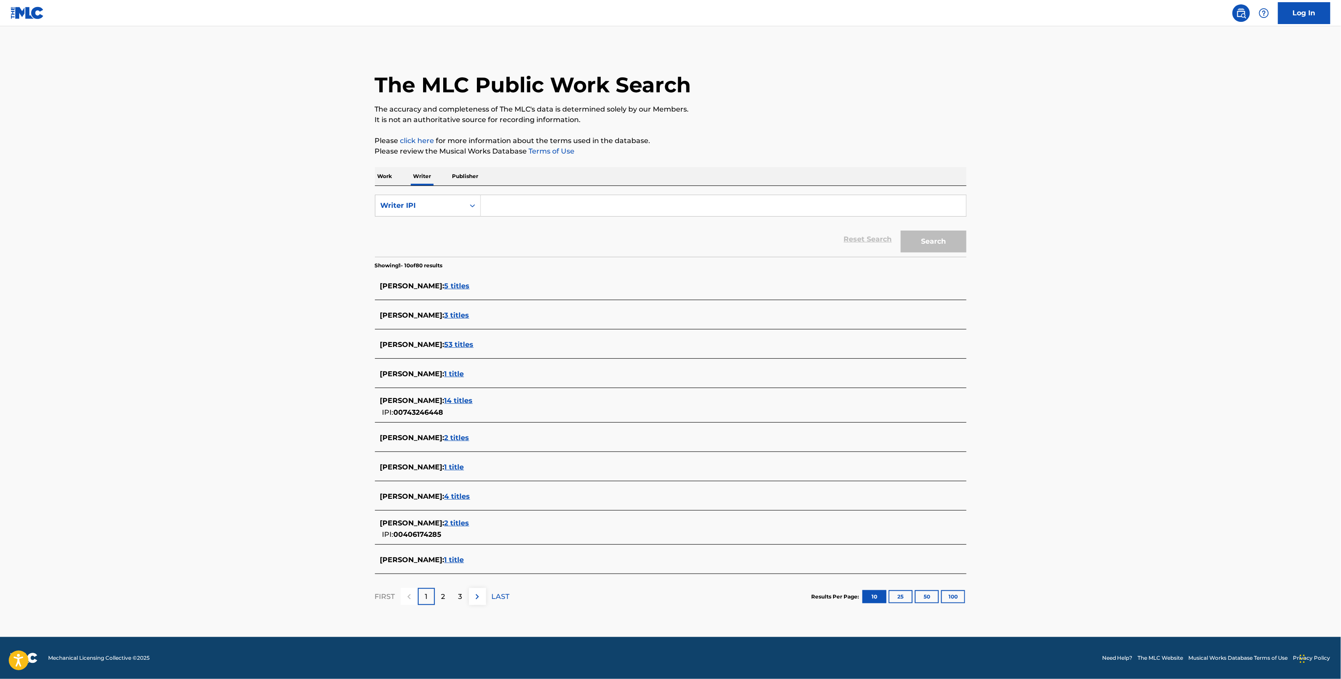
paste input "01142055009"
click at [923, 248] on button "Search" at bounding box center [934, 242] width 66 height 22
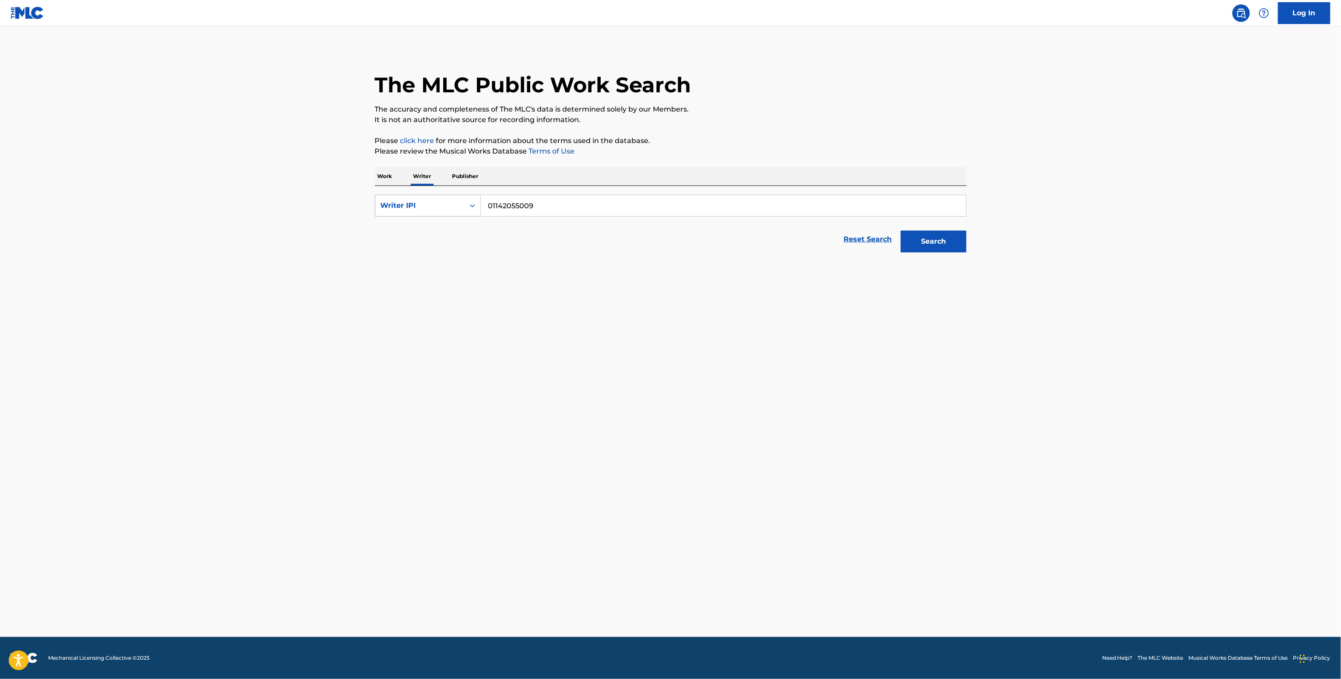
drag, startPoint x: 509, startPoint y: 218, endPoint x: 437, endPoint y: 199, distance: 74.2
click at [453, 206] on div "SearchWithCriteria945bdb47-b205-4f1a-8d2e-1428a8c2442e Writer IPI 01142055009" at bounding box center [670, 206] width 591 height 22
paste input "[PERSON_NAME]"
type input "[PERSON_NAME]"
click at [436, 199] on div "Writer IPI" at bounding box center [419, 205] width 89 height 17
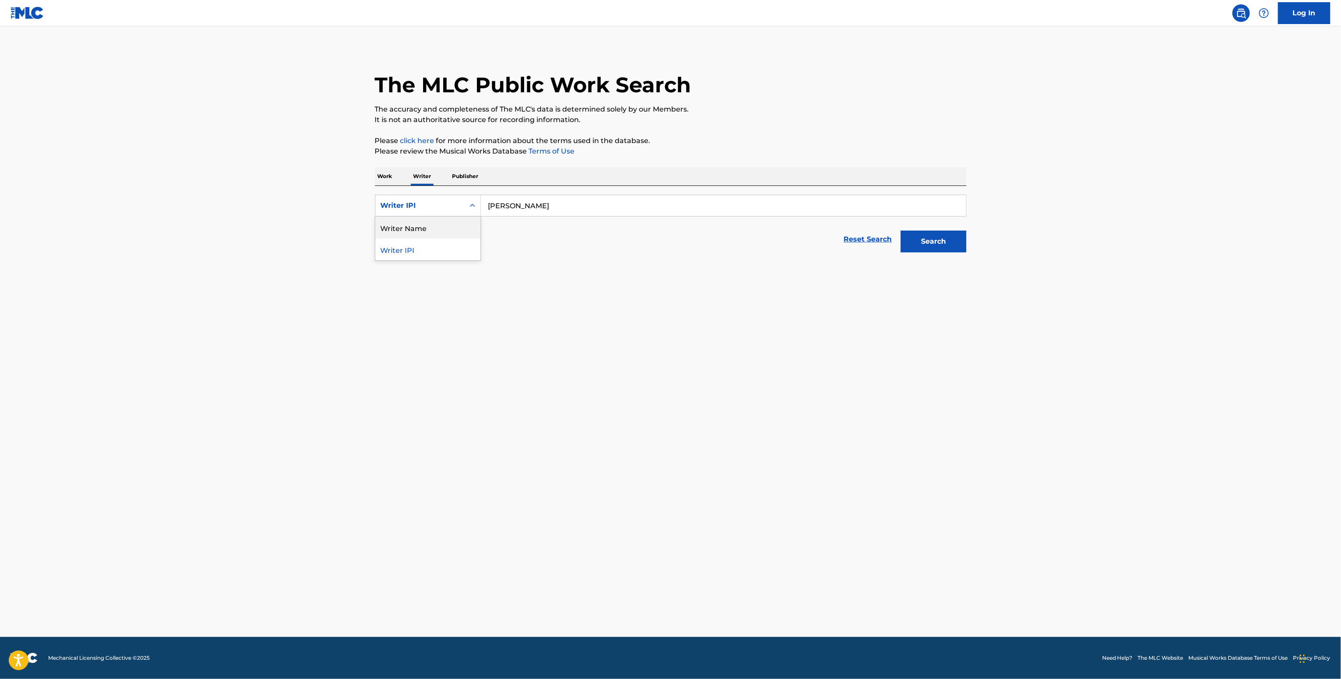
click at [434, 223] on div "Writer Name" at bounding box center [427, 228] width 105 height 22
click at [532, 202] on input "Search Form" at bounding box center [723, 205] width 485 height 21
paste input "[PERSON_NAME]"
type input "[PERSON_NAME]"
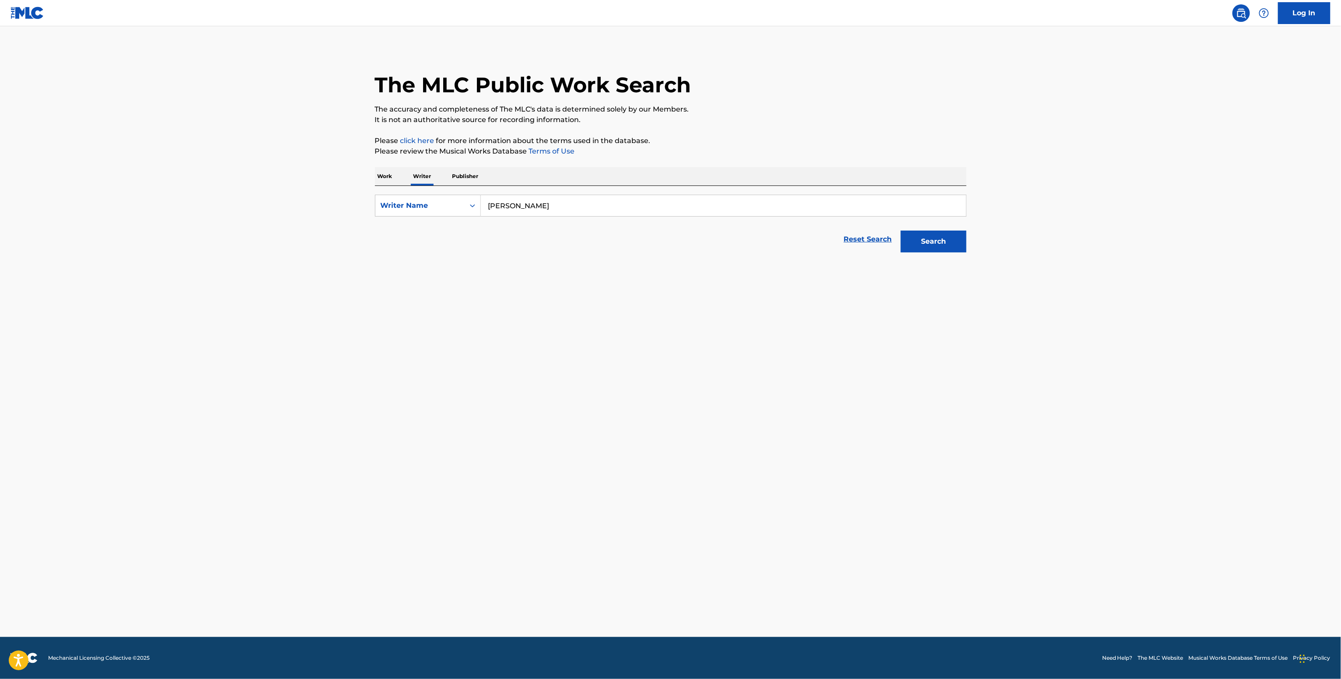
click at [921, 257] on main "The MLC Public Work Search The accuracy and completeness of The MLC's data is d…" at bounding box center [670, 331] width 1341 height 611
click at [916, 246] on button "Search" at bounding box center [934, 242] width 66 height 22
click at [522, 192] on div "SearchWithCriteriaccfbf9f0-f1e0-449b-b8ce-3c6f5dc2efd2 Work Title Add Criteria …" at bounding box center [670, 232] width 591 height 93
click at [516, 198] on input "Search Form" at bounding box center [723, 205] width 485 height 21
paste input "I Know 1takejay feat. Kalan FrFr"
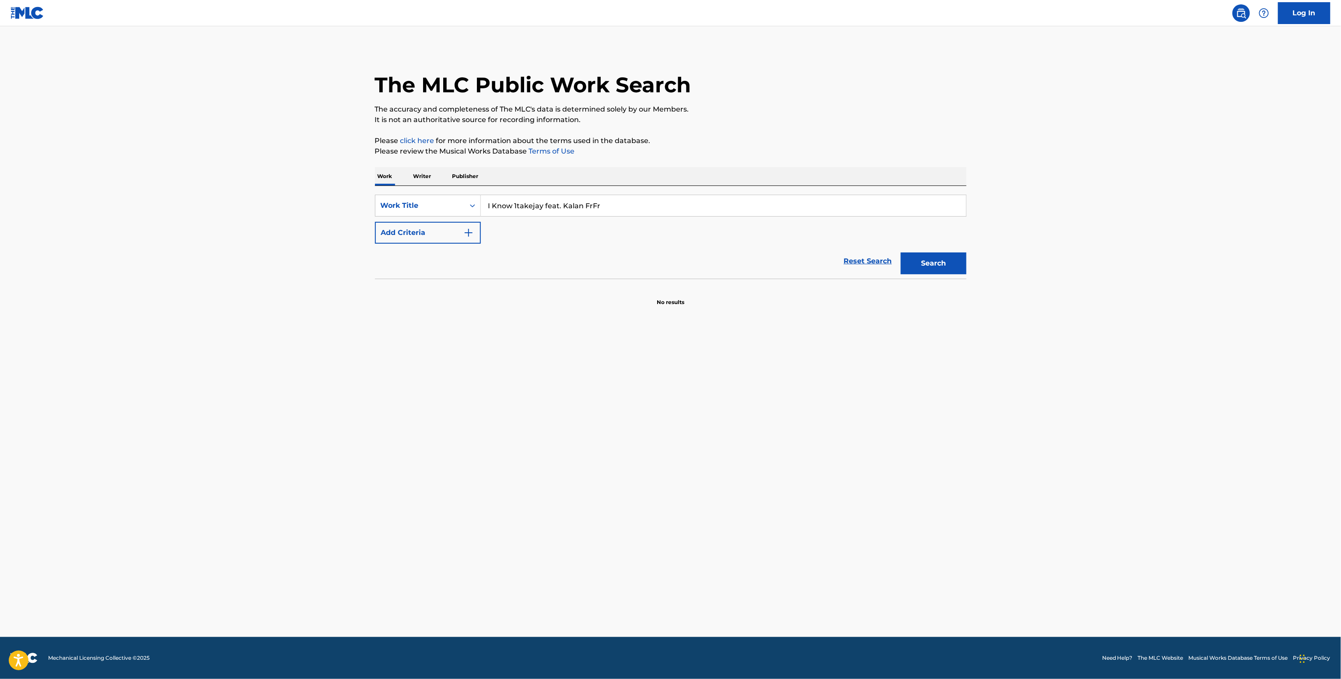
type input "I Know 1takejay feat. Kalan FrFr"
click at [417, 233] on button "Add Criteria" at bounding box center [428, 233] width 106 height 22
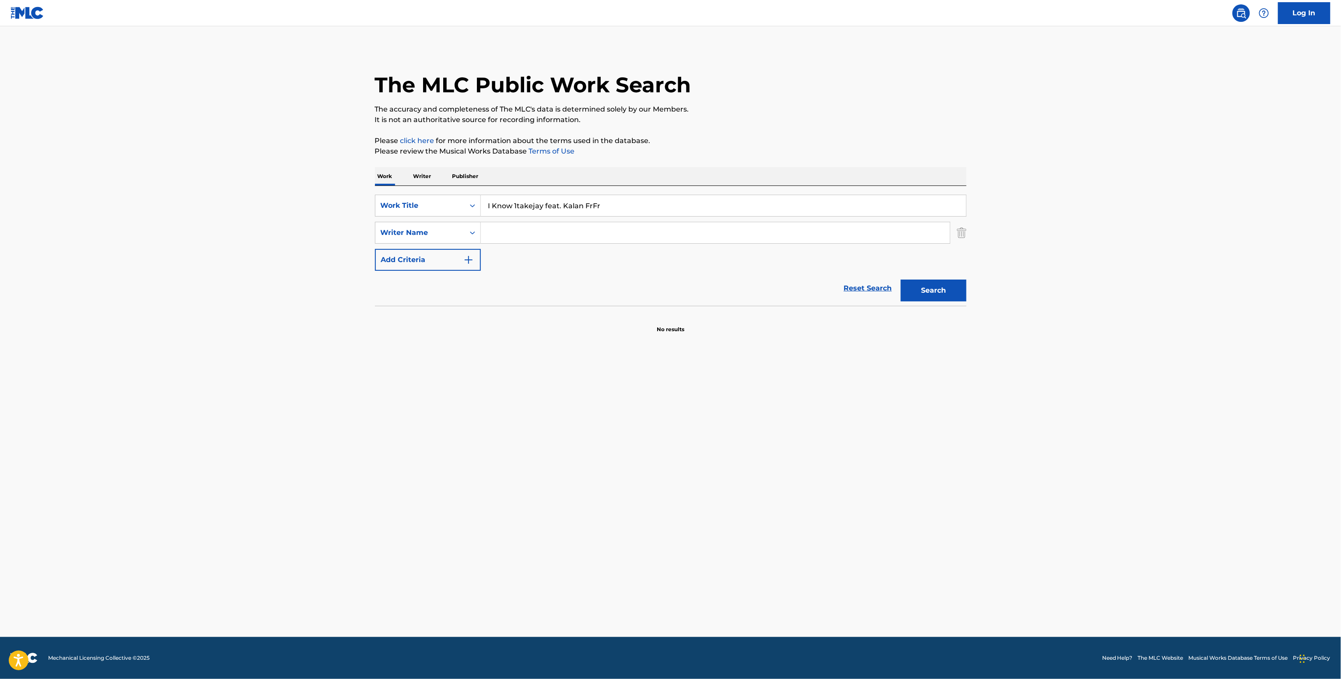
click at [503, 239] on input "Search Form" at bounding box center [715, 232] width 469 height 21
paste input "[PERSON_NAME] II"
type input "[PERSON_NAME] II"
click at [940, 290] on button "Search" at bounding box center [934, 290] width 66 height 22
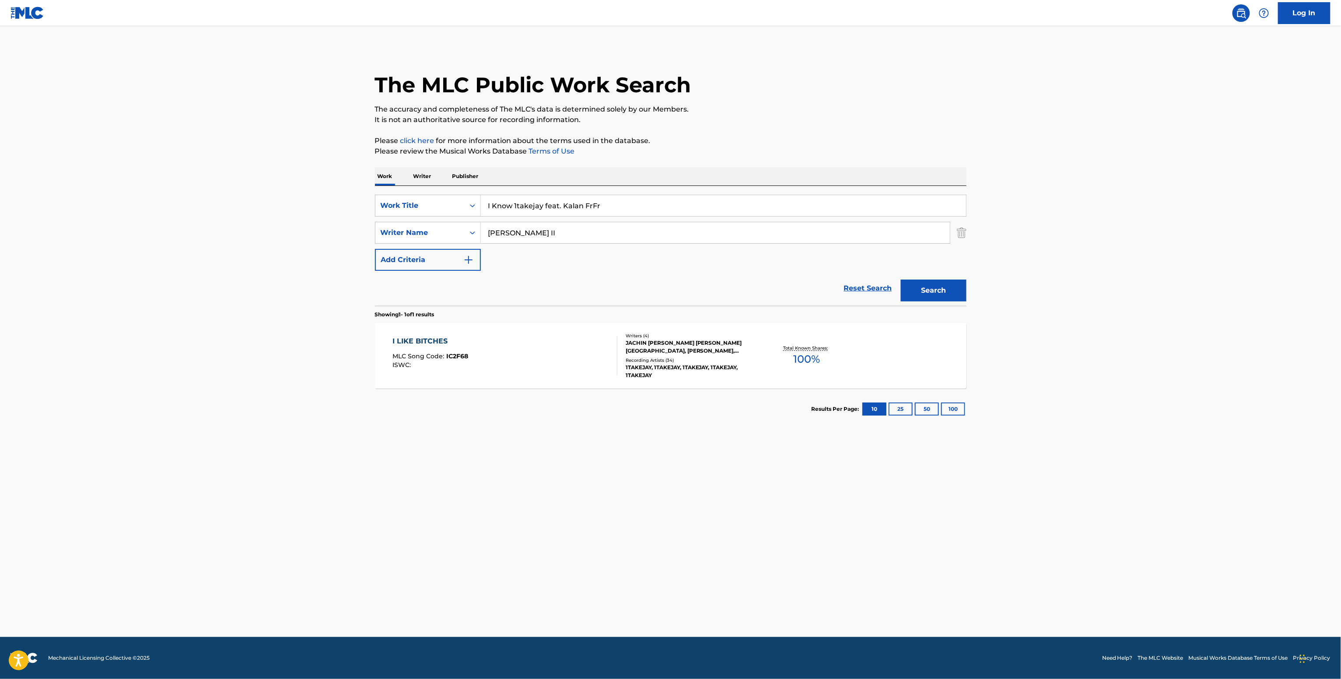
click at [683, 344] on div "JACHIN [PERSON_NAME] [PERSON_NAME][GEOGRAPHIC_DATA], [PERSON_NAME], INCONNU COM…" at bounding box center [691, 347] width 132 height 16
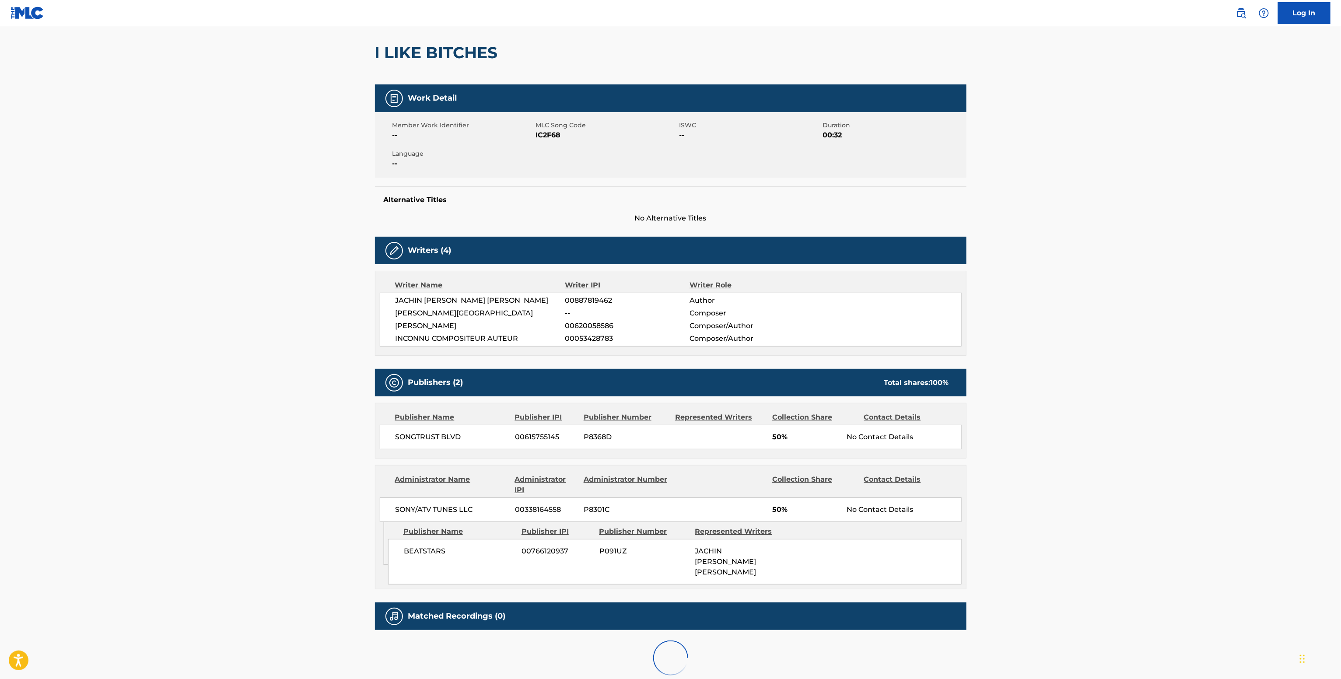
scroll to position [127, 0]
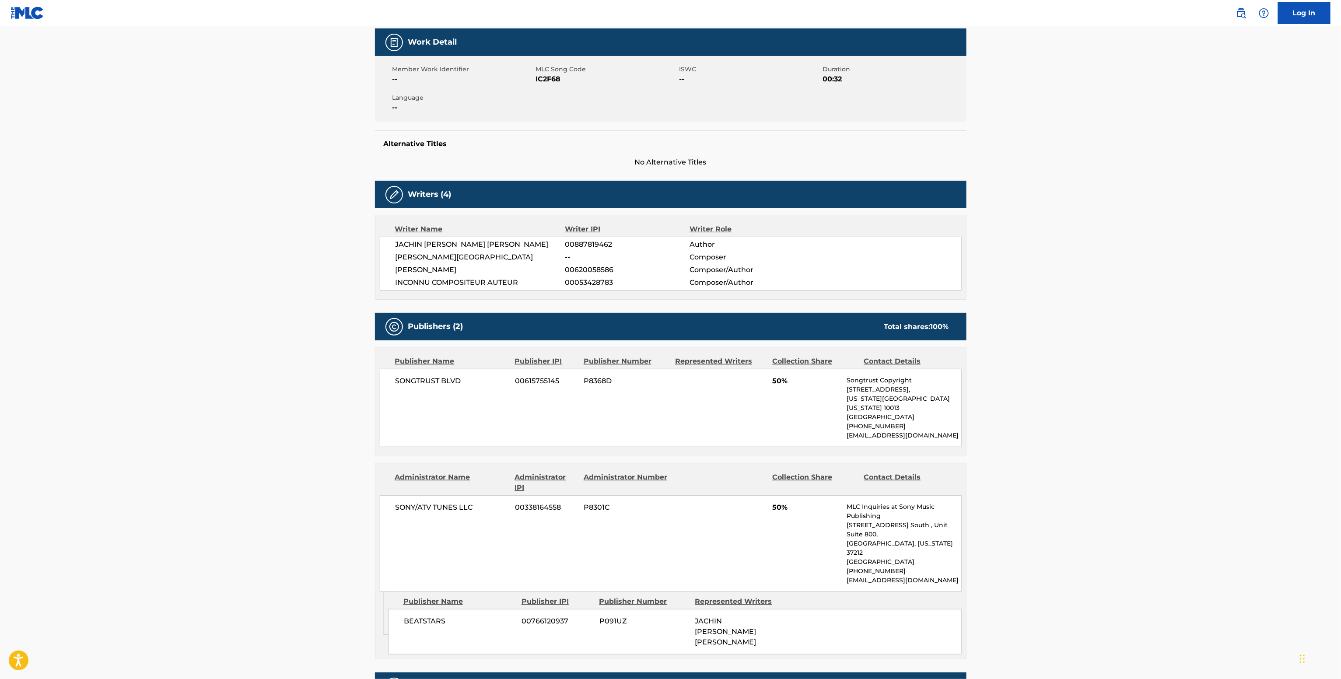
click at [592, 244] on span "00887819462" at bounding box center [627, 244] width 124 height 10
copy span "00887819462"
click at [437, 503] on span "SONY/ATV TUNES LLC" at bounding box center [451, 507] width 113 height 10
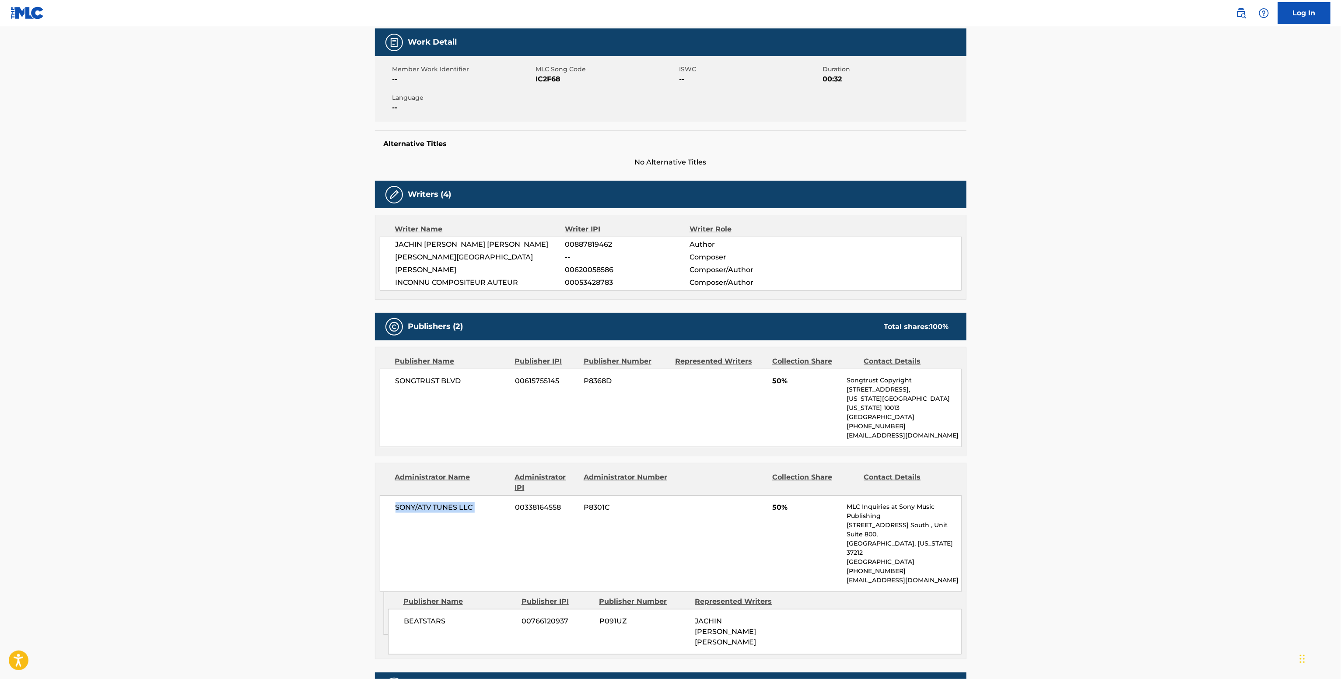
click at [437, 503] on span "SONY/ATV TUNES LLC" at bounding box center [451, 507] width 113 height 10
copy div "SONY/ATV TUNES LLC"
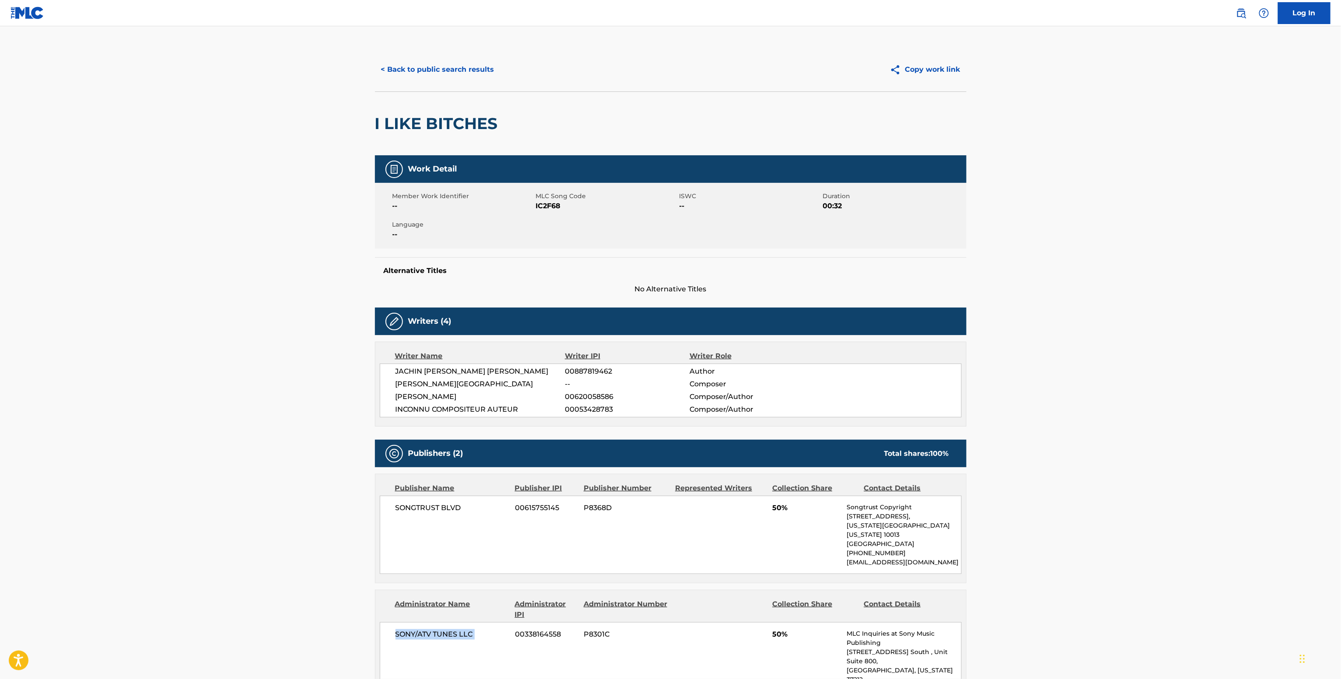
scroll to position [0, 0]
click at [540, 208] on span "IC2F68" at bounding box center [606, 206] width 141 height 10
copy span "IC2F68"
click at [580, 400] on span "00620058586" at bounding box center [627, 397] width 124 height 10
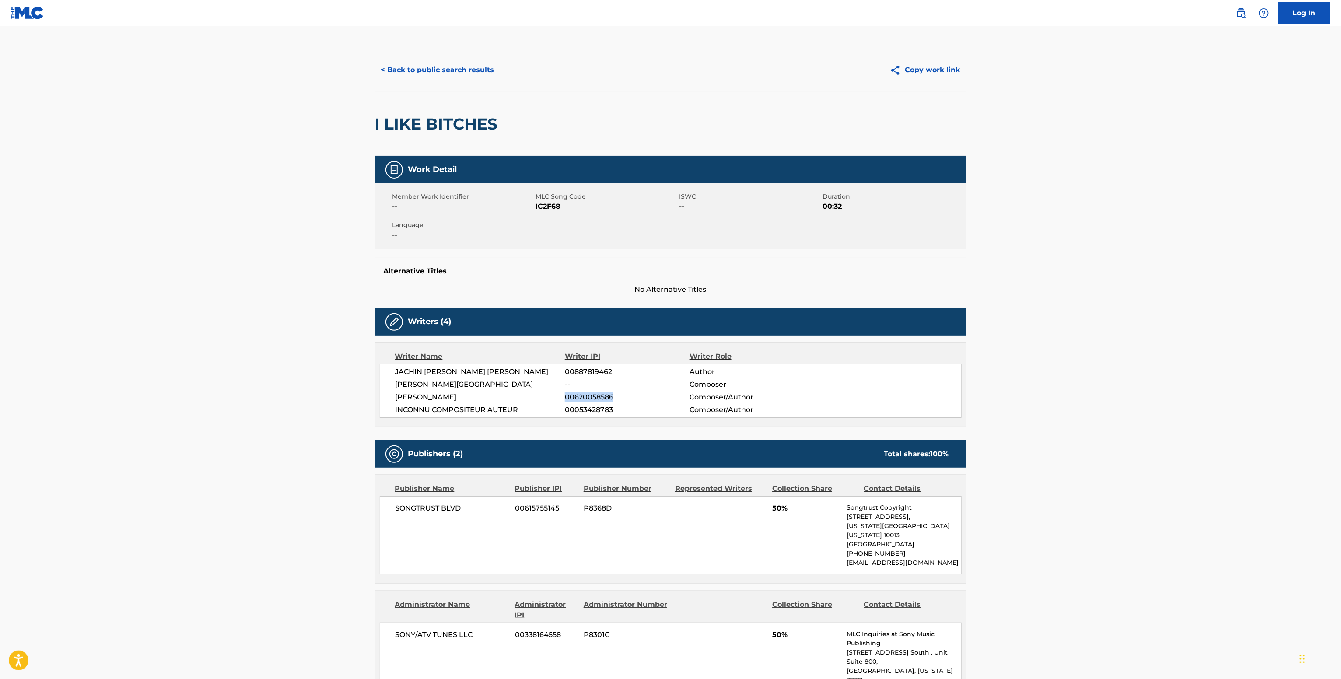
click at [580, 400] on span "00620058586" at bounding box center [627, 397] width 124 height 10
copy span "00620058586"
click at [435, 398] on span "[PERSON_NAME]" at bounding box center [480, 397] width 170 height 10
click at [545, 215] on div "Member Work Identifier -- MLC Song Code IC2F68 ISWC -- Duration 00:32 Language …" at bounding box center [670, 216] width 591 height 66
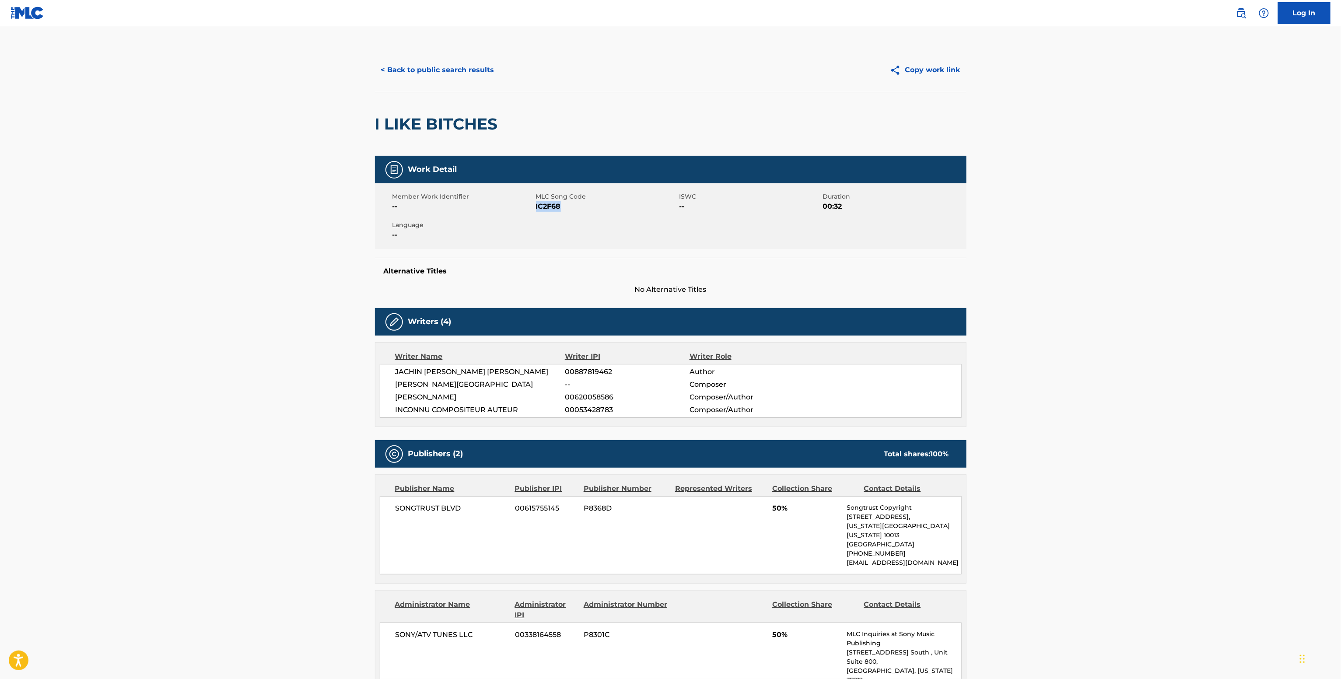
copy span "IC2F68"
click at [448, 80] on button "< Back to public search results" at bounding box center [438, 70] width 126 height 22
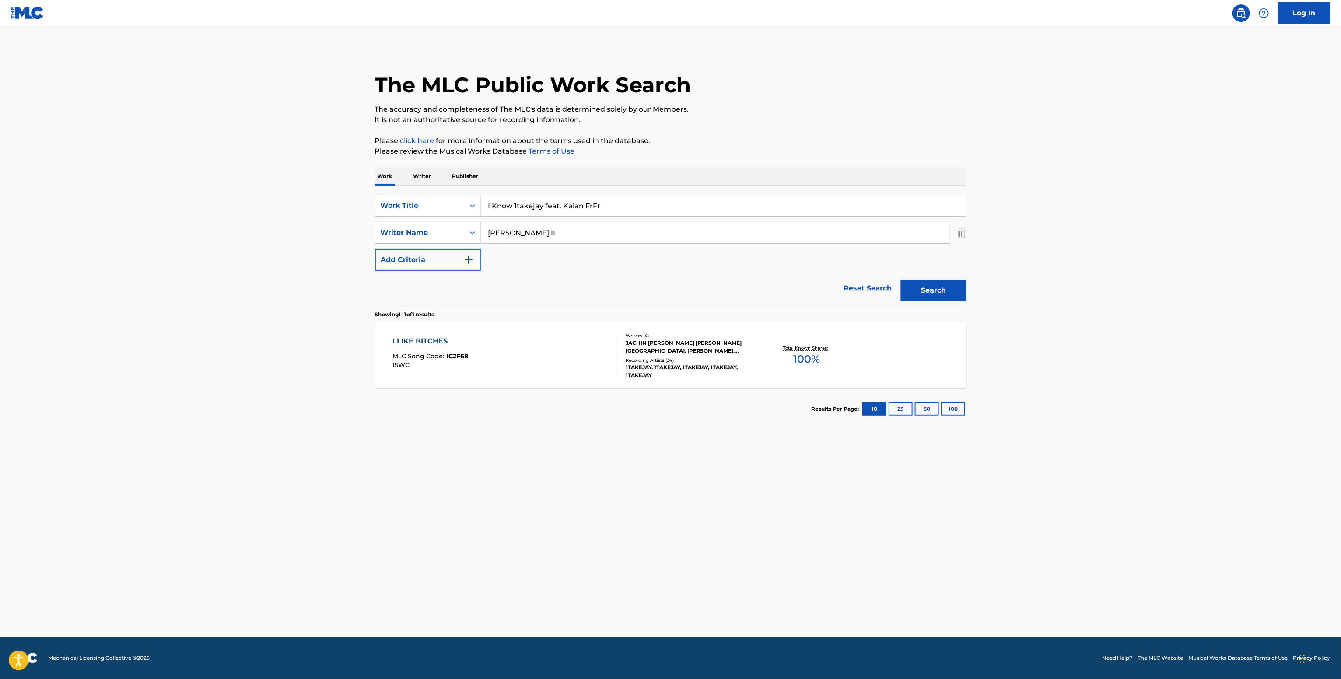
drag, startPoint x: 563, startPoint y: 238, endPoint x: 408, endPoint y: 231, distance: 155.9
click at [416, 234] on div "SearchWithCriteria9e00011d-c486-4ed0-908e-746fa79b2d1e Writer Name [PERSON_NAME]" at bounding box center [670, 233] width 591 height 22
paste input "[PERSON_NAME]"
type input "[PERSON_NAME]"
click at [926, 288] on button "Search" at bounding box center [934, 290] width 66 height 22
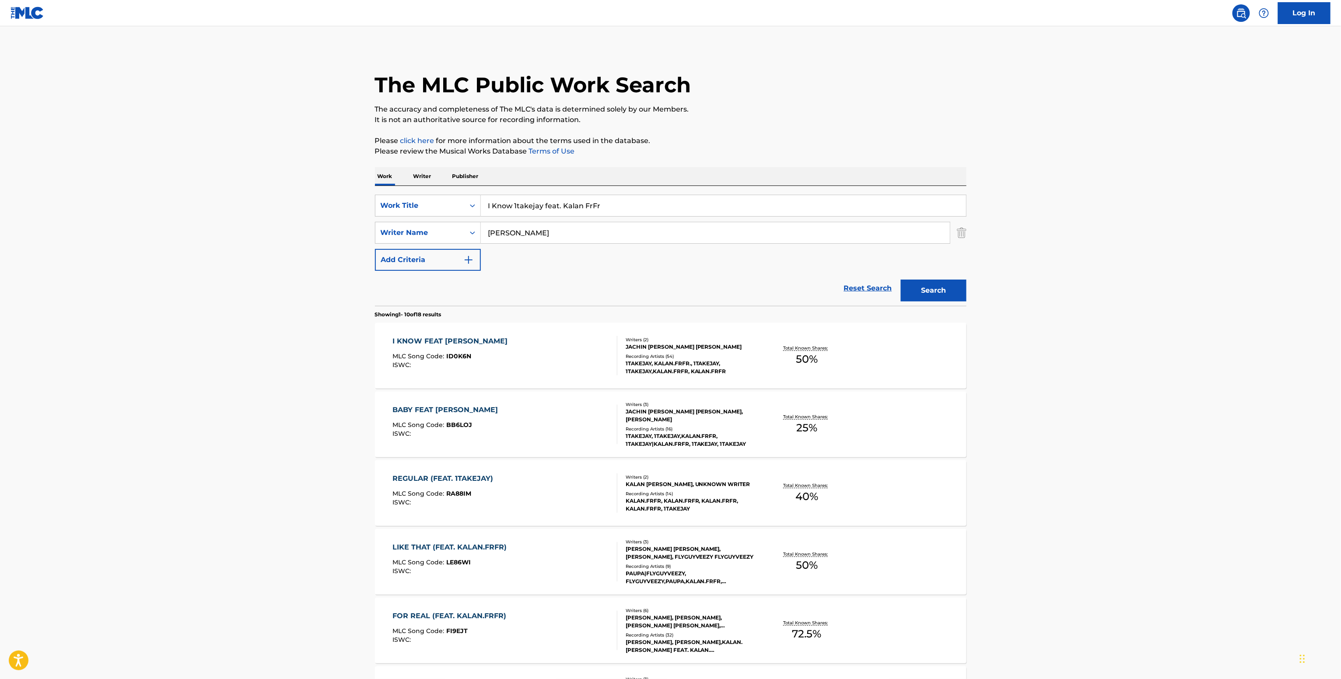
click at [614, 349] on div at bounding box center [613, 355] width 7 height 39
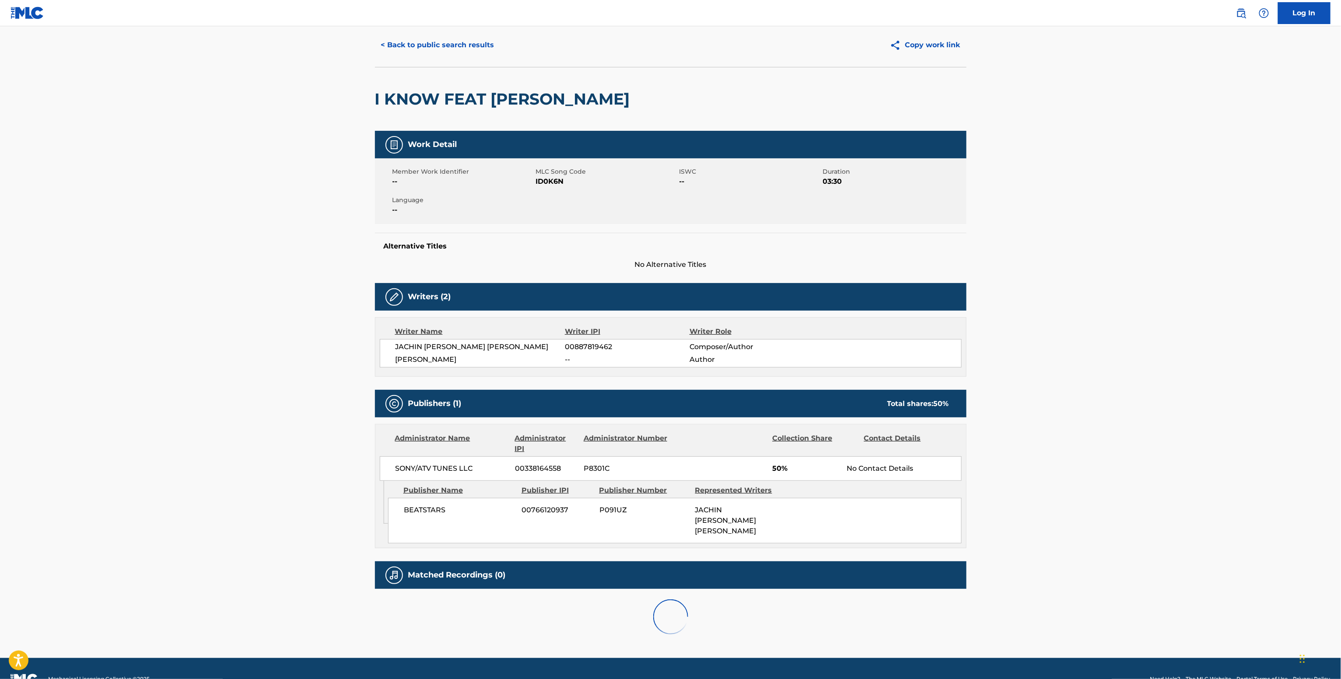
scroll to position [38, 0]
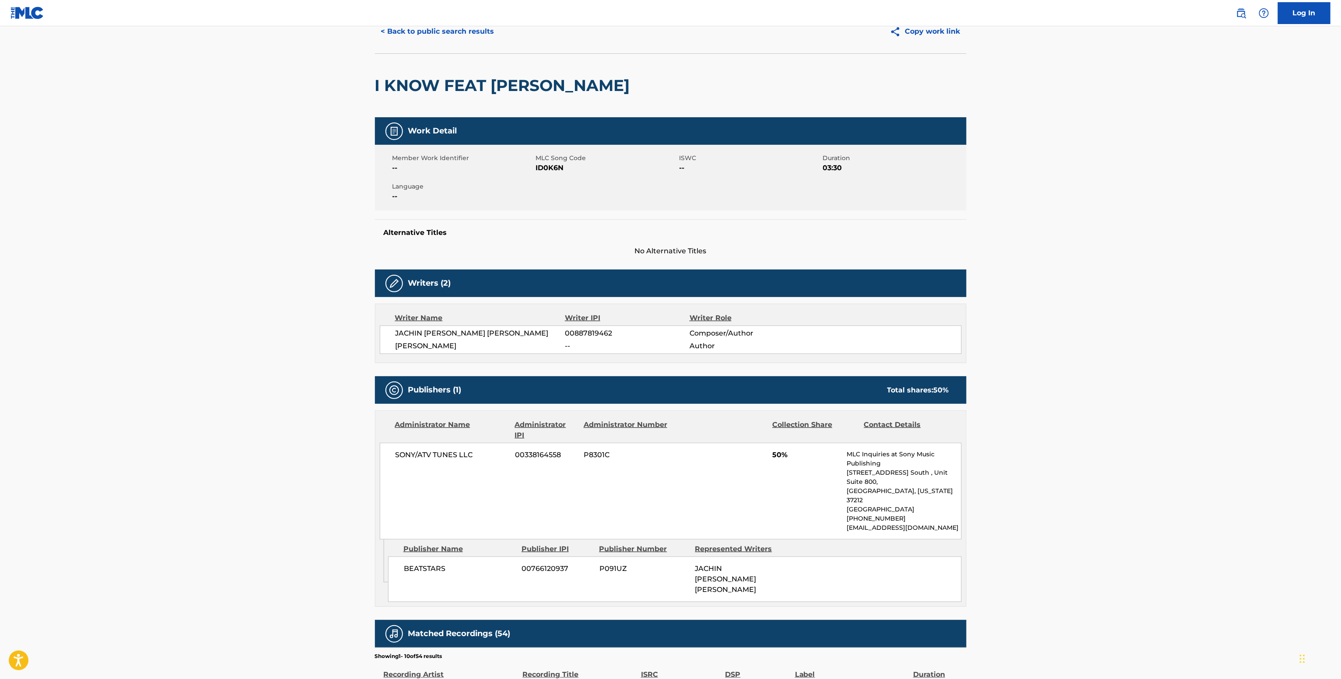
click at [553, 171] on span "ID0K6N" at bounding box center [606, 168] width 141 height 10
copy span "ID0K6N"
click at [454, 192] on span "--" at bounding box center [462, 196] width 141 height 10
click at [537, 172] on span "ID0K6N" at bounding box center [606, 168] width 141 height 10
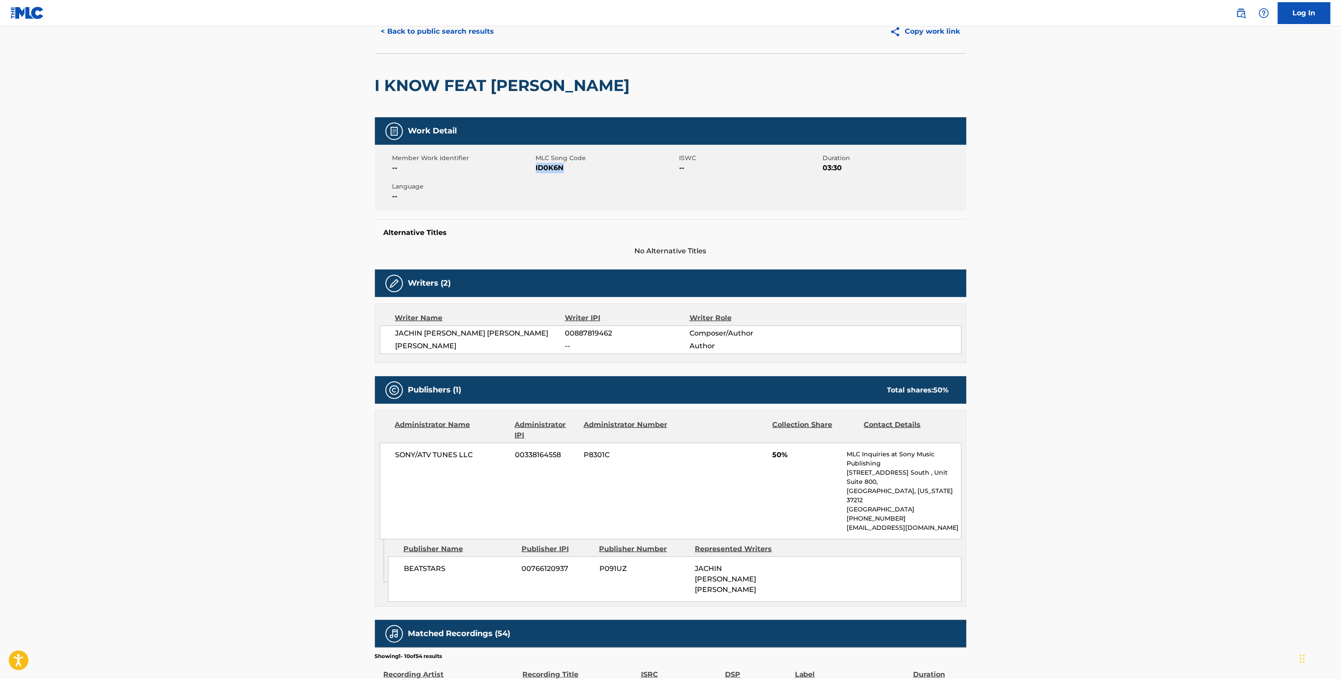
click at [537, 172] on span "ID0K6N" at bounding box center [606, 168] width 141 height 10
copy span "ID0K6N"
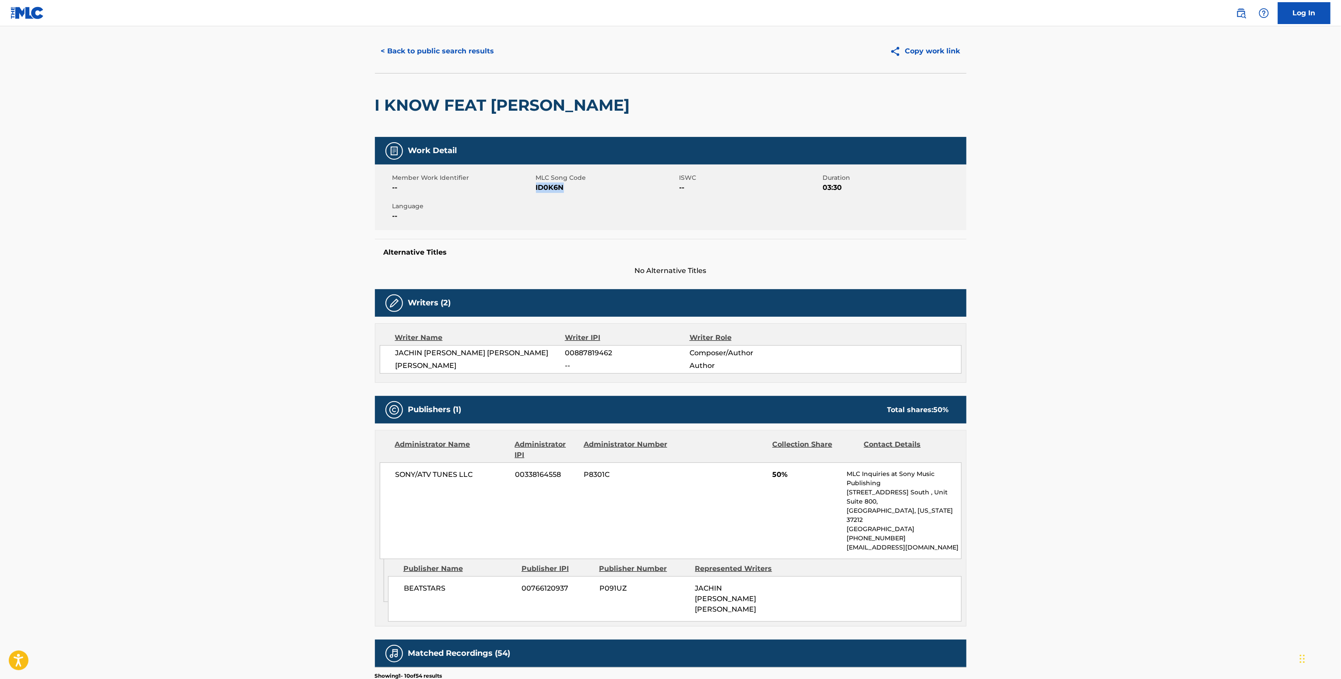
scroll to position [0, 0]
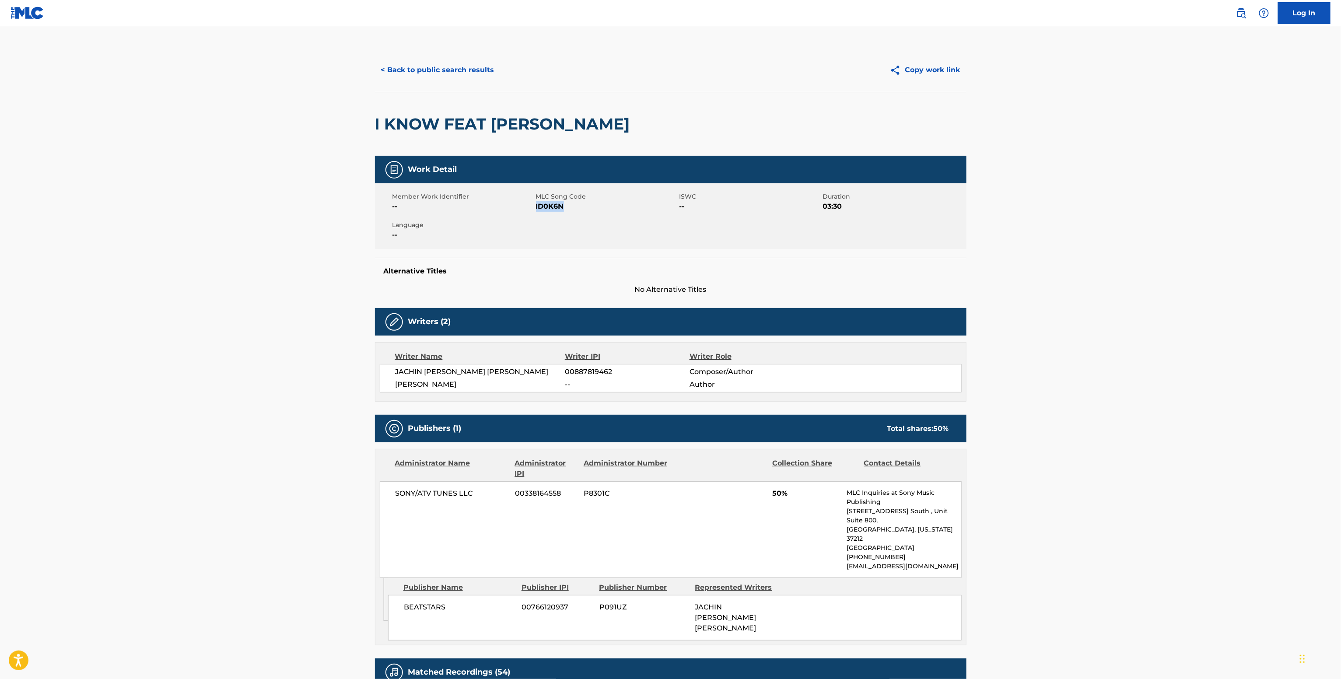
click at [440, 72] on button "< Back to public search results" at bounding box center [438, 70] width 126 height 22
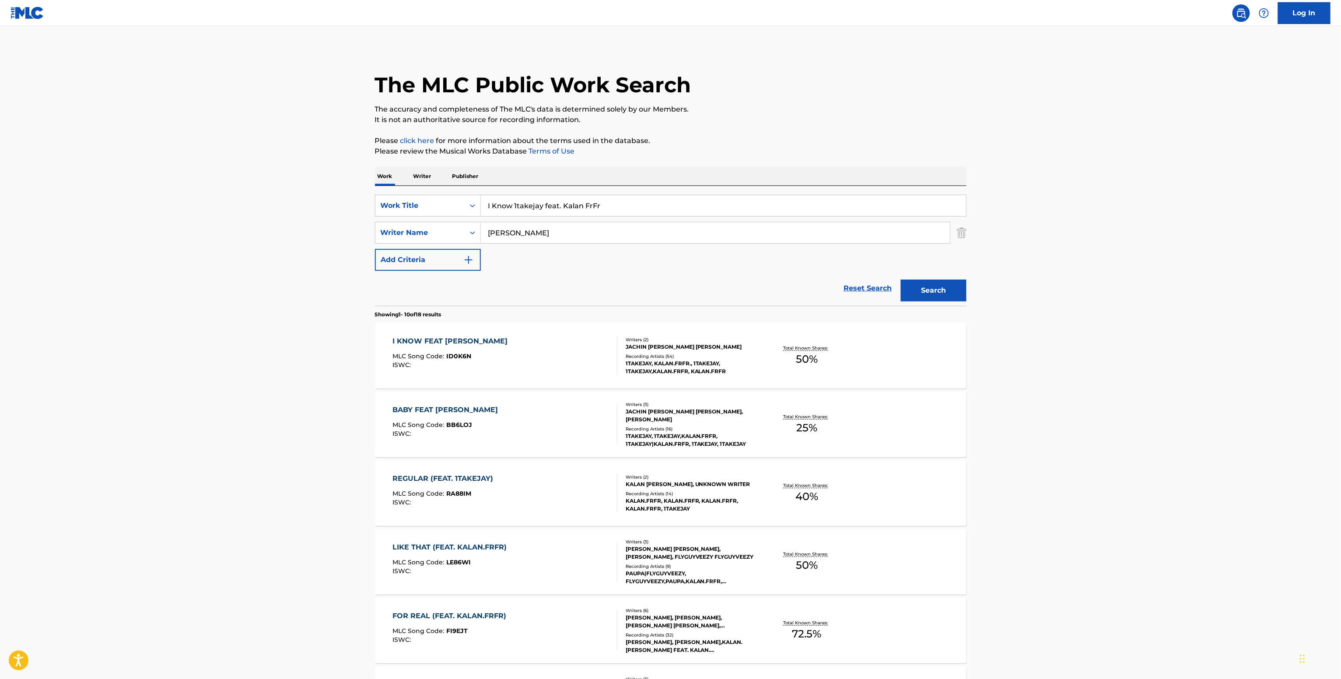
drag, startPoint x: 406, startPoint y: 176, endPoint x: 416, endPoint y: 178, distance: 10.3
click at [411, 177] on div "Work Writer Publisher" at bounding box center [670, 176] width 591 height 18
click at [430, 188] on div "SearchWithCriteriaccfbf9f0-f1e0-449b-b8ce-3c6f5dc2efd2 Work Title I Know 1takej…" at bounding box center [670, 246] width 591 height 120
click at [432, 184] on p "Writer" at bounding box center [422, 176] width 23 height 18
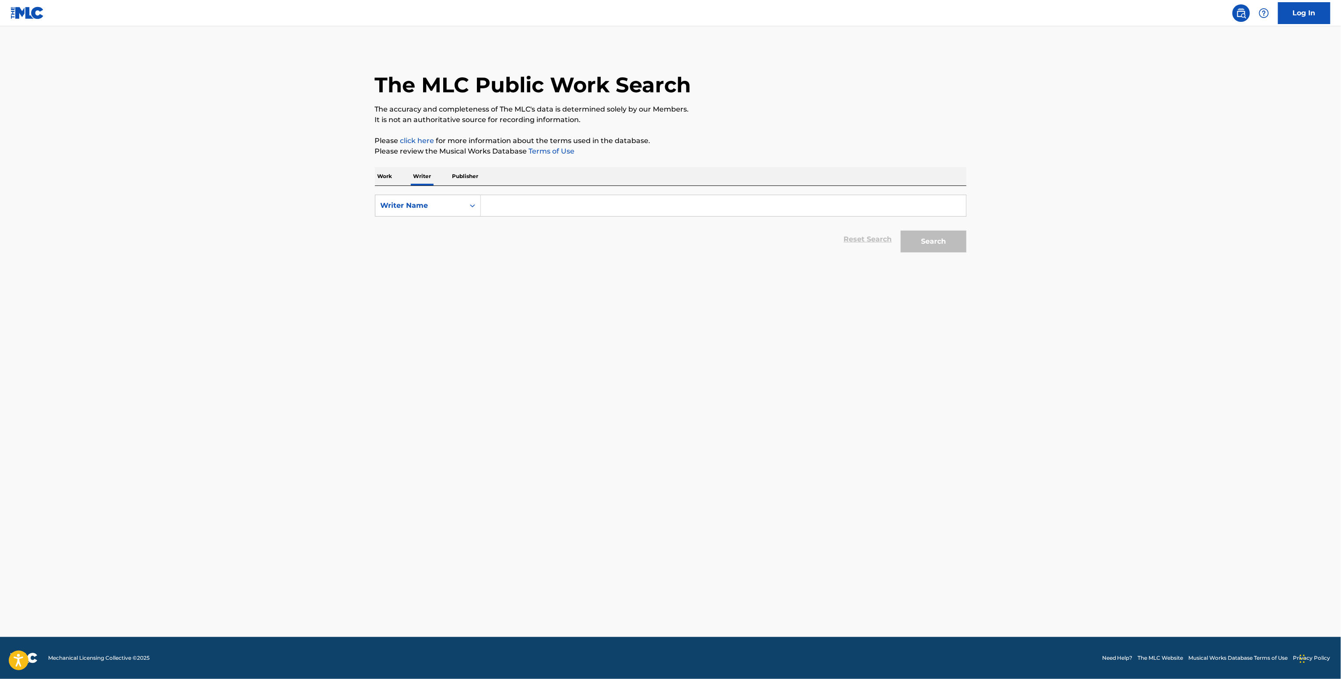
click at [502, 206] on input "Search Form" at bounding box center [723, 205] width 485 height 21
paste input "[PERSON_NAME]"
type input "[PERSON_NAME]"
click at [935, 241] on button "Search" at bounding box center [934, 242] width 66 height 22
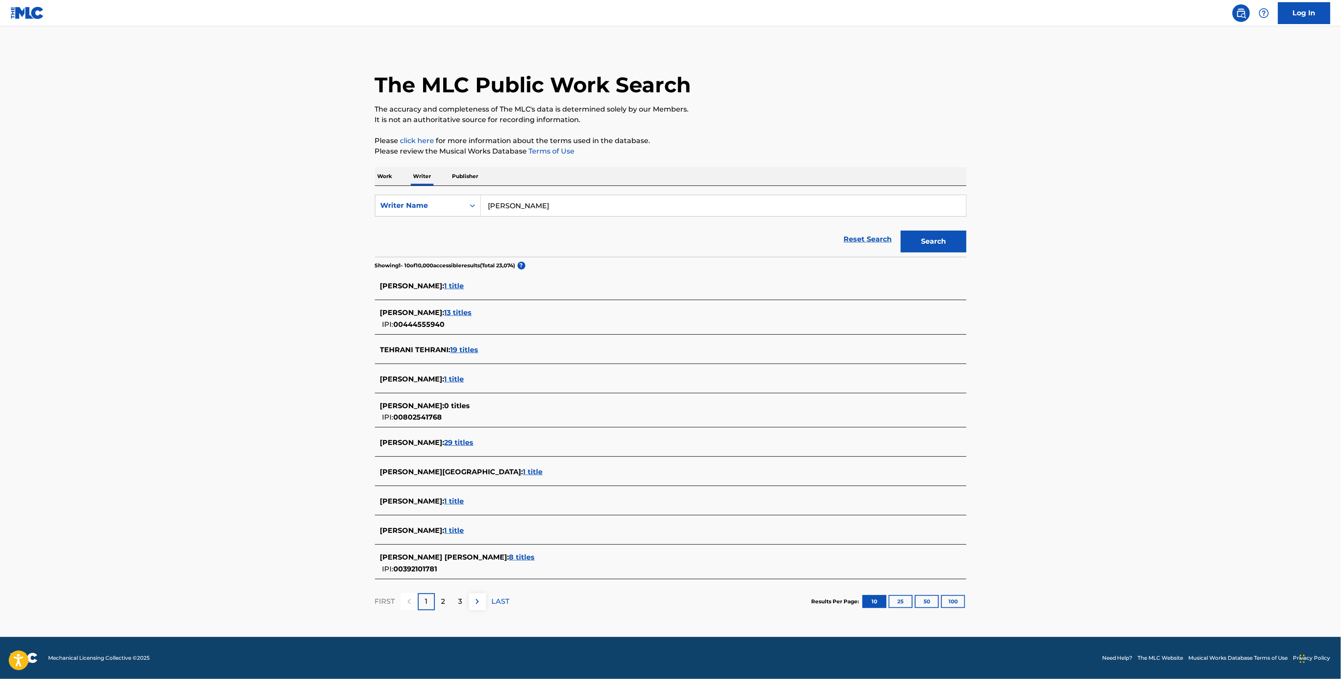
click at [922, 240] on button "Search" at bounding box center [934, 242] width 66 height 22
click at [462, 564] on div "[PERSON_NAME] [PERSON_NAME] : 8 titles IPI: 00392101781" at bounding box center [659, 563] width 558 height 22
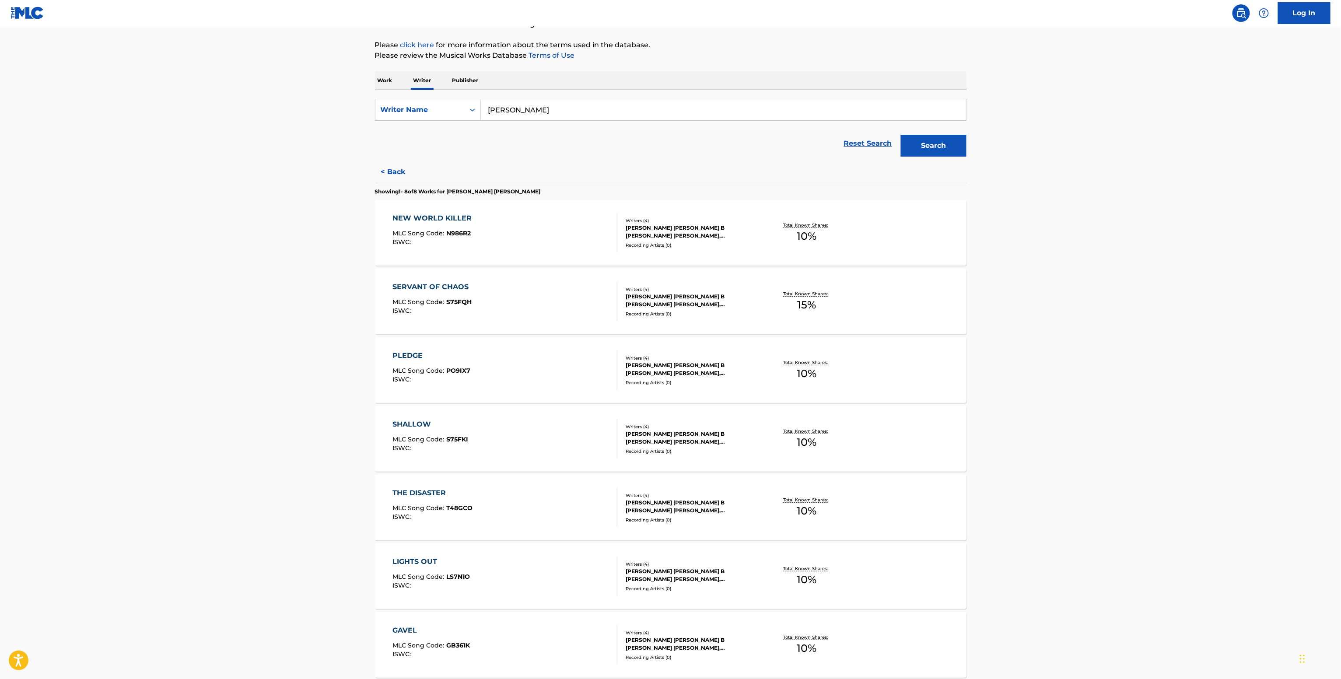
scroll to position [251, 0]
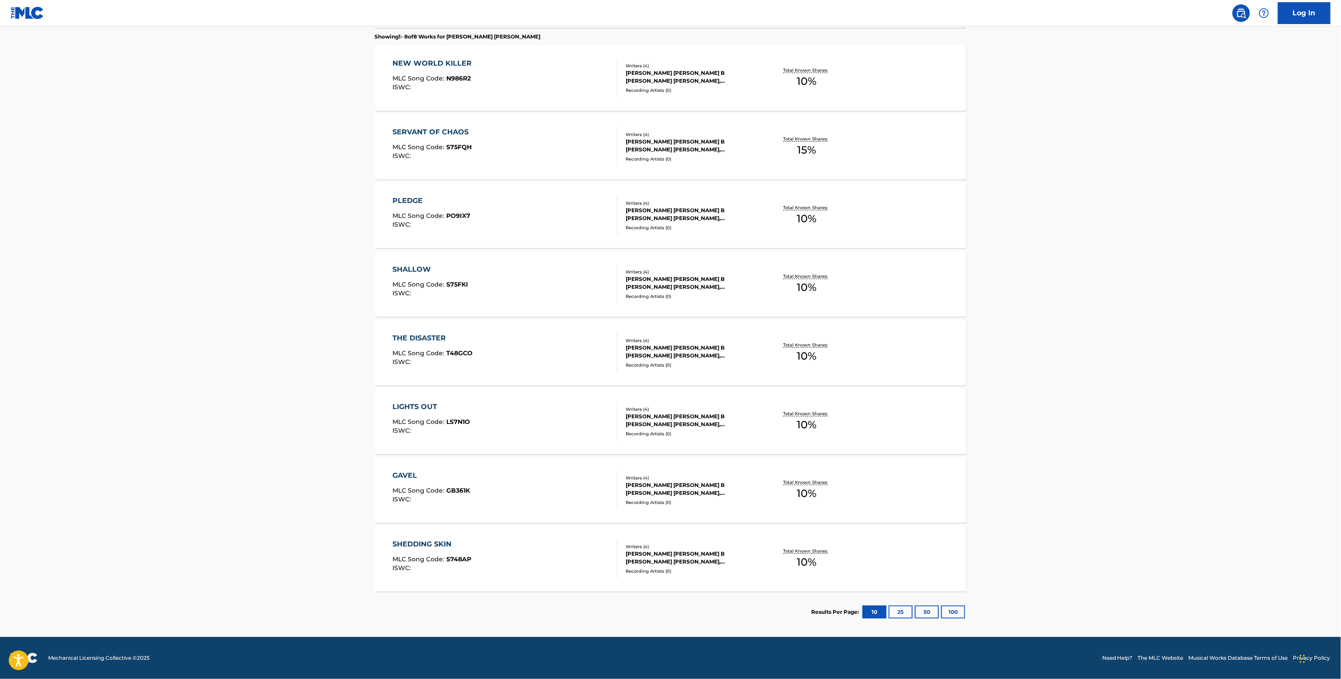
click at [748, 458] on div "GAVEL MLC Song Code : GB361K ISWC : Writers ( 4 ) [PERSON_NAME] [PERSON_NAME] B…" at bounding box center [670, 490] width 591 height 66
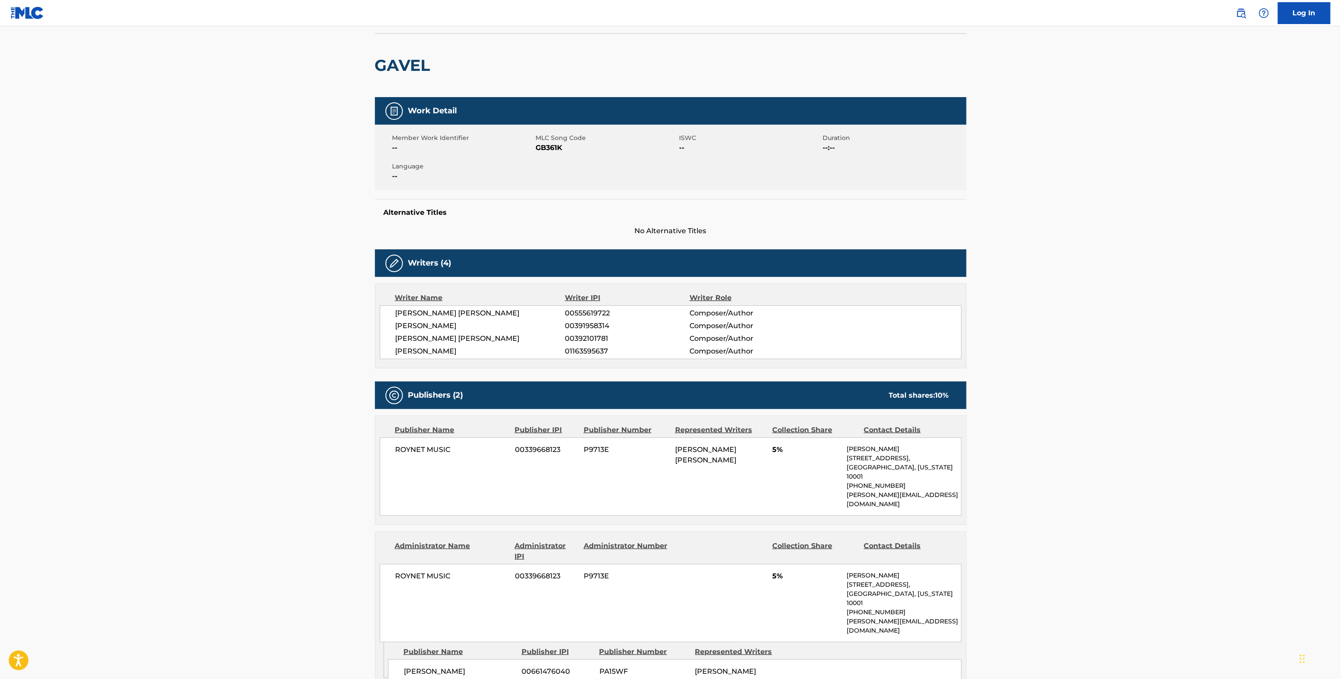
scroll to position [118, 0]
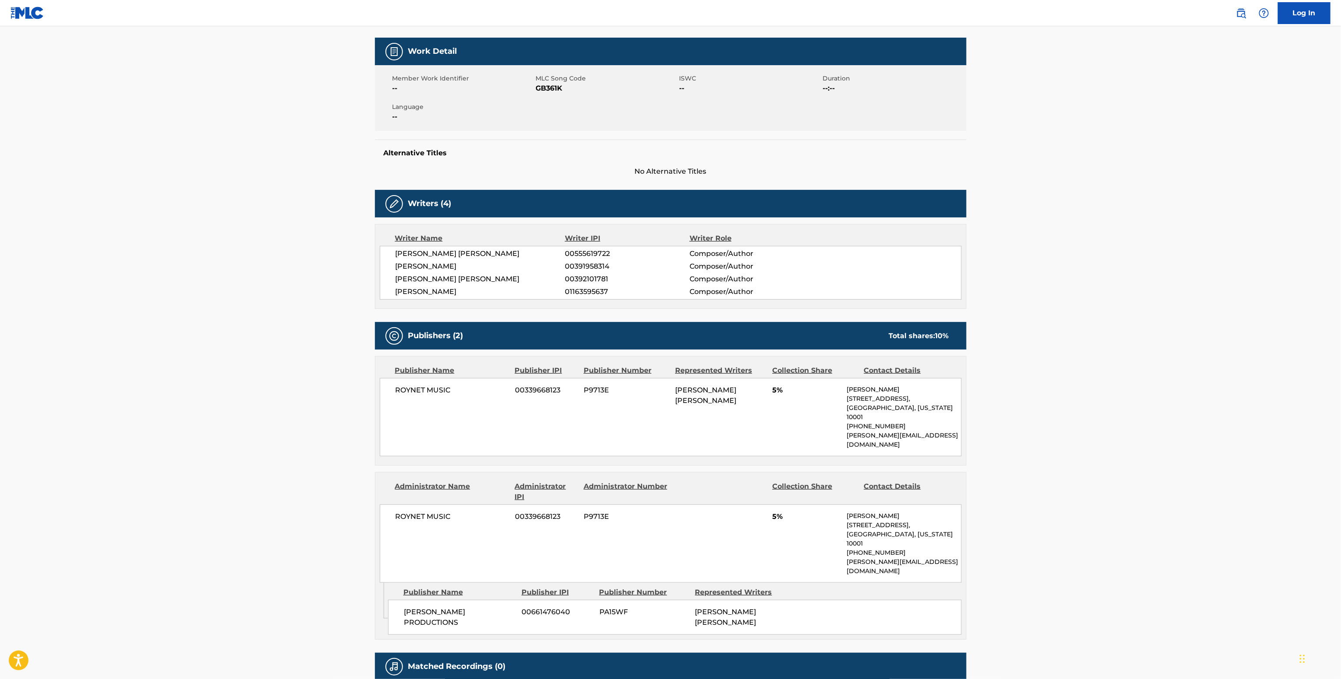
click at [596, 283] on span "00392101781" at bounding box center [627, 279] width 124 height 10
copy span "00392101781"
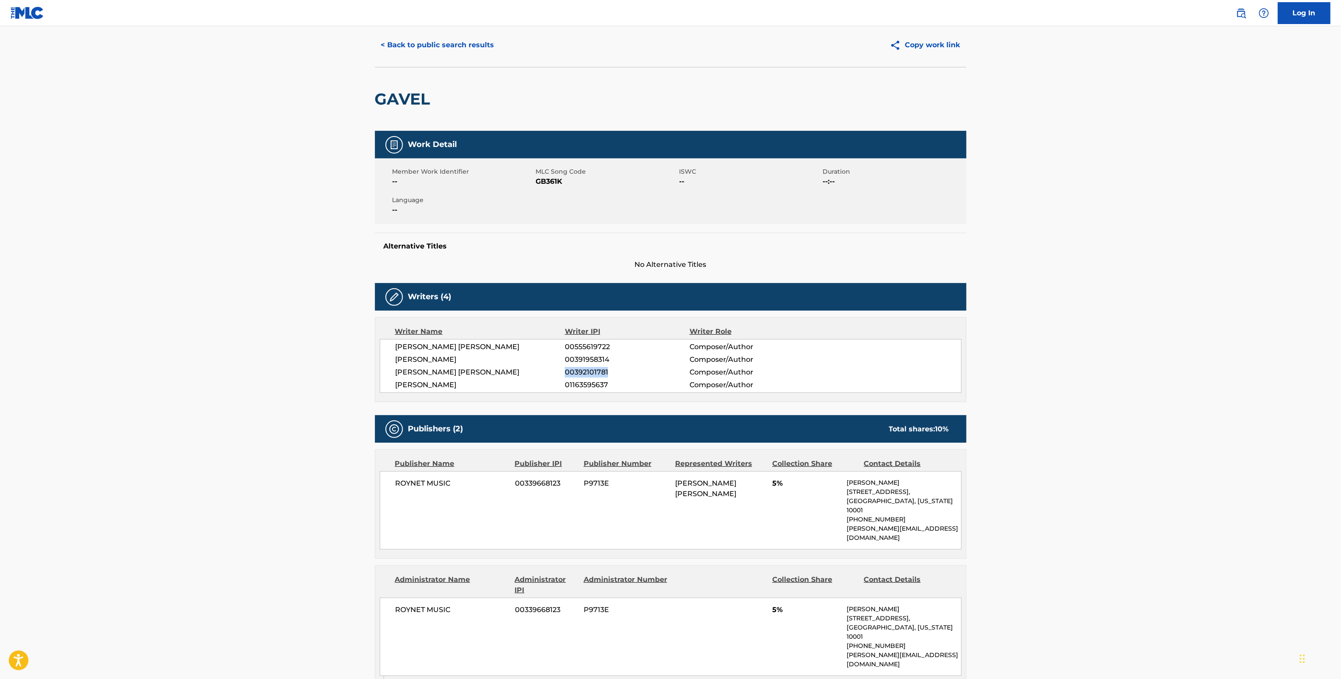
scroll to position [0, 0]
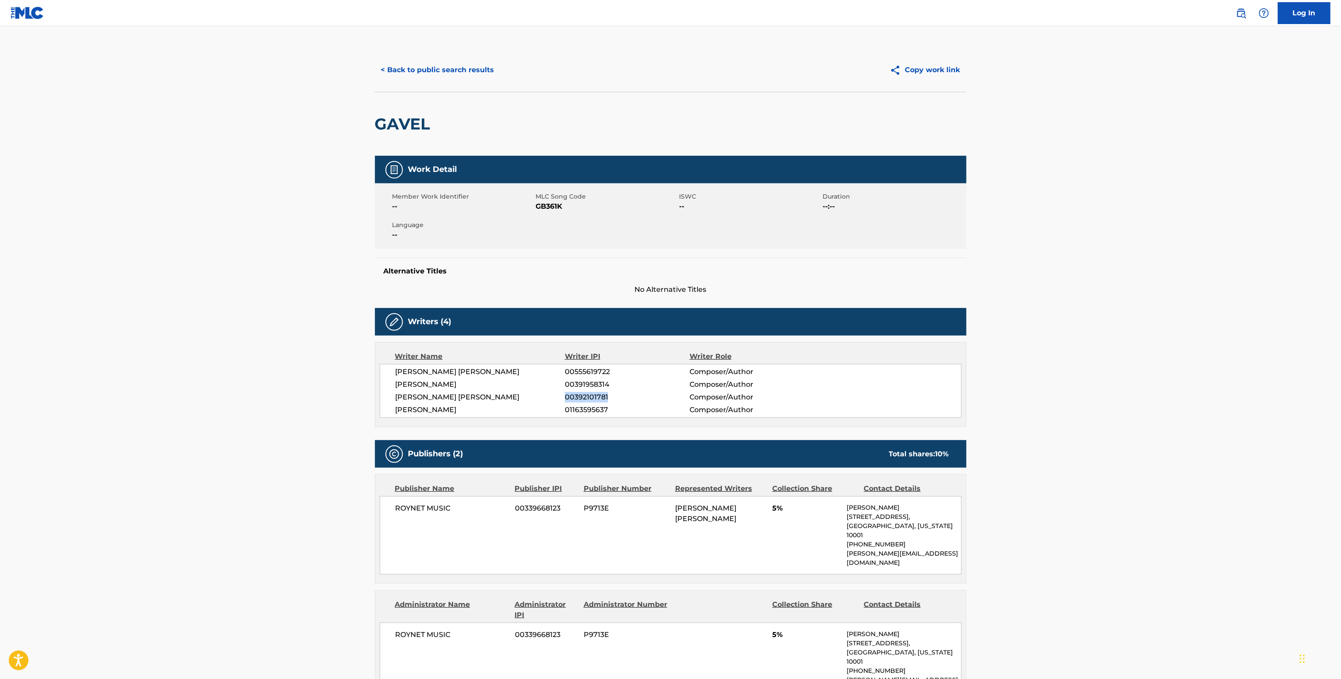
click at [444, 62] on button "< Back to public search results" at bounding box center [438, 70] width 126 height 22
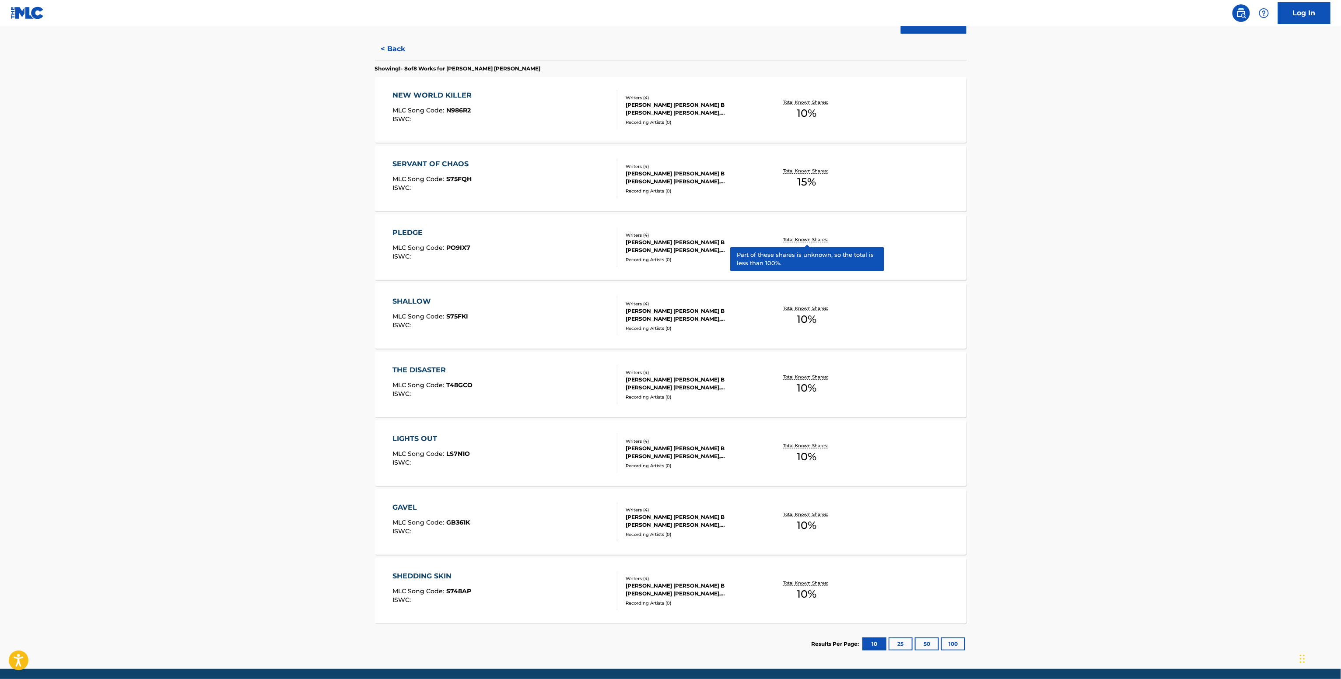
scroll to position [251, 0]
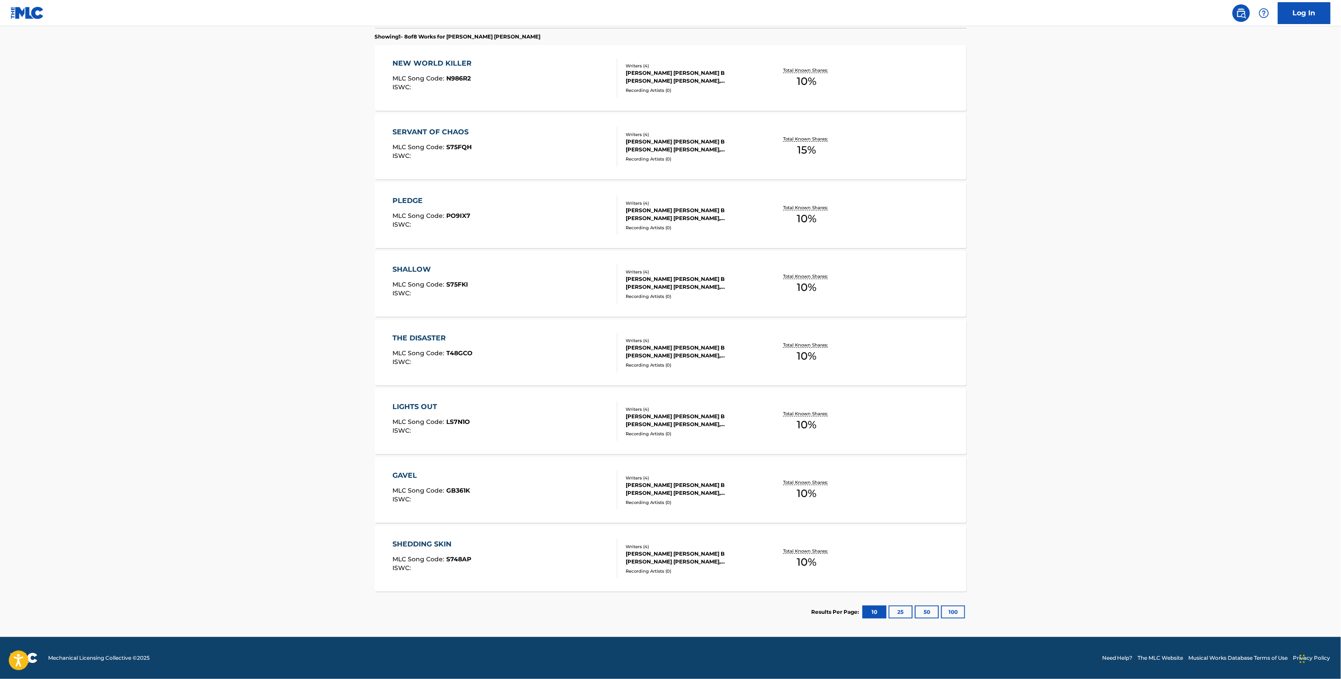
click at [900, 614] on div "Results Per Page: 10 25 50 100" at bounding box center [888, 611] width 155 height 41
click at [912, 597] on div "Results Per Page: 10 25 50 100" at bounding box center [888, 611] width 155 height 41
click at [906, 610] on button "25" at bounding box center [900, 611] width 24 height 13
click at [924, 611] on button "50" at bounding box center [927, 611] width 24 height 13
click at [786, 150] on div "Total Known Shares: 15 %" at bounding box center [807, 146] width 98 height 27
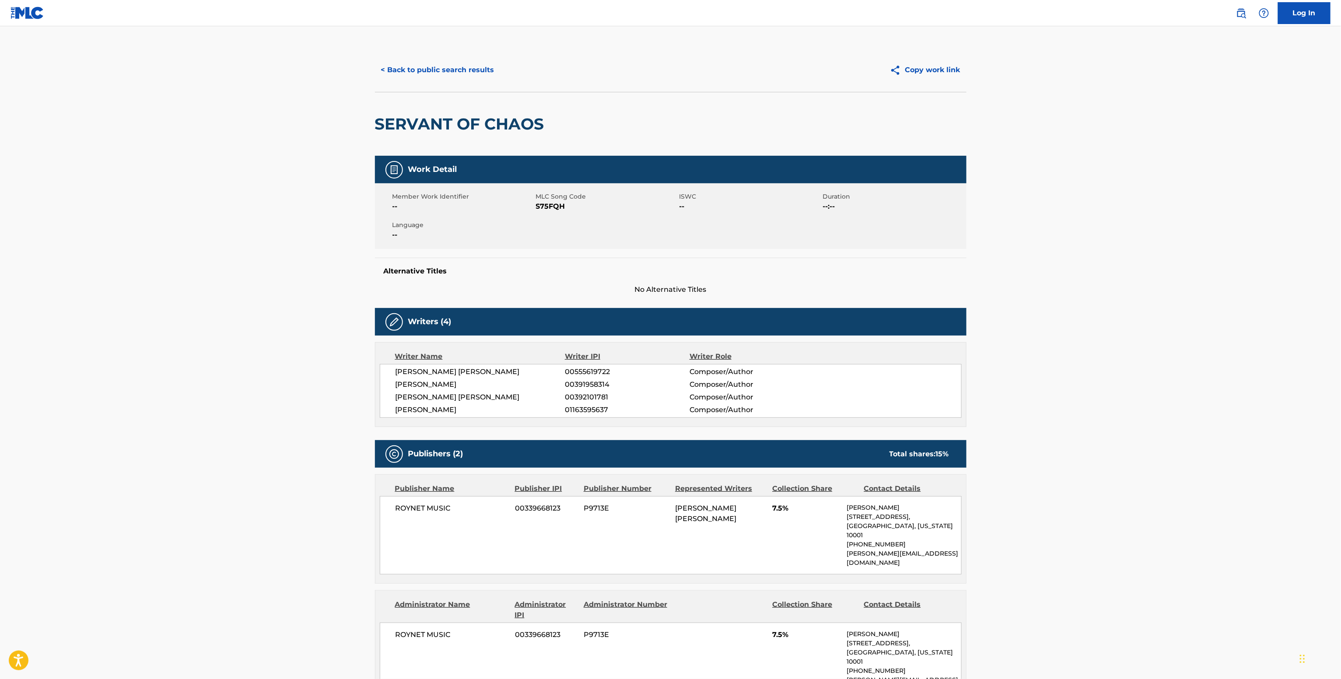
click at [453, 77] on button "< Back to public search results" at bounding box center [438, 70] width 126 height 22
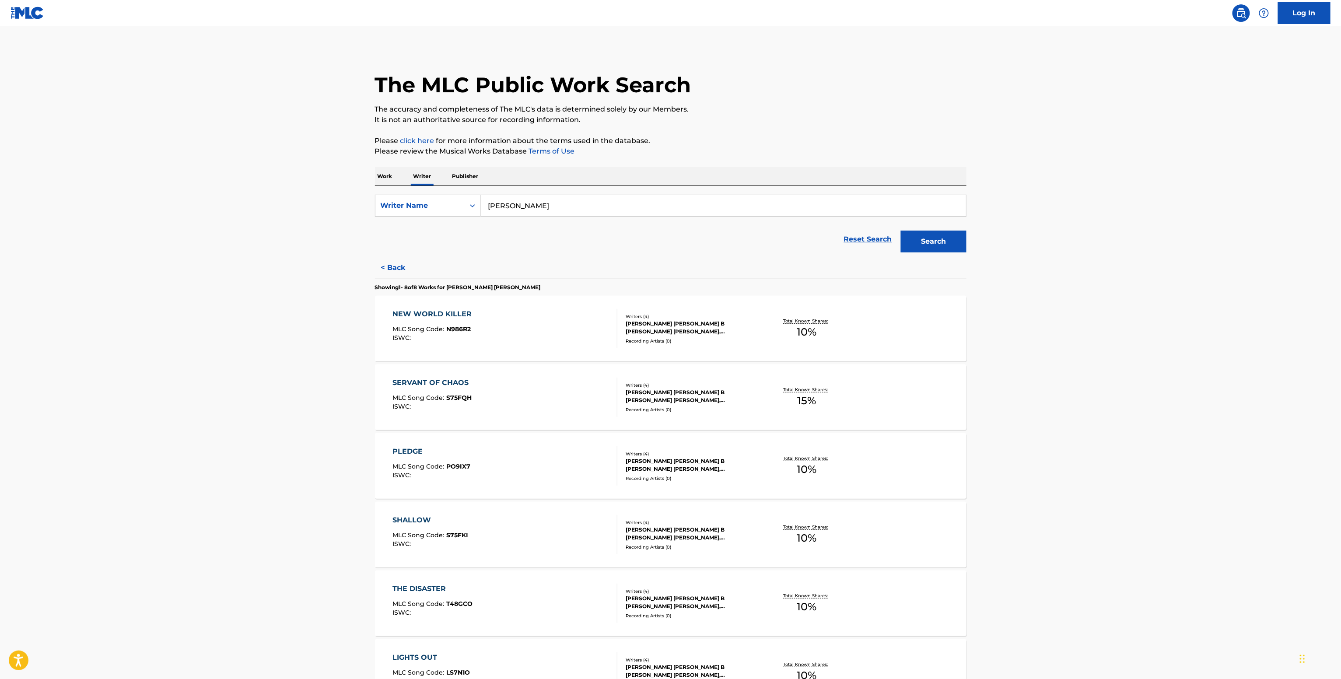
click at [409, 254] on div "Reset Search Search" at bounding box center [670, 239] width 591 height 35
click at [398, 258] on button "< Back" at bounding box center [401, 268] width 52 height 22
